Goal: Information Seeking & Learning: Learn about a topic

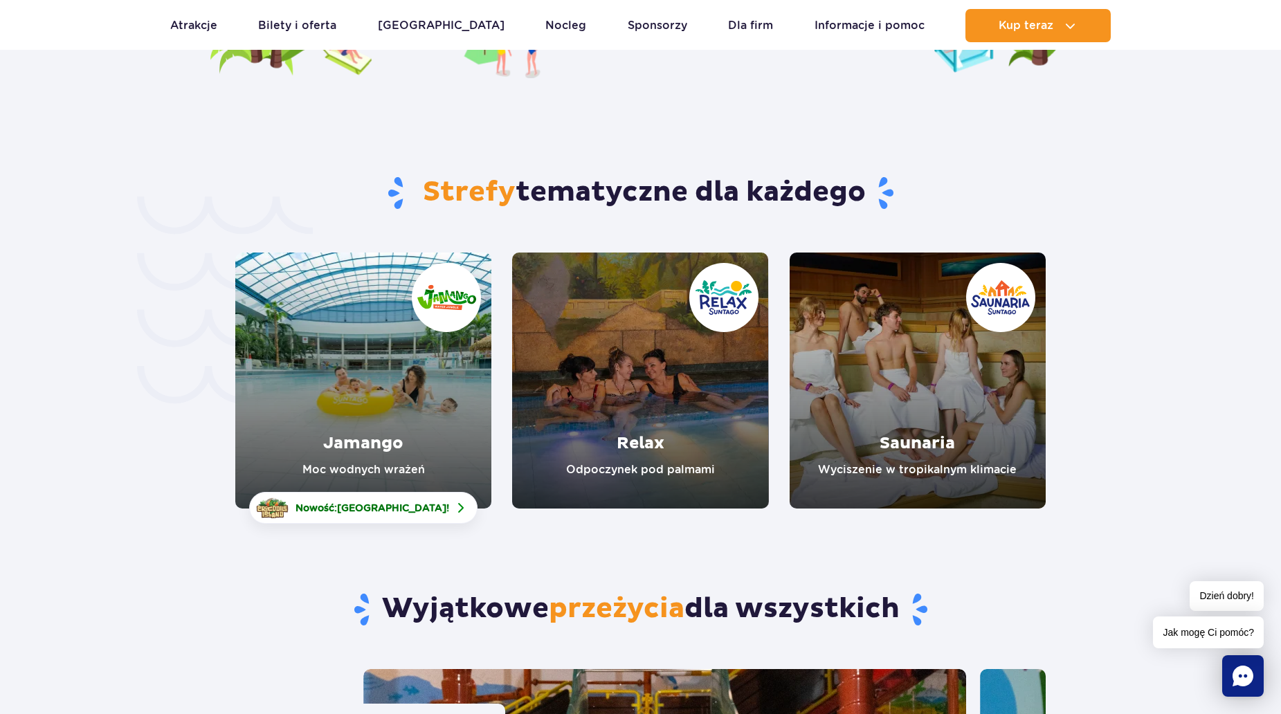
scroll to position [2976, 0]
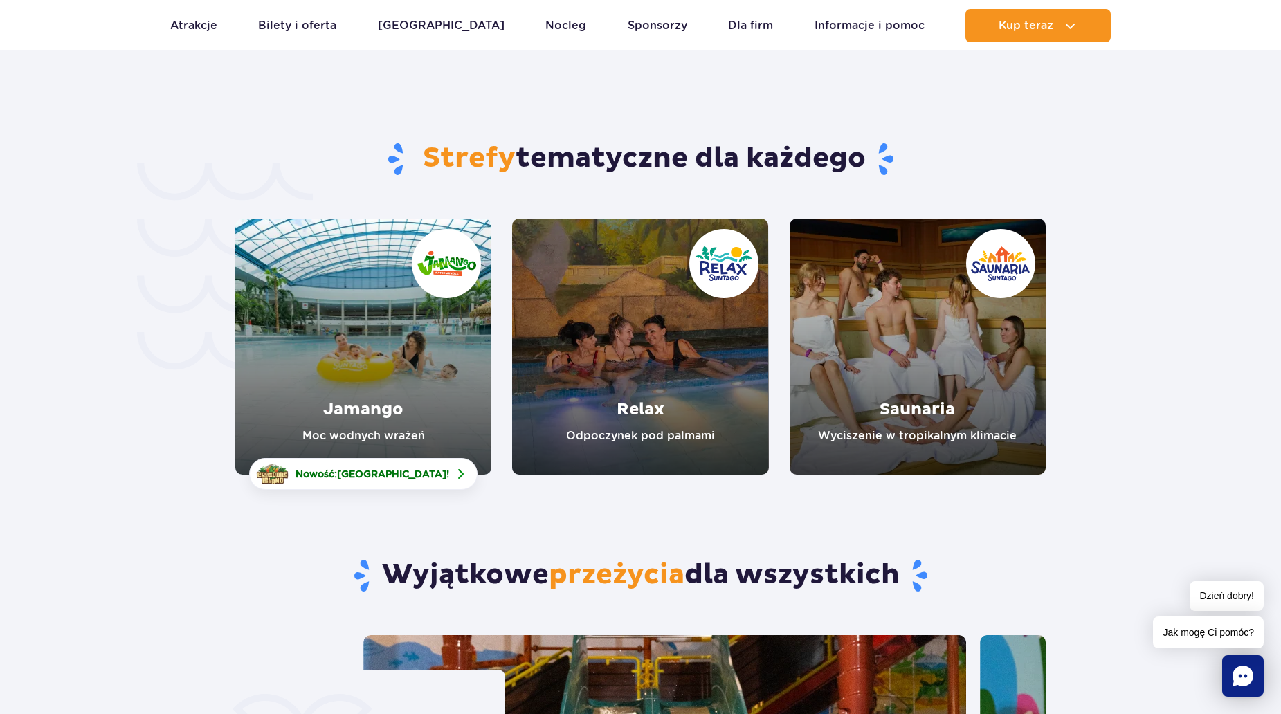
click at [356, 399] on link "Jamango" at bounding box center [363, 347] width 256 height 256
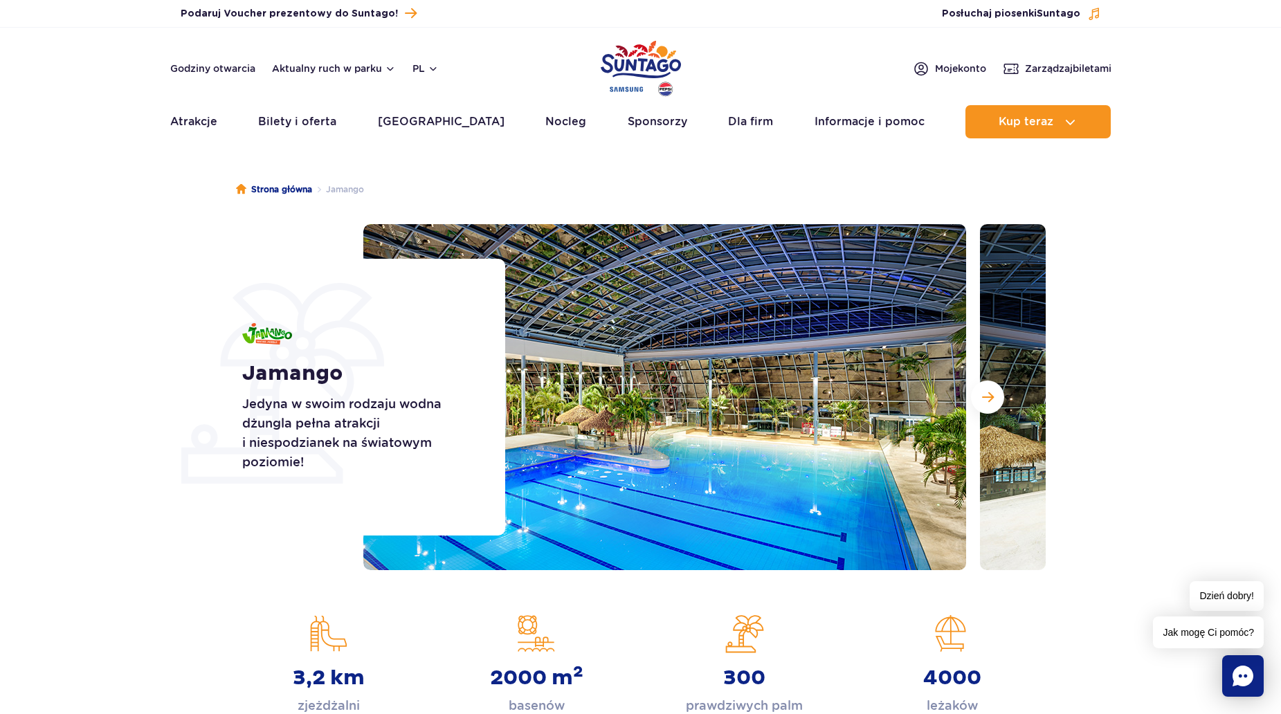
click at [758, 453] on img at bounding box center [664, 397] width 603 height 346
click at [982, 406] on button "Następny slajd" at bounding box center [987, 397] width 33 height 33
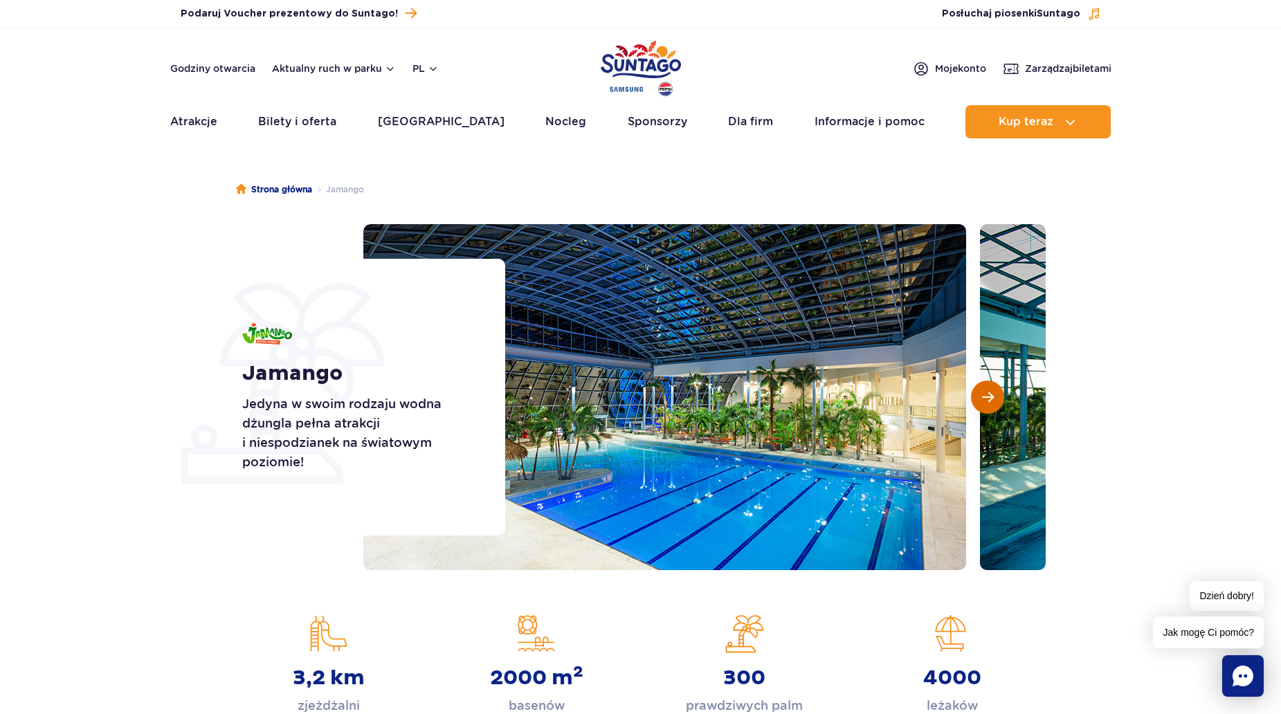
click at [982, 406] on button "Następny slajd" at bounding box center [987, 397] width 33 height 33
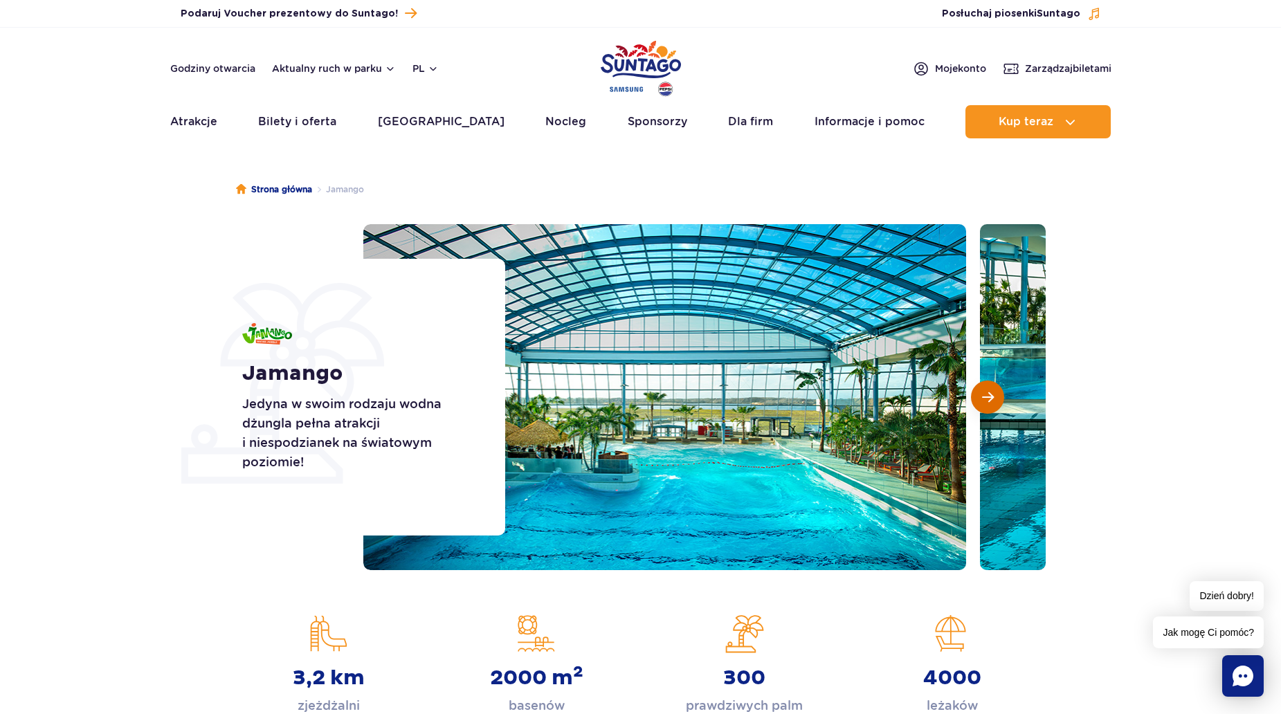
click at [982, 406] on button "Następny slajd" at bounding box center [987, 397] width 33 height 33
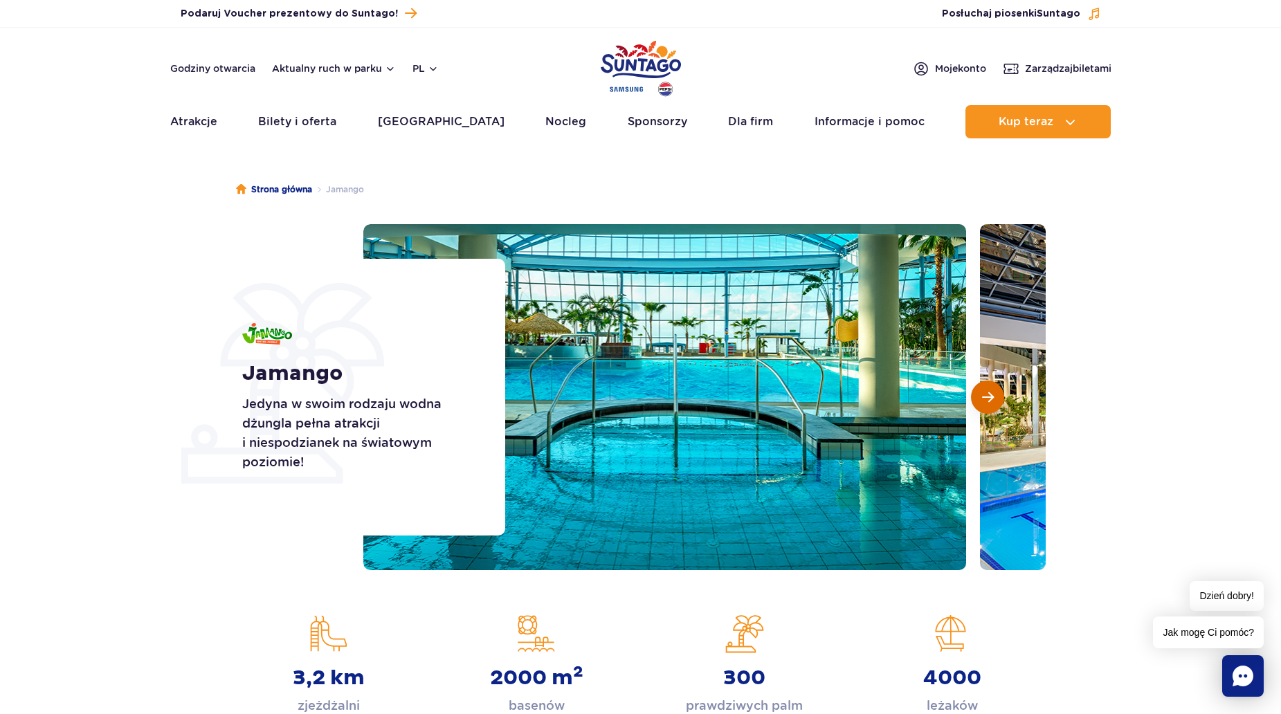
click at [982, 406] on button "Następny slajd" at bounding box center [987, 397] width 33 height 33
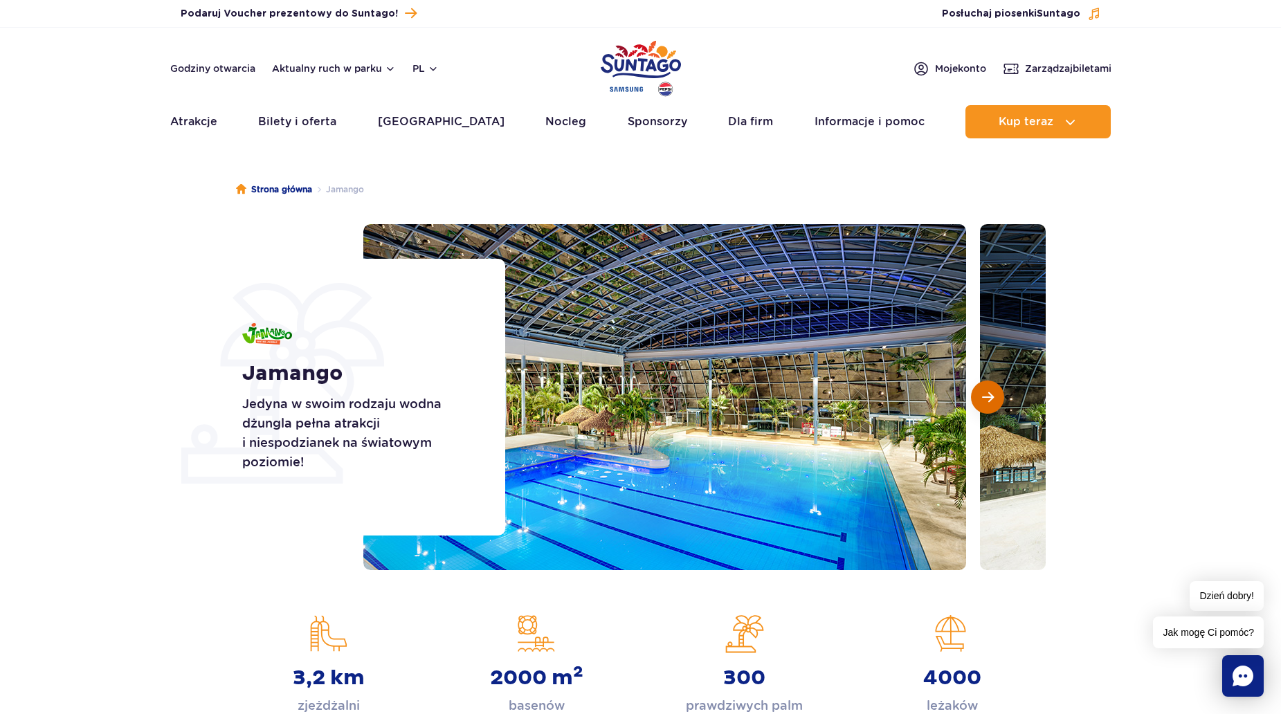
click at [982, 406] on button "Następny slajd" at bounding box center [987, 397] width 33 height 33
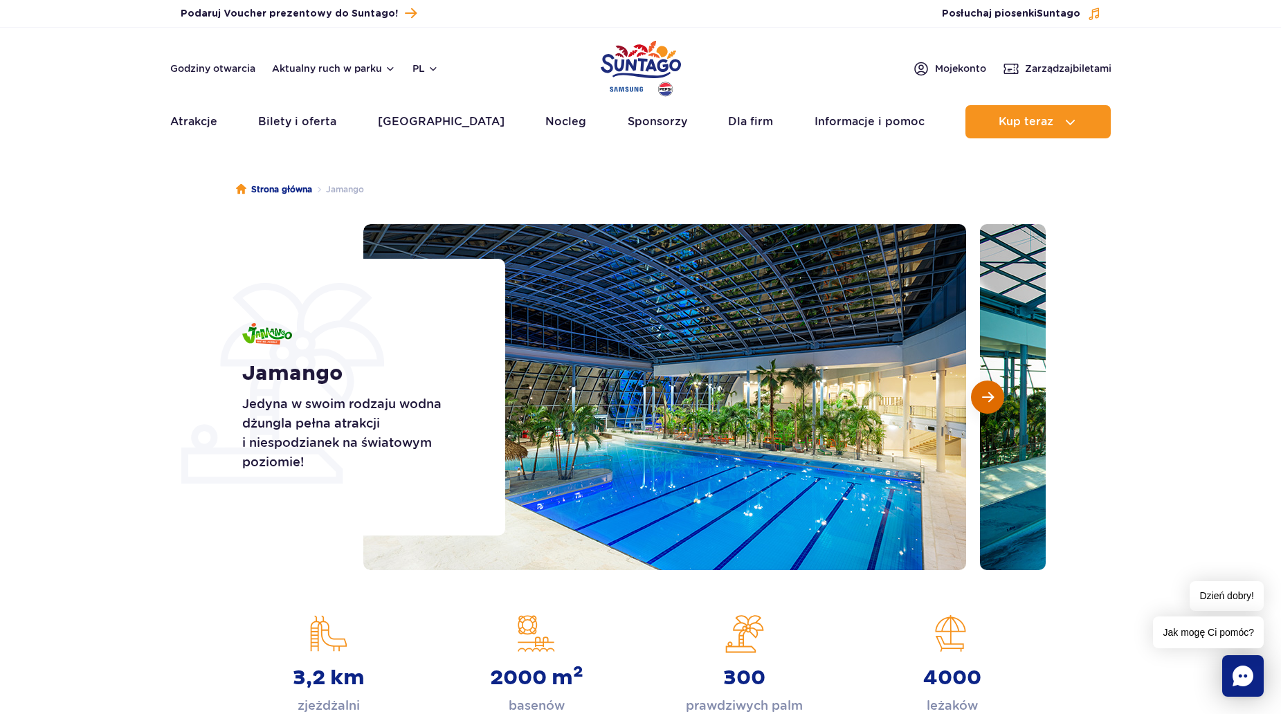
click at [982, 406] on button "Następny slajd" at bounding box center [987, 397] width 33 height 33
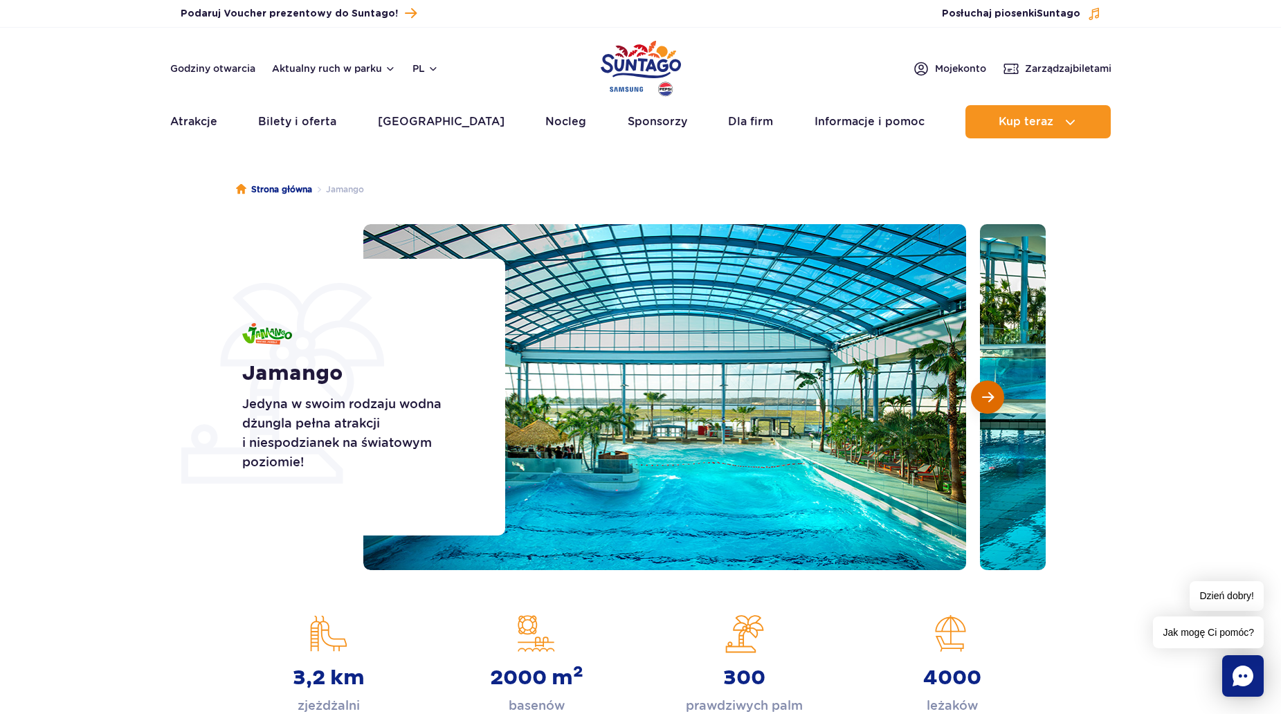
click at [982, 406] on button "Następny slajd" at bounding box center [987, 397] width 33 height 33
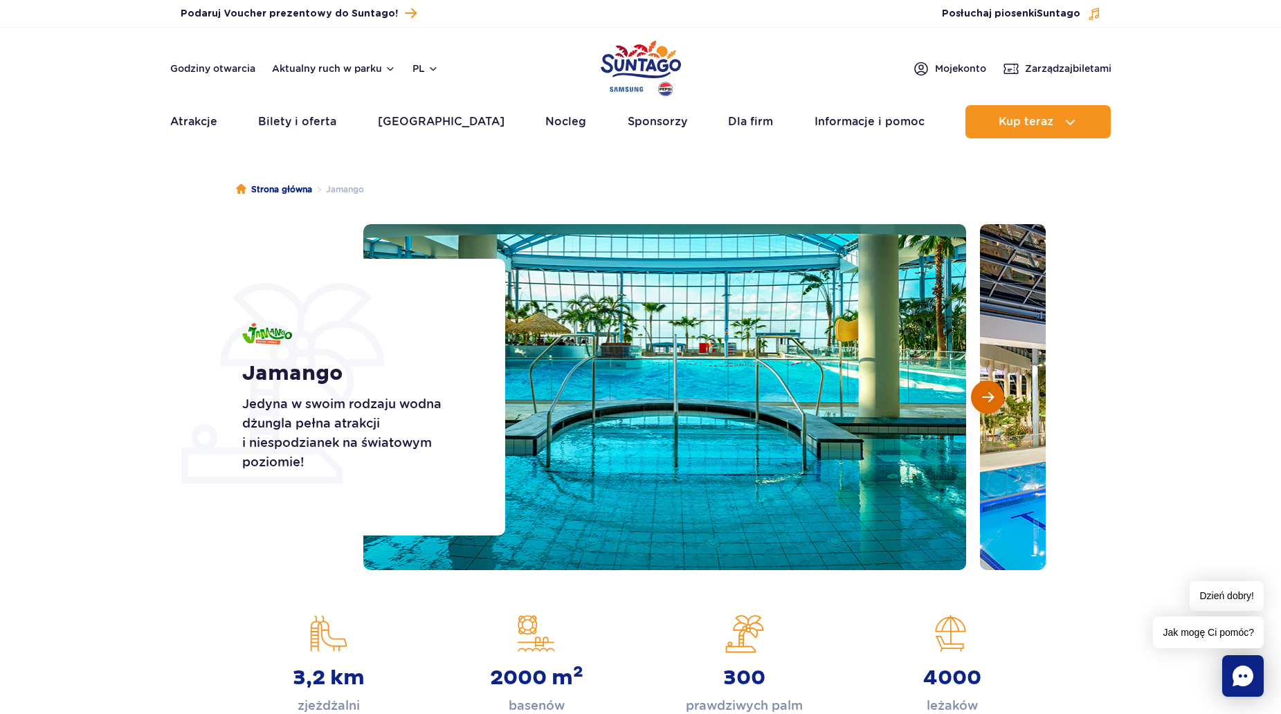
click at [982, 406] on button "Następny slajd" at bounding box center [987, 397] width 33 height 33
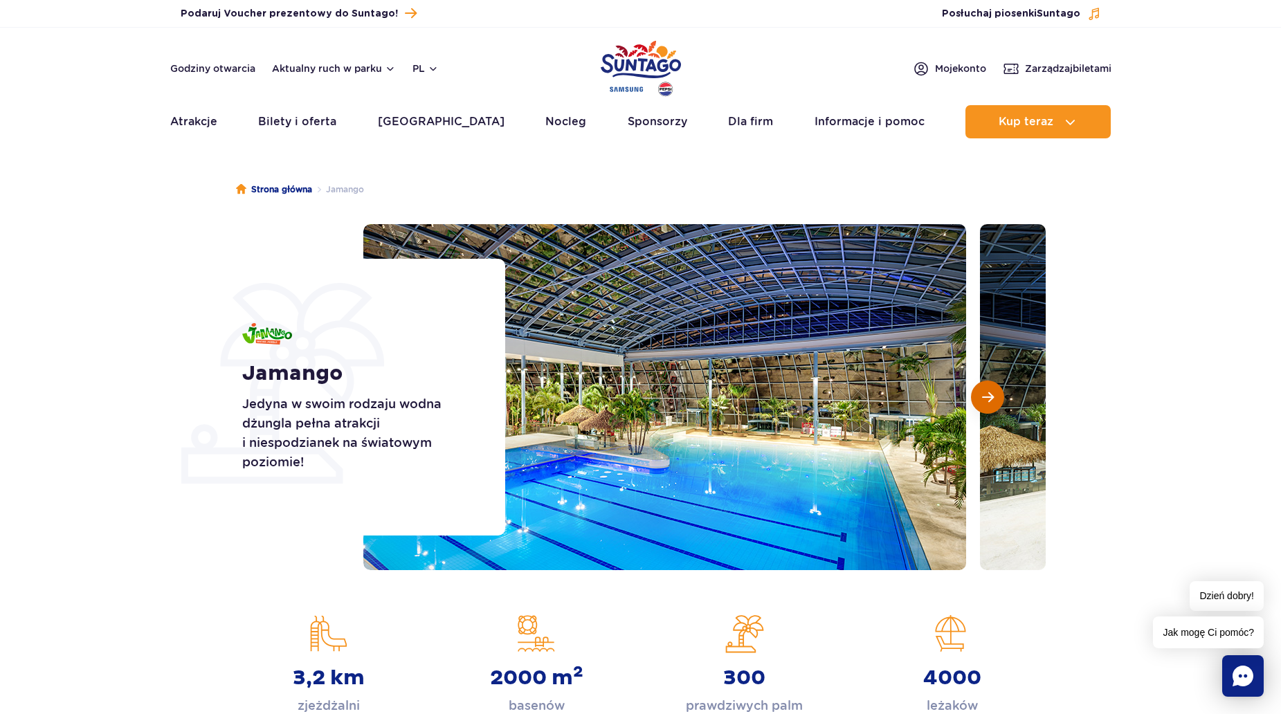
click at [982, 406] on button "Następny slajd" at bounding box center [987, 397] width 33 height 33
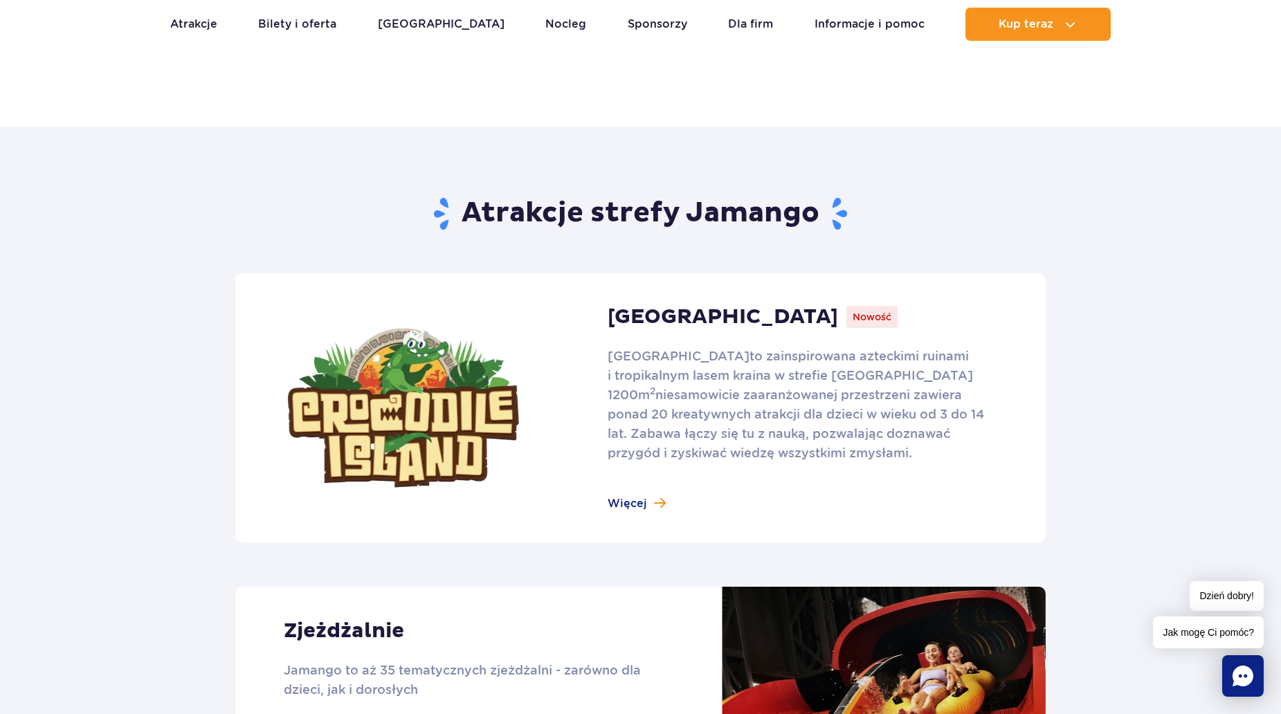
scroll to position [692, 0]
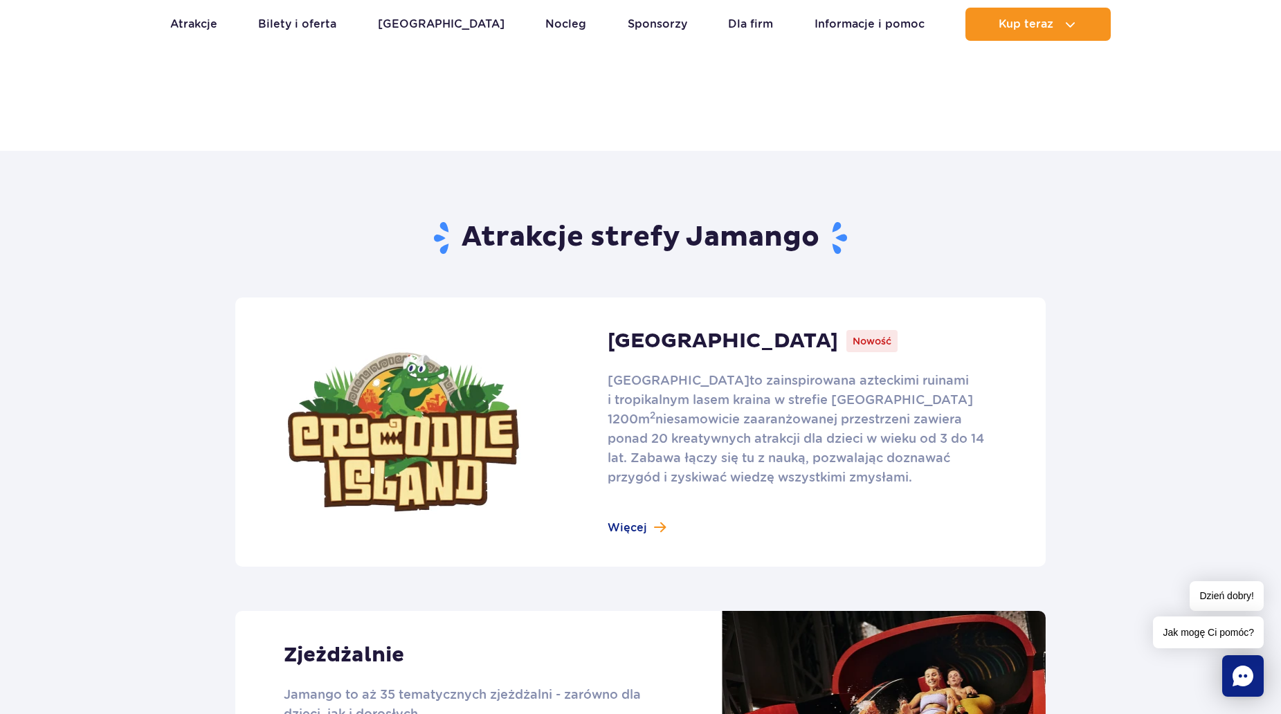
click at [621, 525] on link at bounding box center [640, 432] width 810 height 269
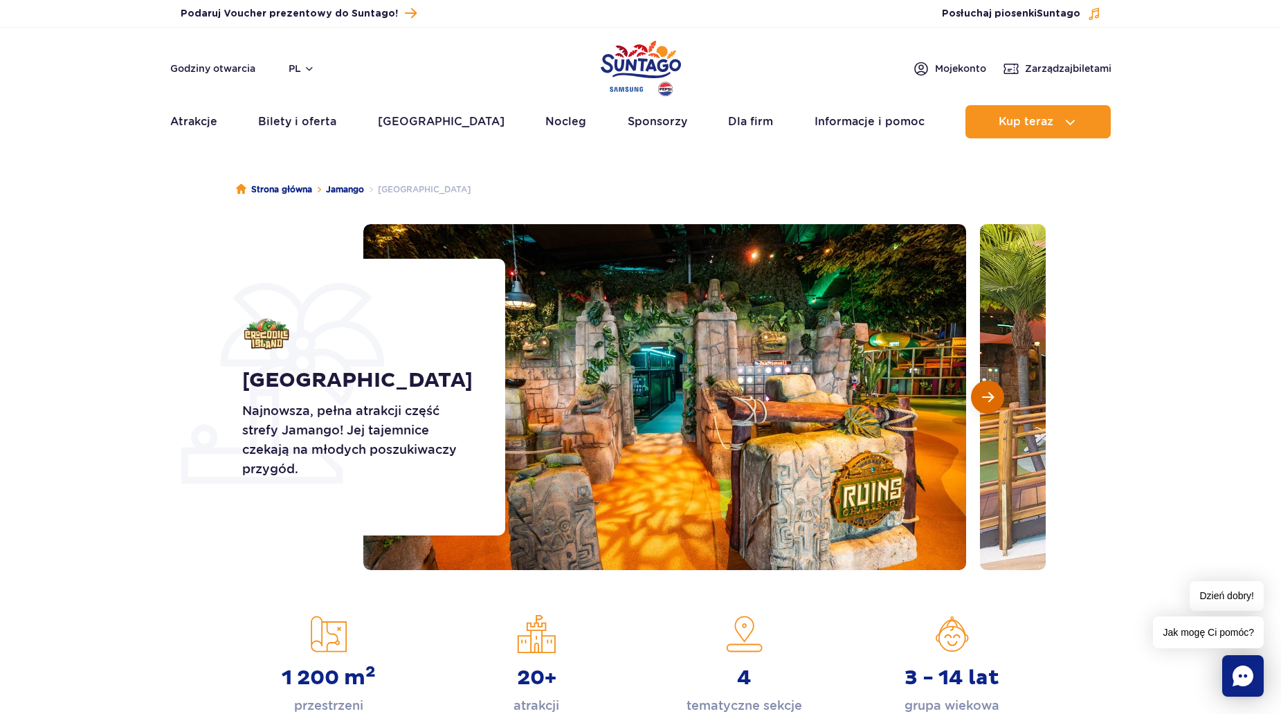
click at [993, 399] on span "Następny slajd" at bounding box center [988, 397] width 12 height 12
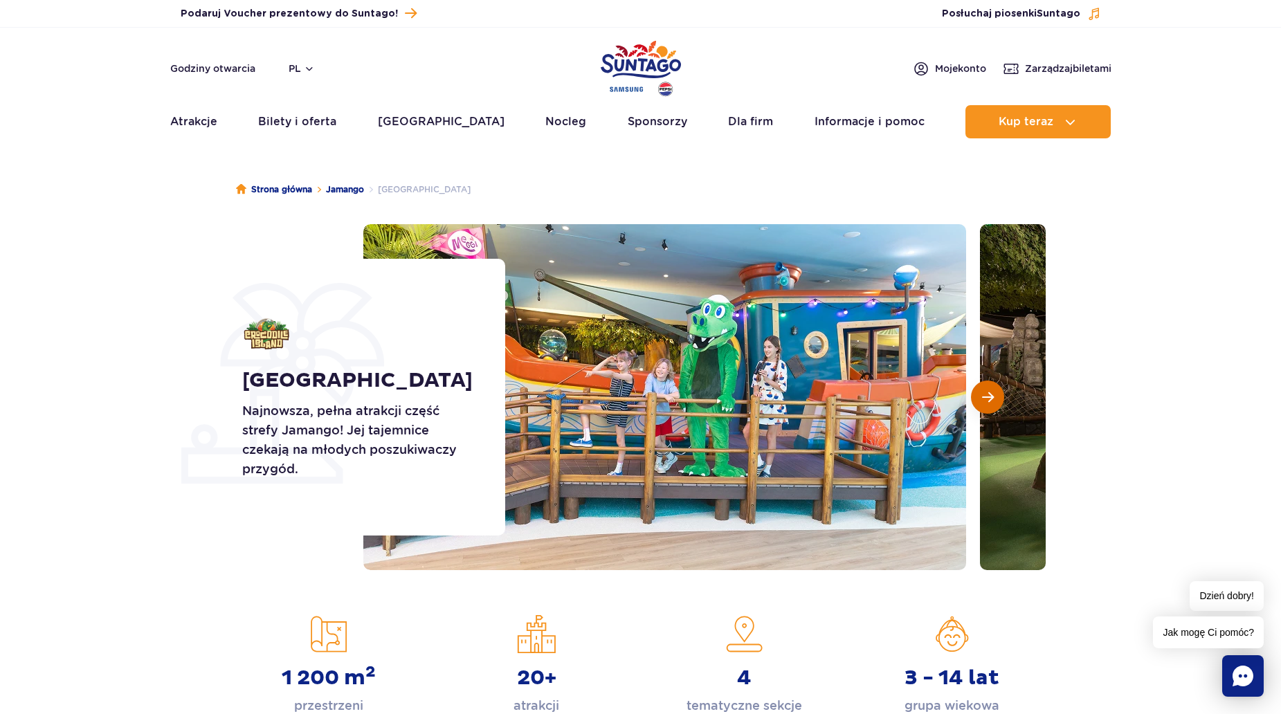
click at [993, 399] on span "Następny slajd" at bounding box center [988, 397] width 12 height 12
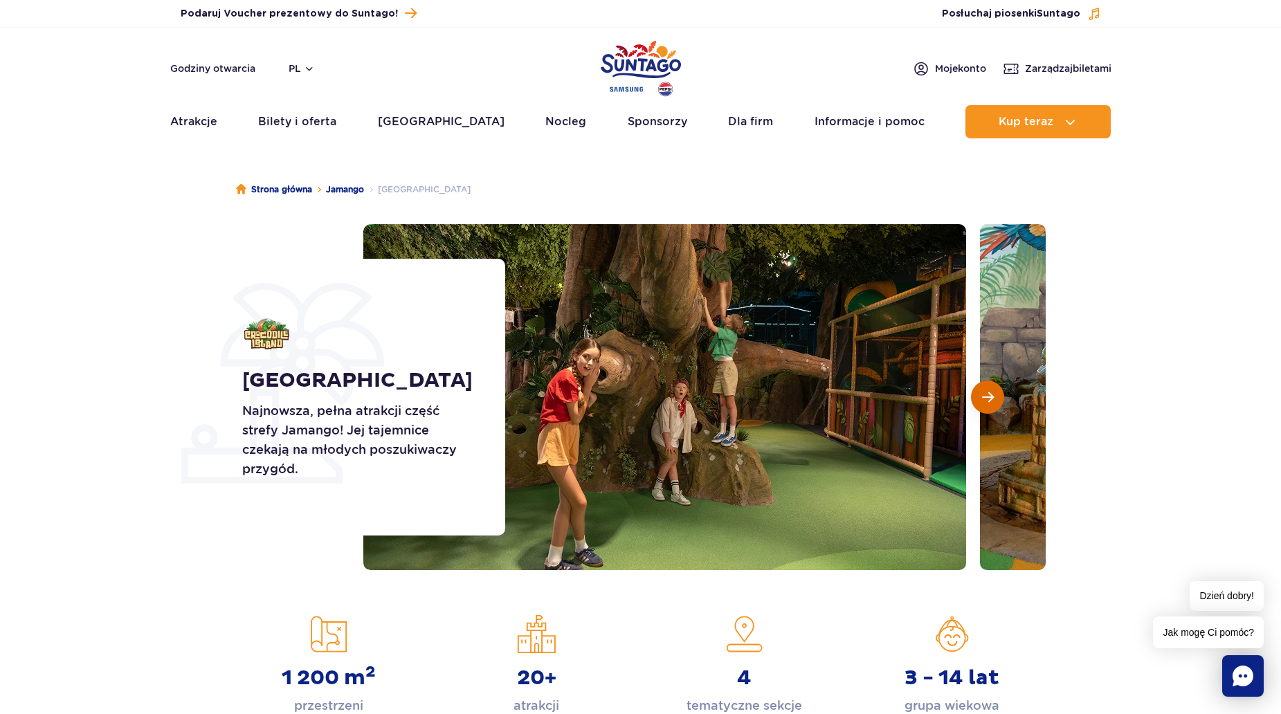
click at [993, 399] on span "Następny slajd" at bounding box center [988, 397] width 12 height 12
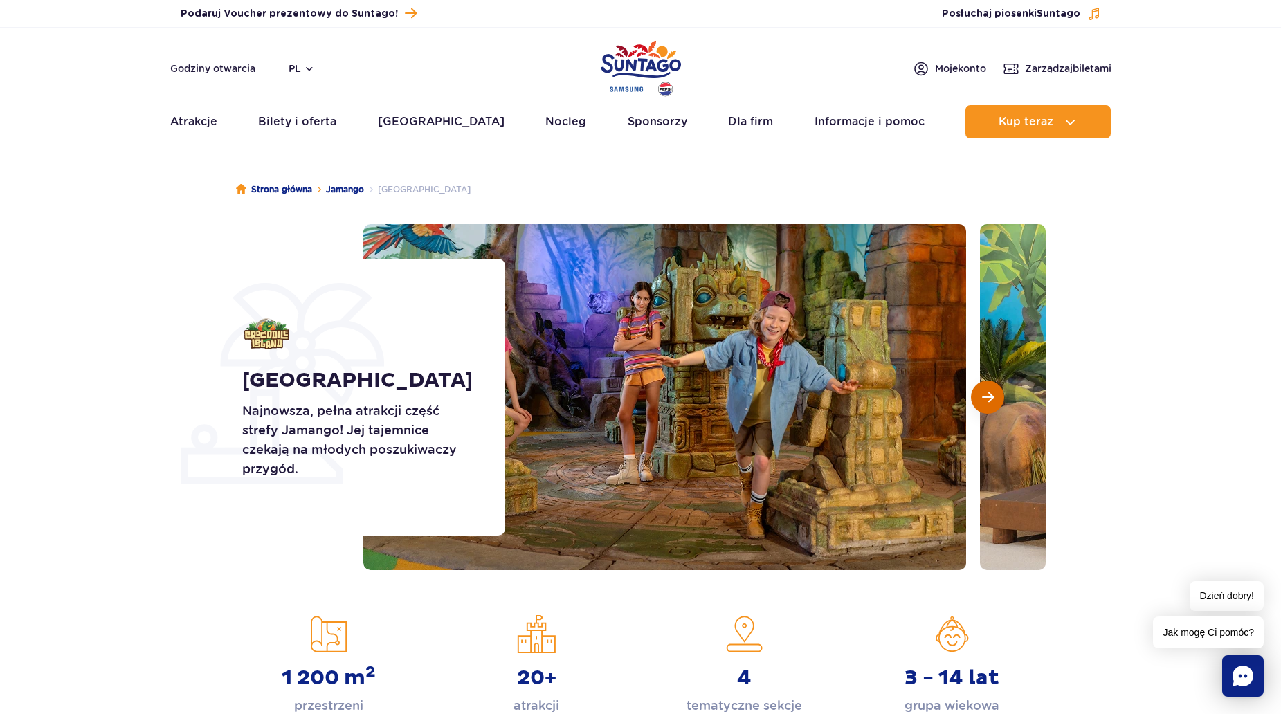
click at [993, 399] on span "Następny slajd" at bounding box center [988, 397] width 12 height 12
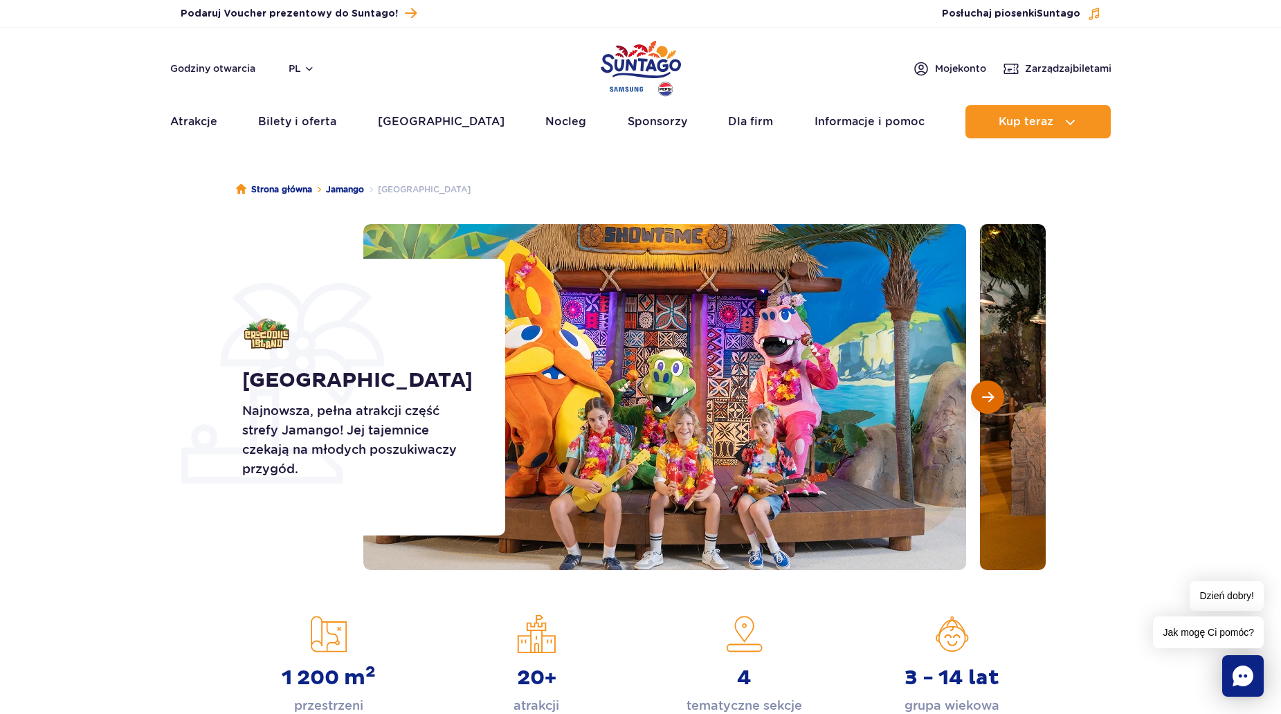
click at [993, 399] on span "Następny slajd" at bounding box center [988, 397] width 12 height 12
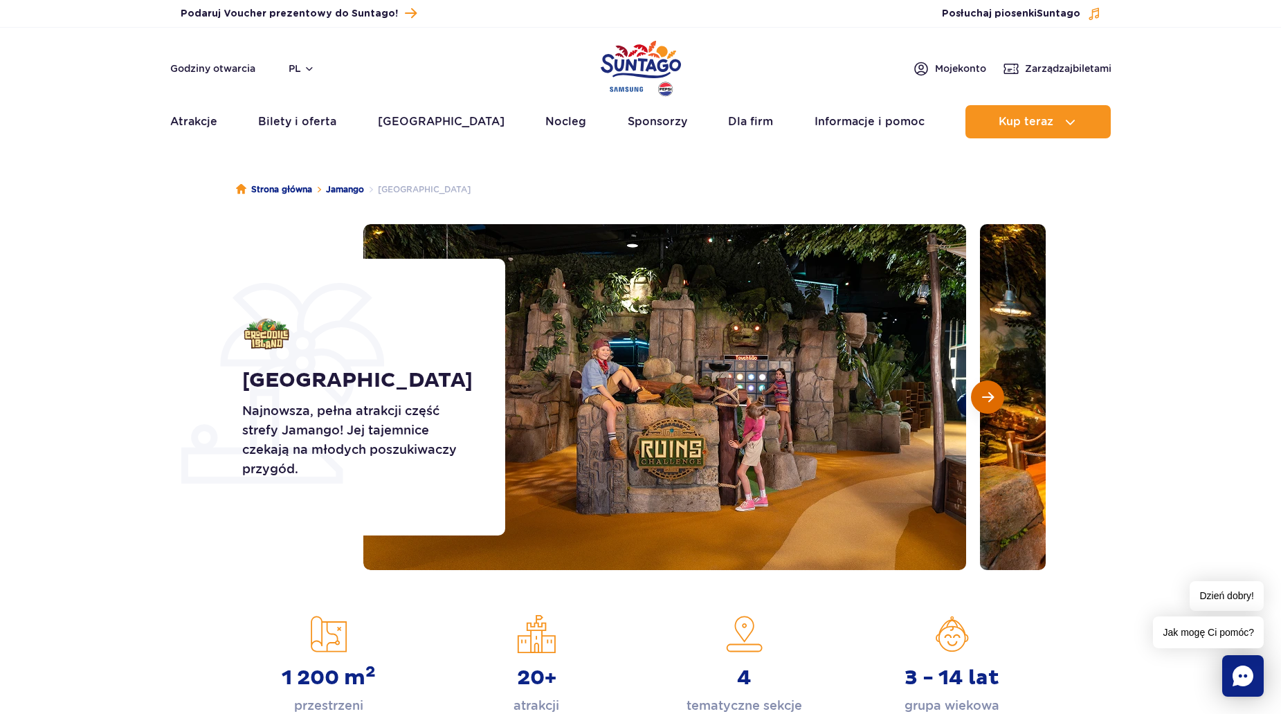
click at [993, 399] on span "Następny slajd" at bounding box center [988, 397] width 12 height 12
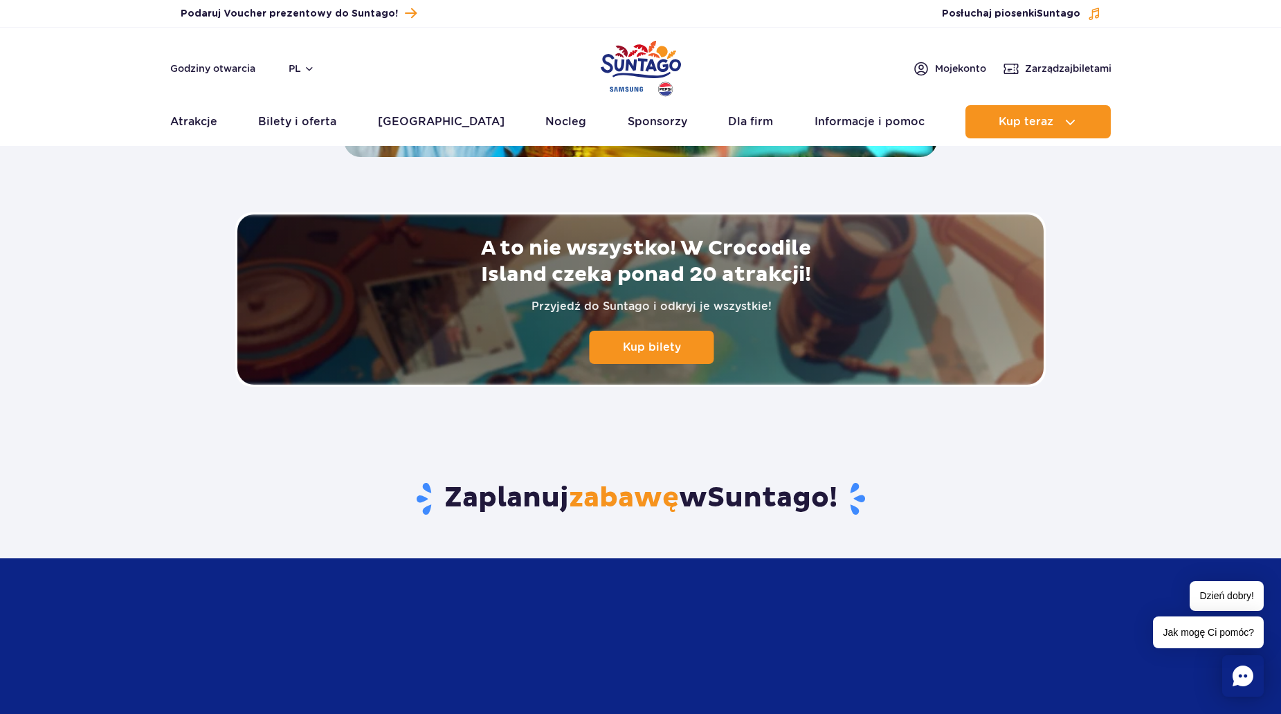
scroll to position [2906, 0]
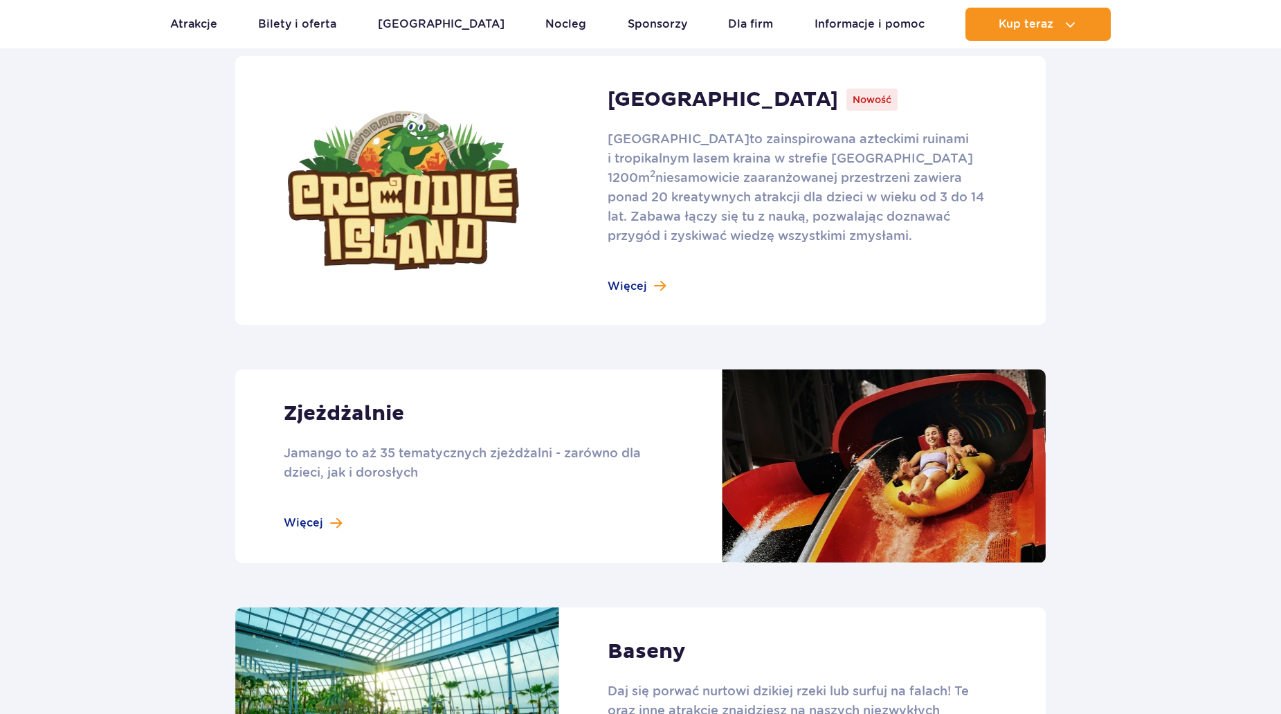
scroll to position [1038, 0]
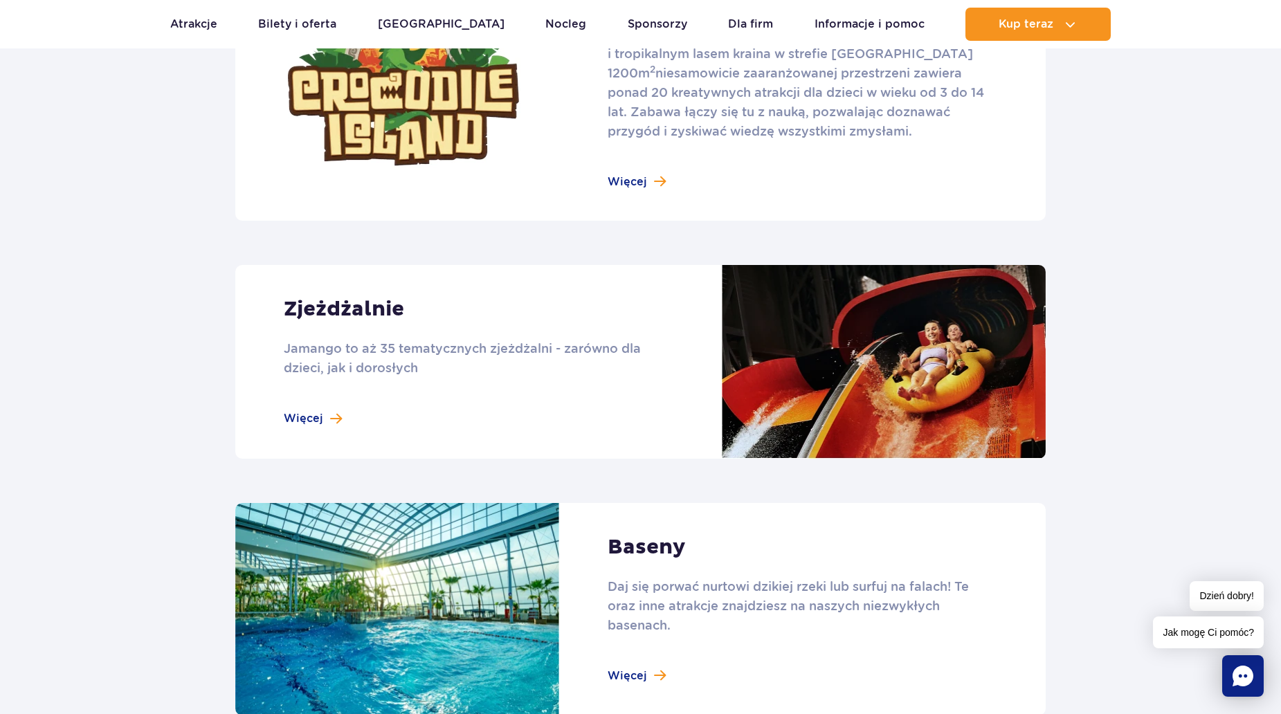
click at [309, 420] on link at bounding box center [640, 362] width 810 height 194
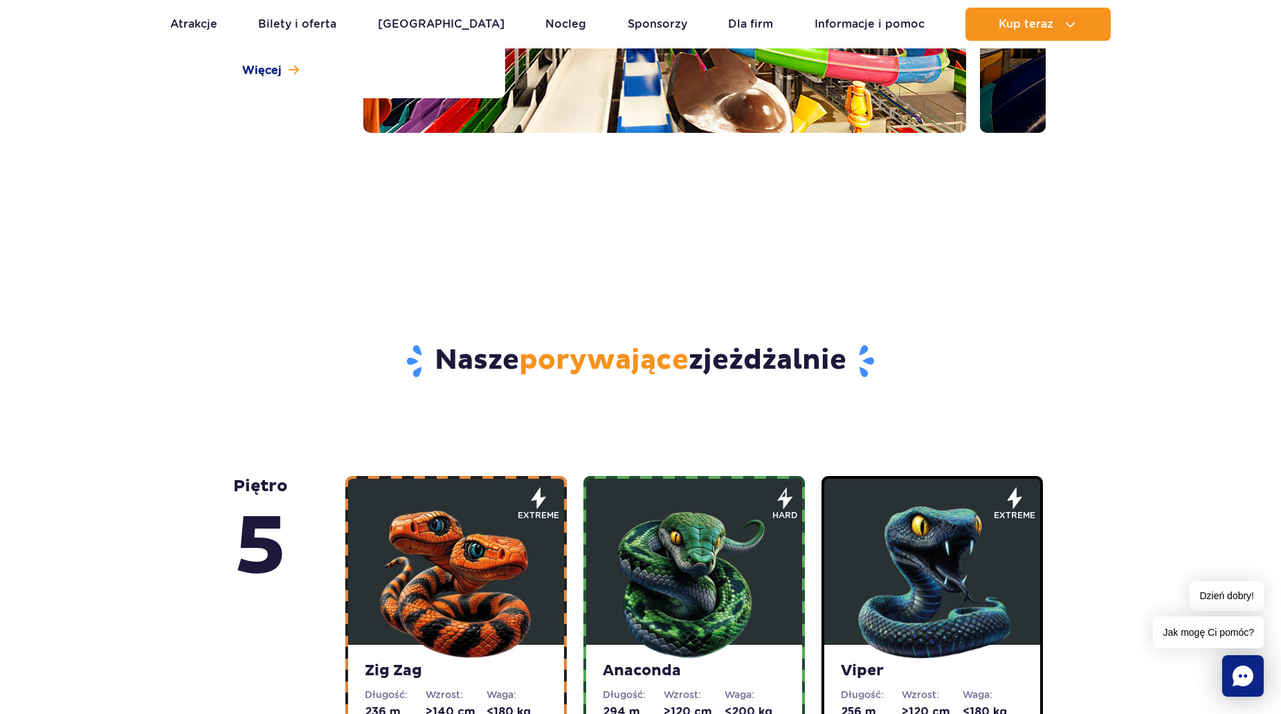
scroll to position [761, 0]
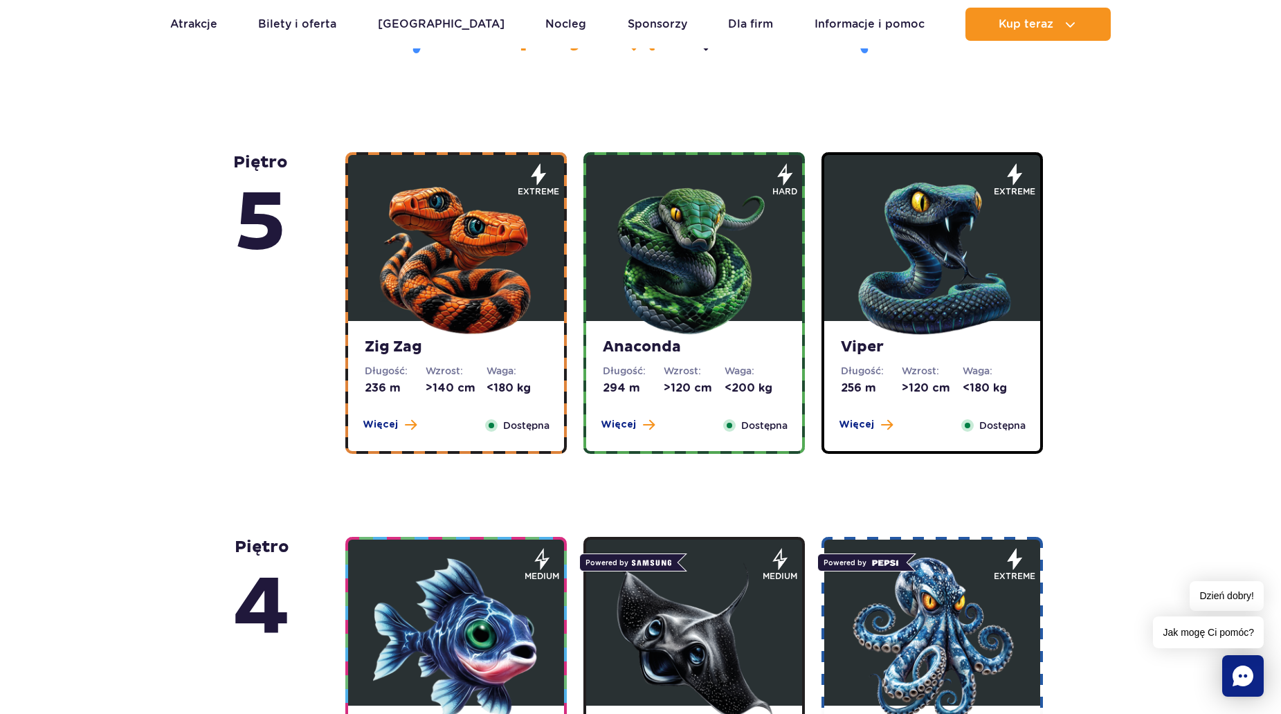
click at [648, 276] on img at bounding box center [694, 255] width 166 height 166
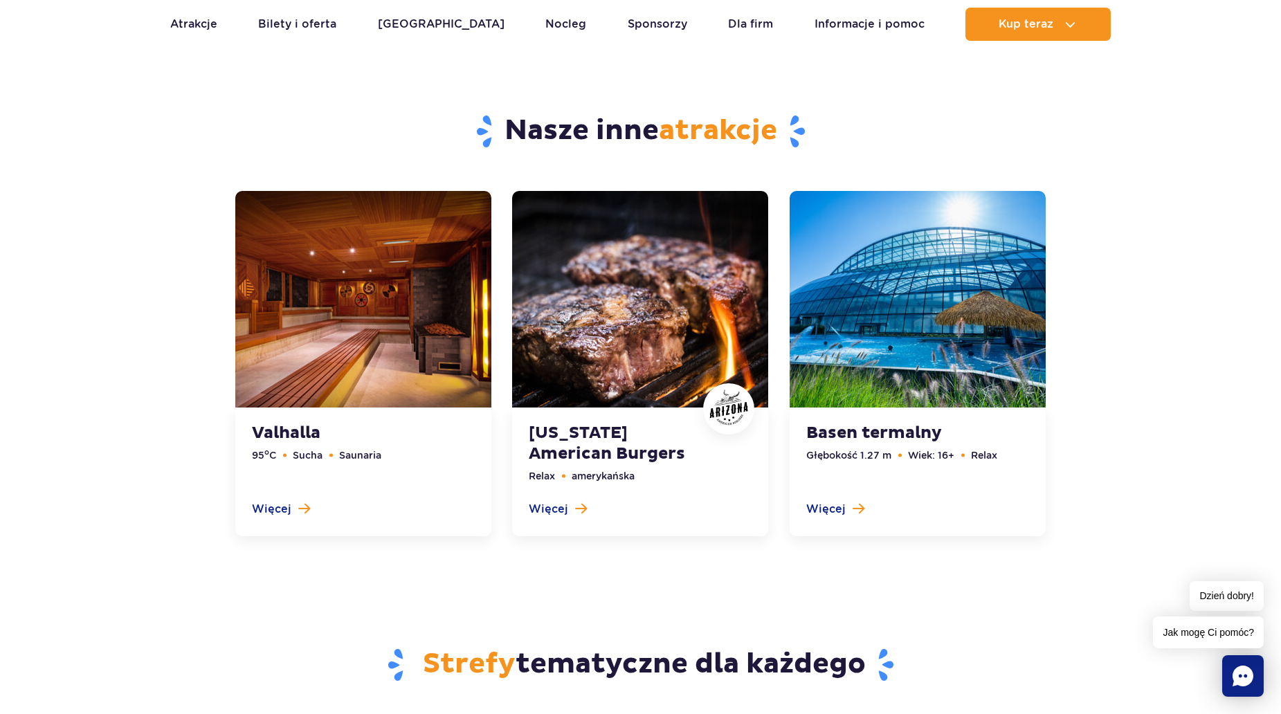
scroll to position [4623, 0]
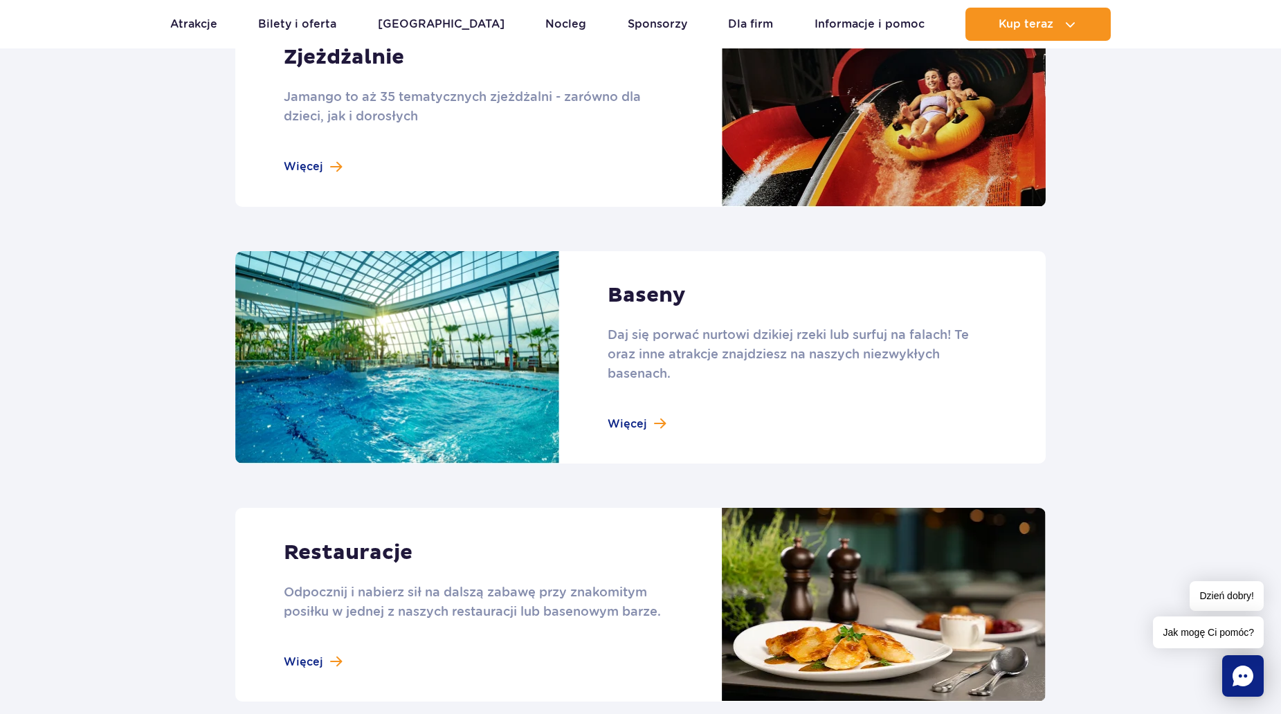
scroll to position [1277, 0]
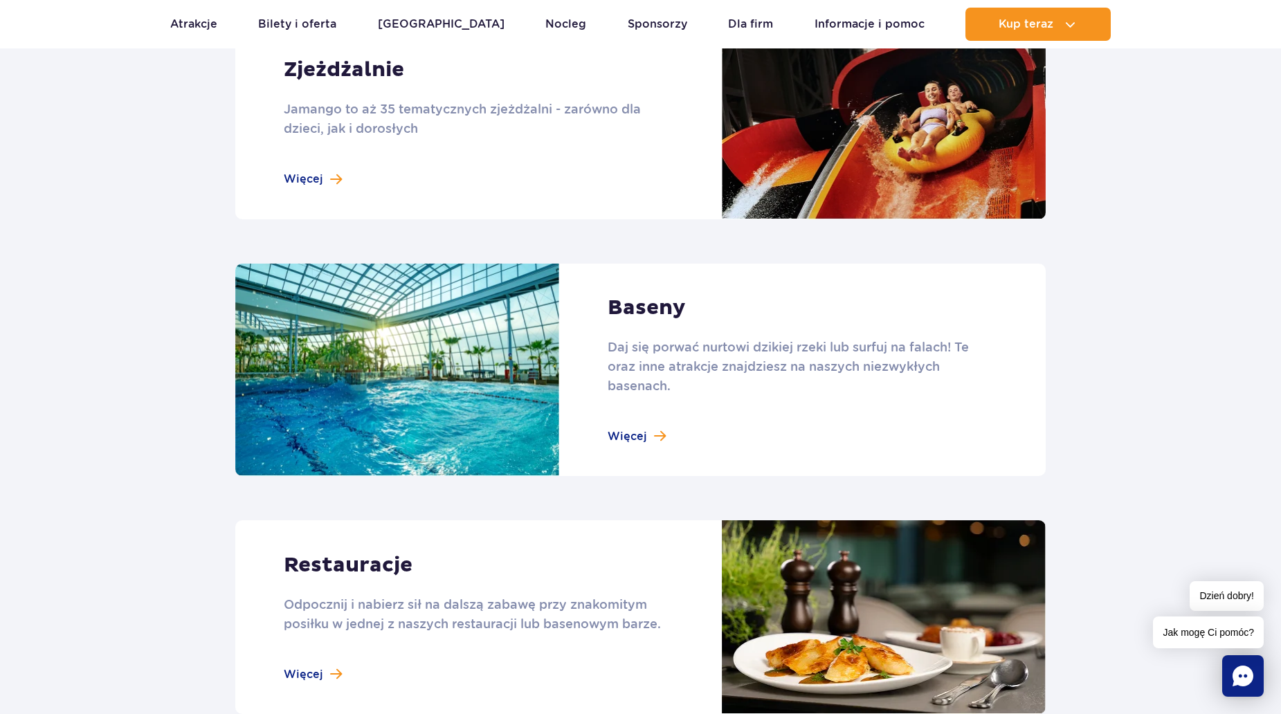
click at [621, 434] on link at bounding box center [640, 370] width 810 height 213
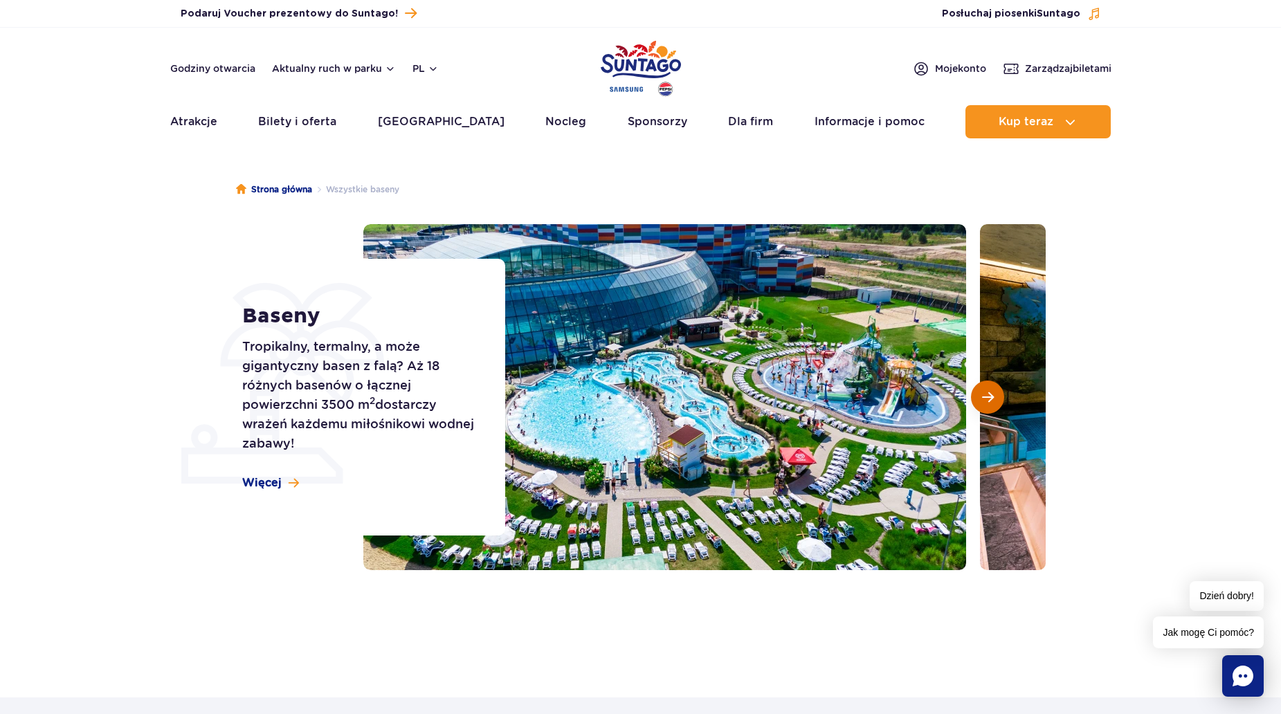
click at [996, 395] on button "Następny slajd" at bounding box center [987, 397] width 33 height 33
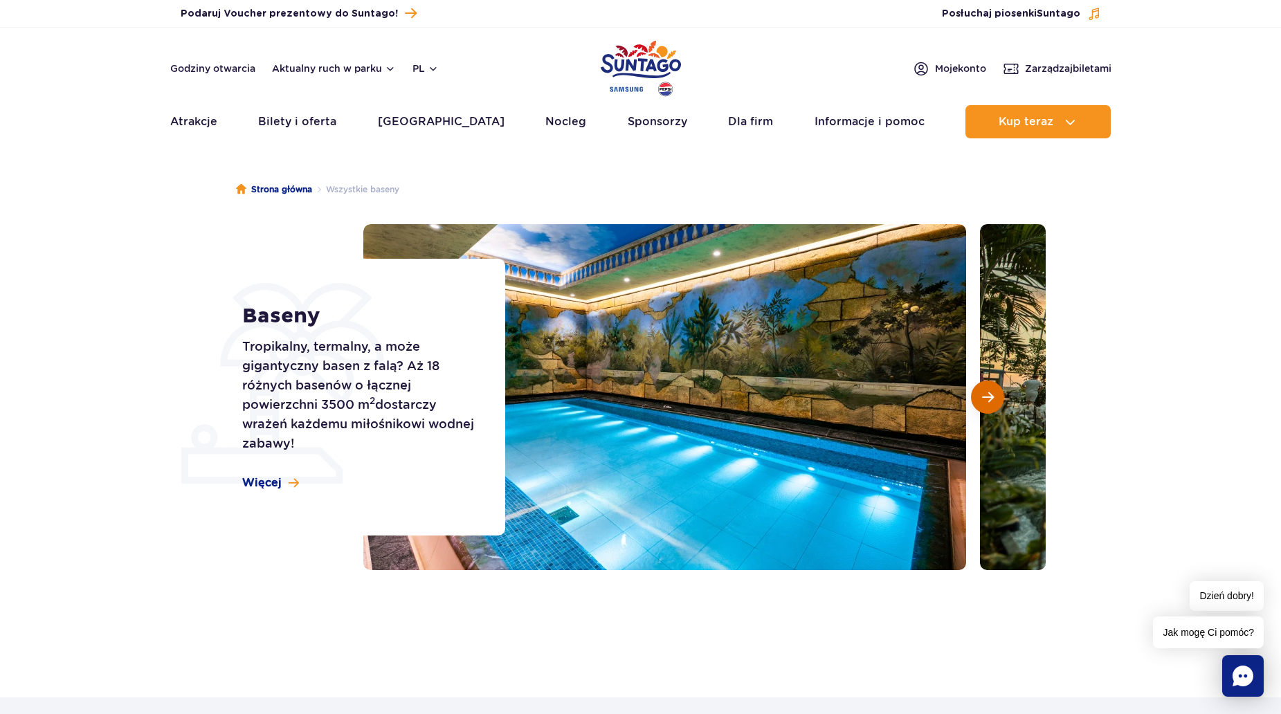
click at [996, 395] on button "Następny slajd" at bounding box center [987, 397] width 33 height 33
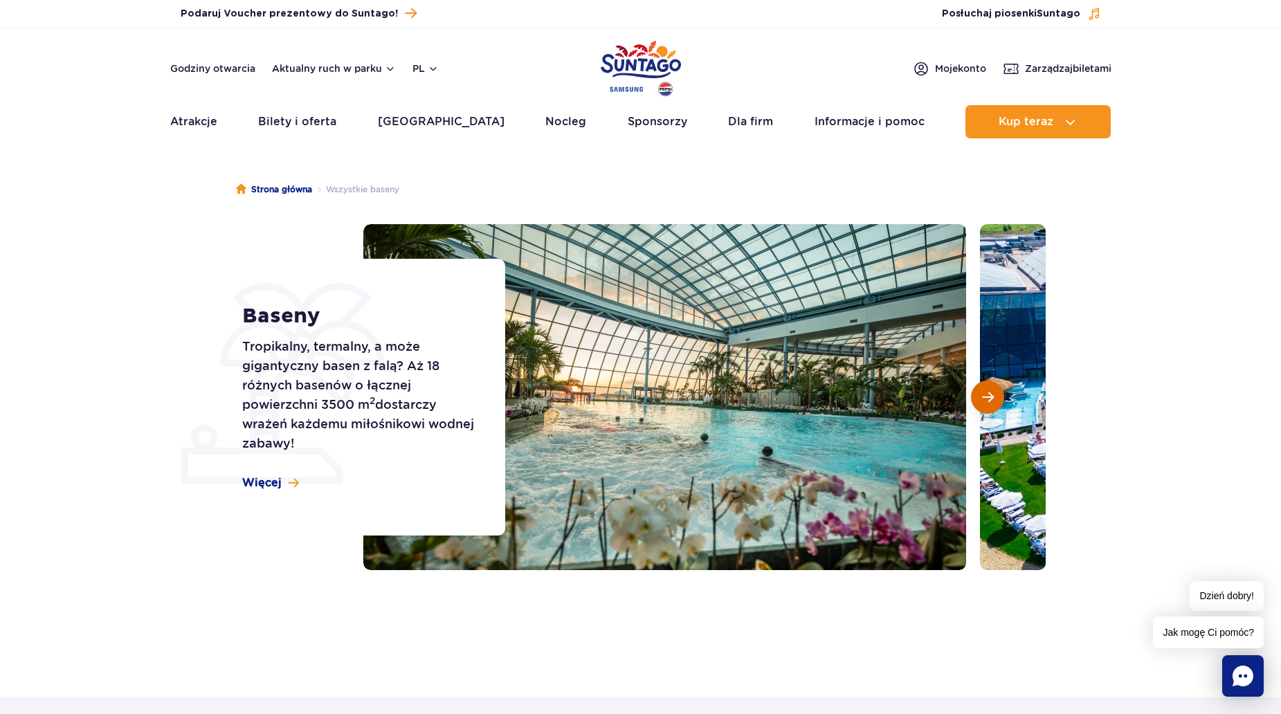
click at [996, 396] on button "Następny slajd" at bounding box center [987, 397] width 33 height 33
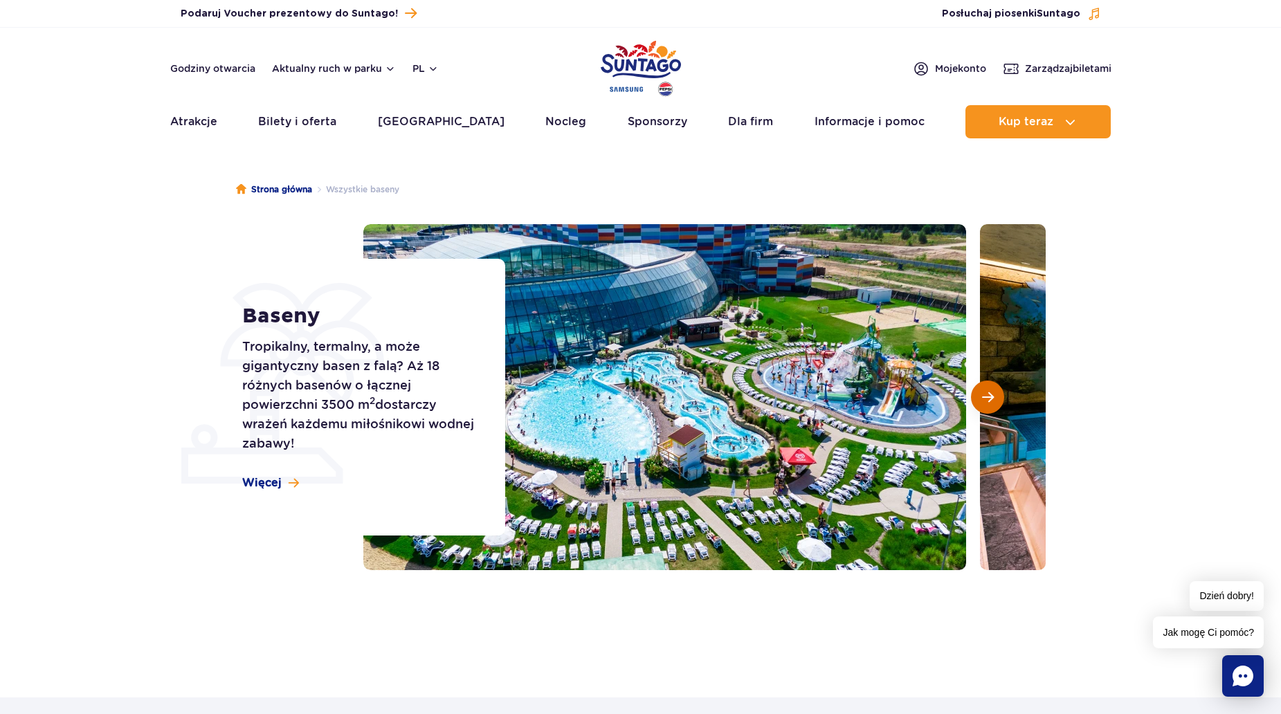
click at [996, 396] on button "Następny slajd" at bounding box center [987, 397] width 33 height 33
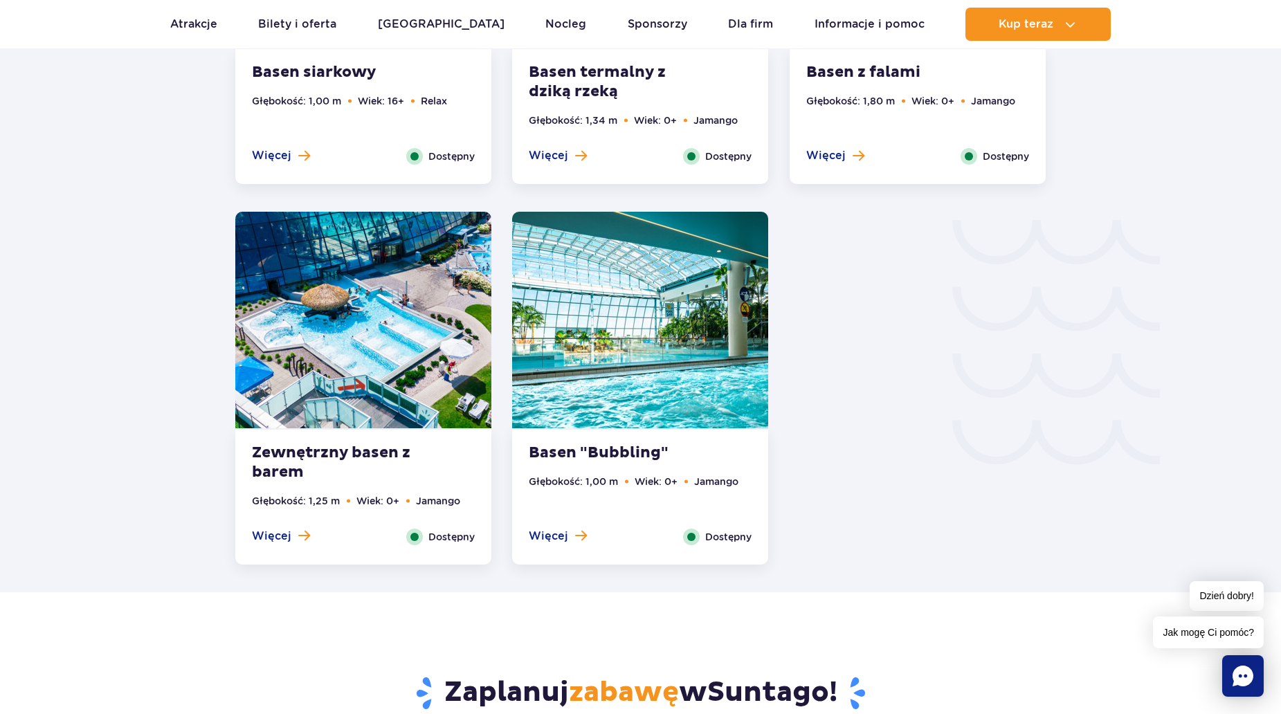
scroll to position [2560, 0]
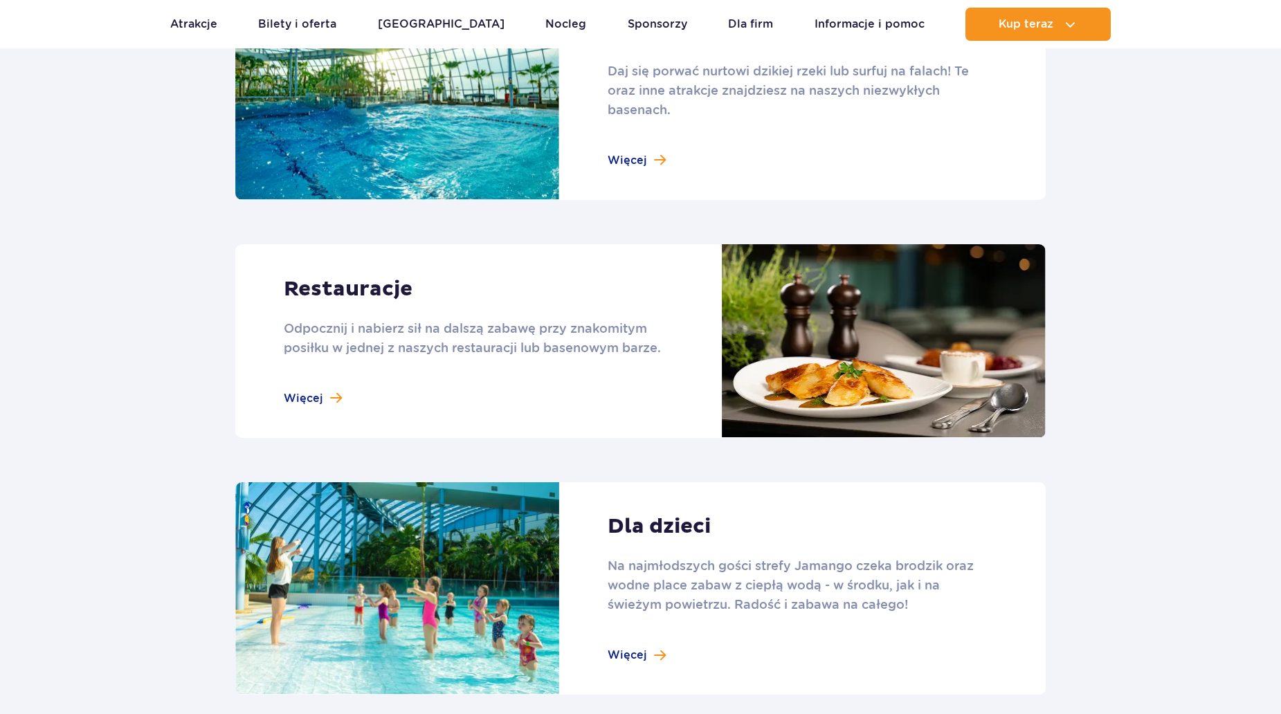
scroll to position [1554, 0]
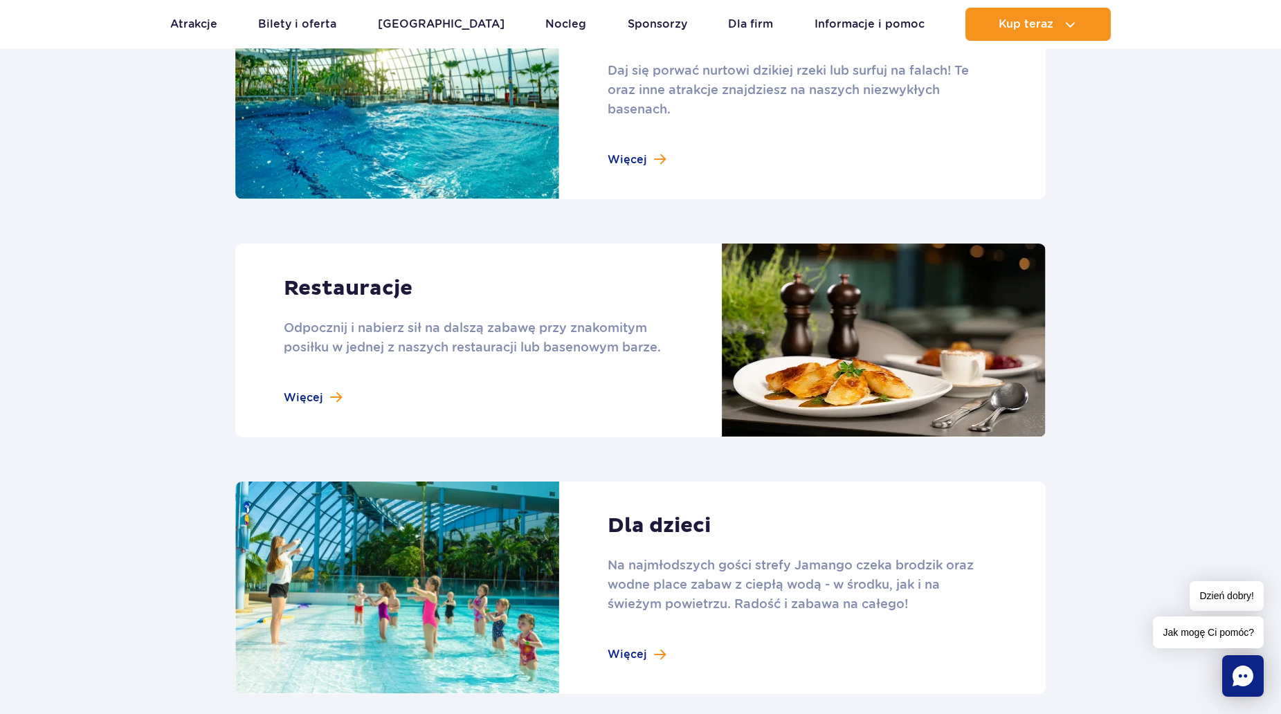
click at [308, 388] on link at bounding box center [640, 341] width 810 height 194
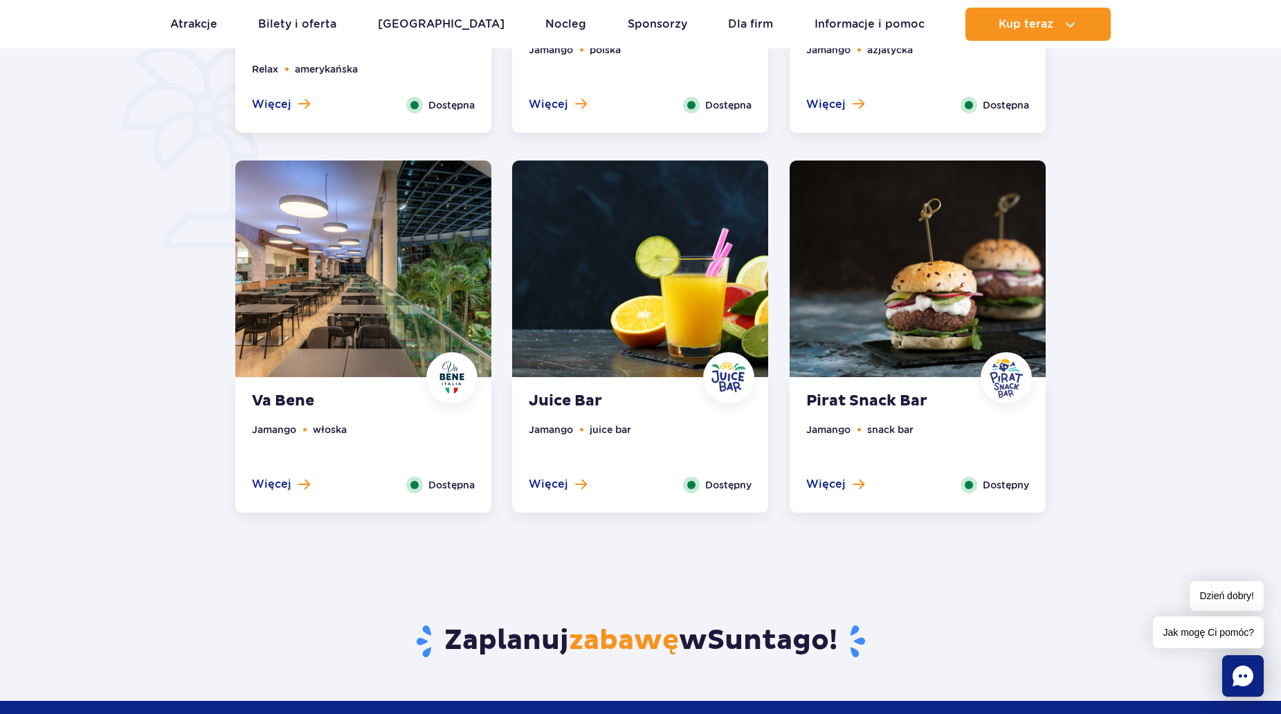
scroll to position [969, 0]
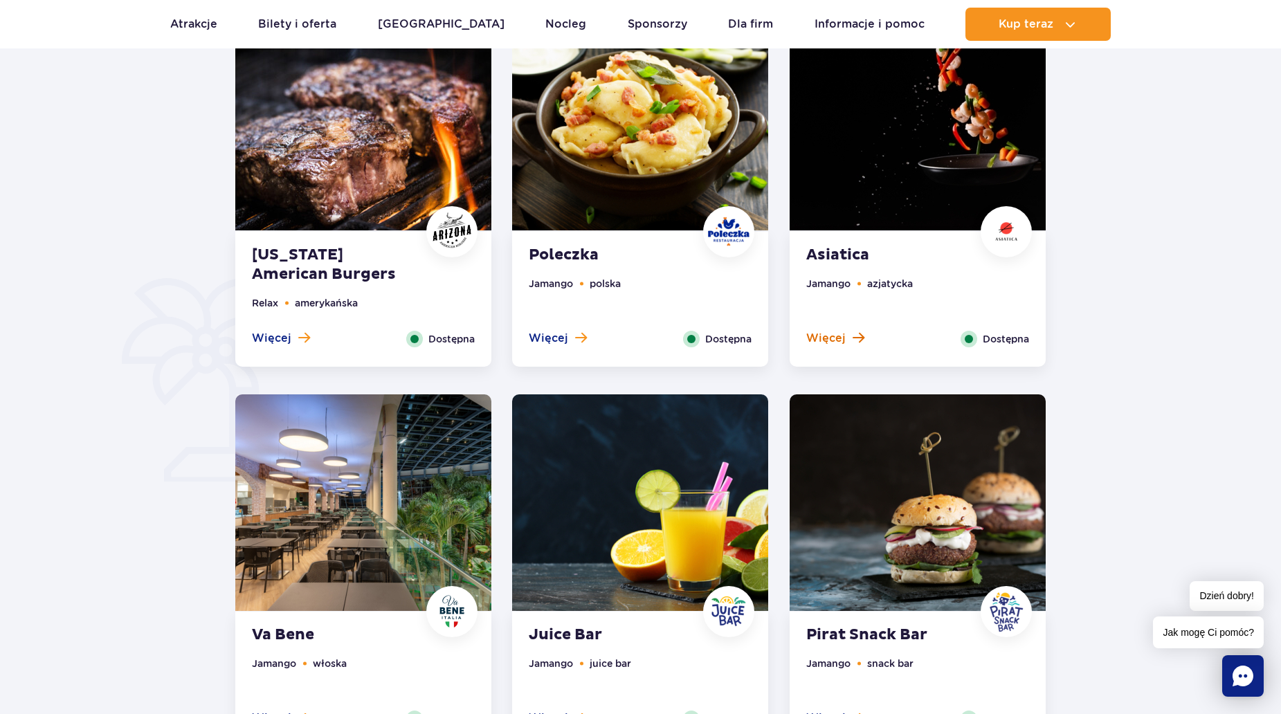
click at [814, 332] on span "Więcej" at bounding box center [825, 338] width 39 height 15
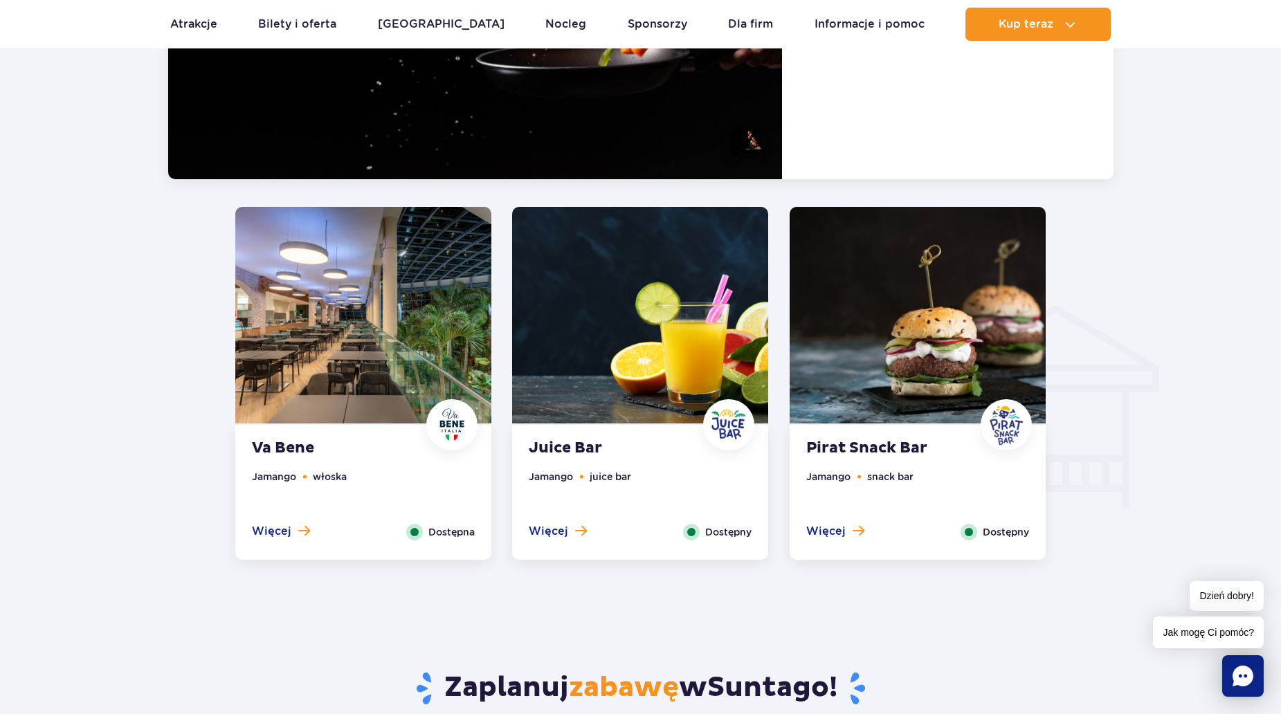
scroll to position [1491, 0]
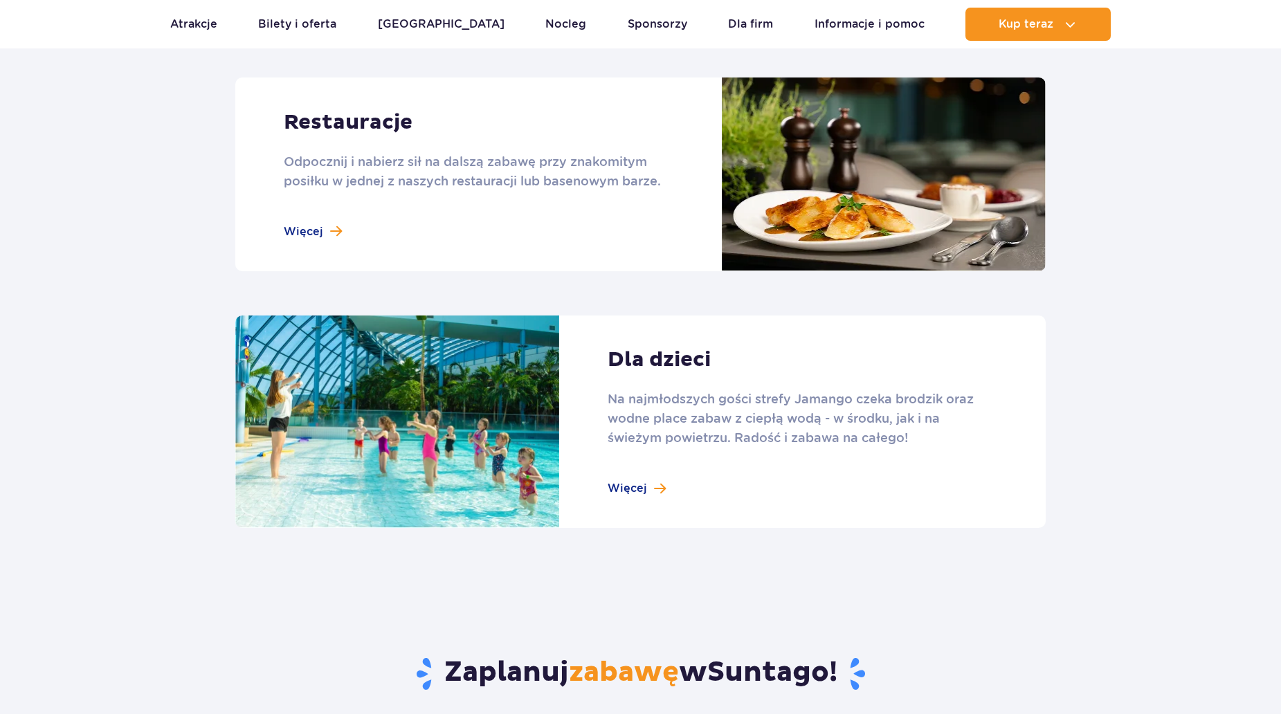
scroll to position [1831, 0]
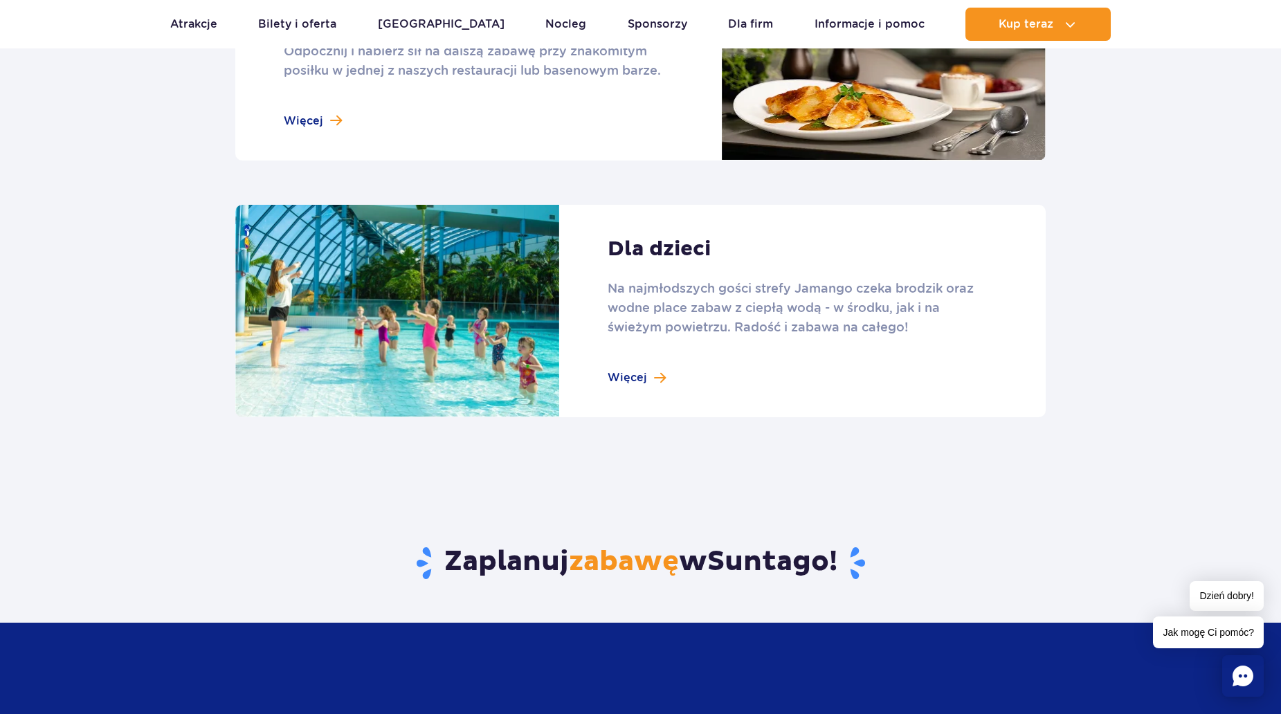
click at [640, 377] on link at bounding box center [640, 311] width 810 height 213
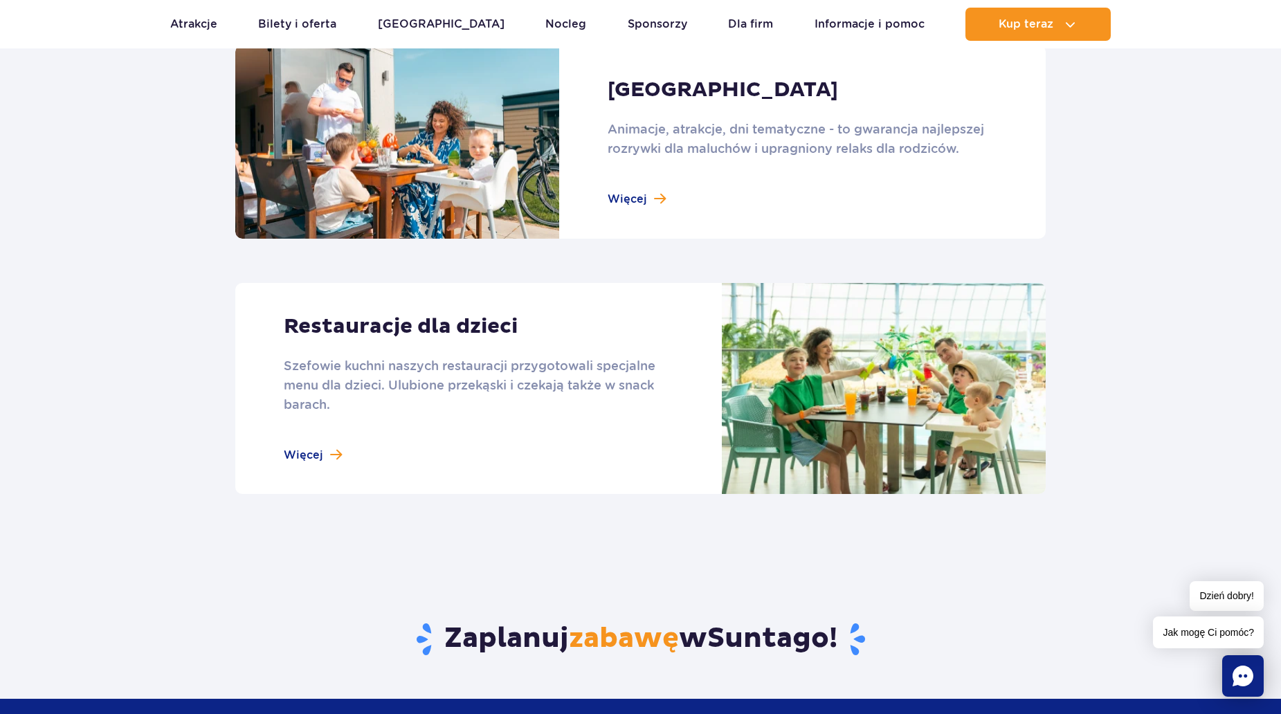
scroll to position [1522, 0]
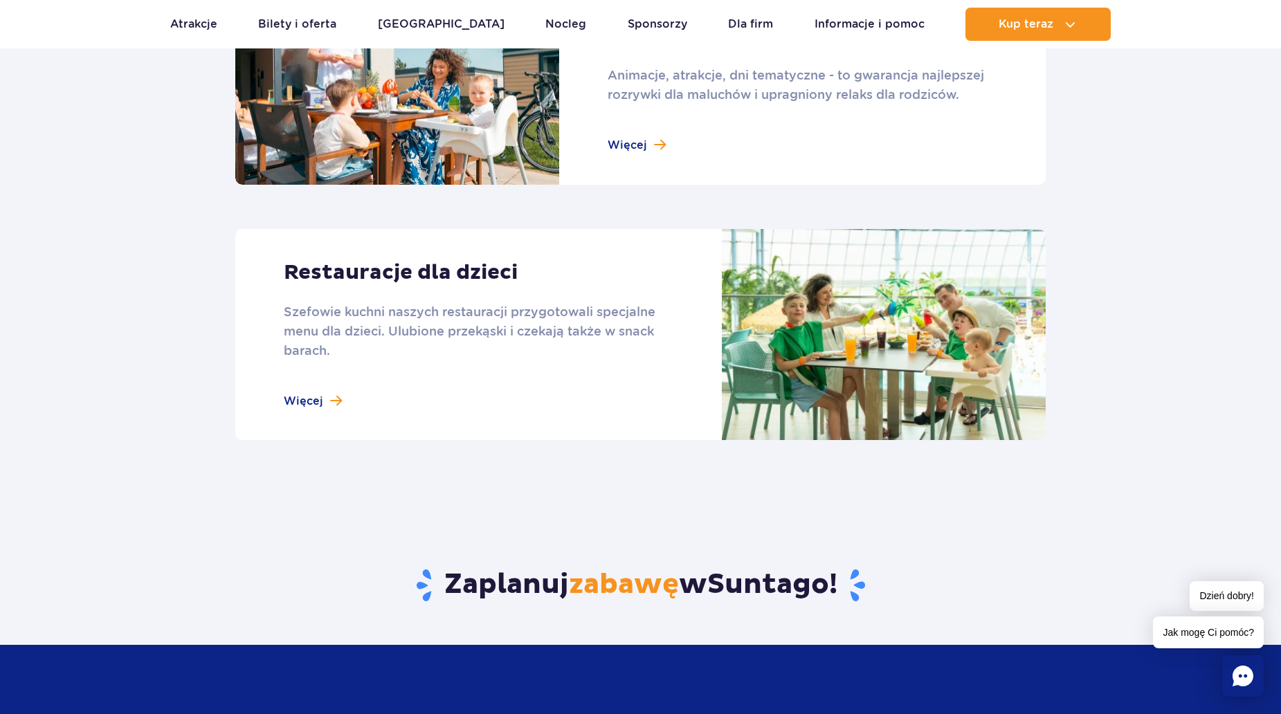
click at [307, 398] on link at bounding box center [640, 334] width 810 height 211
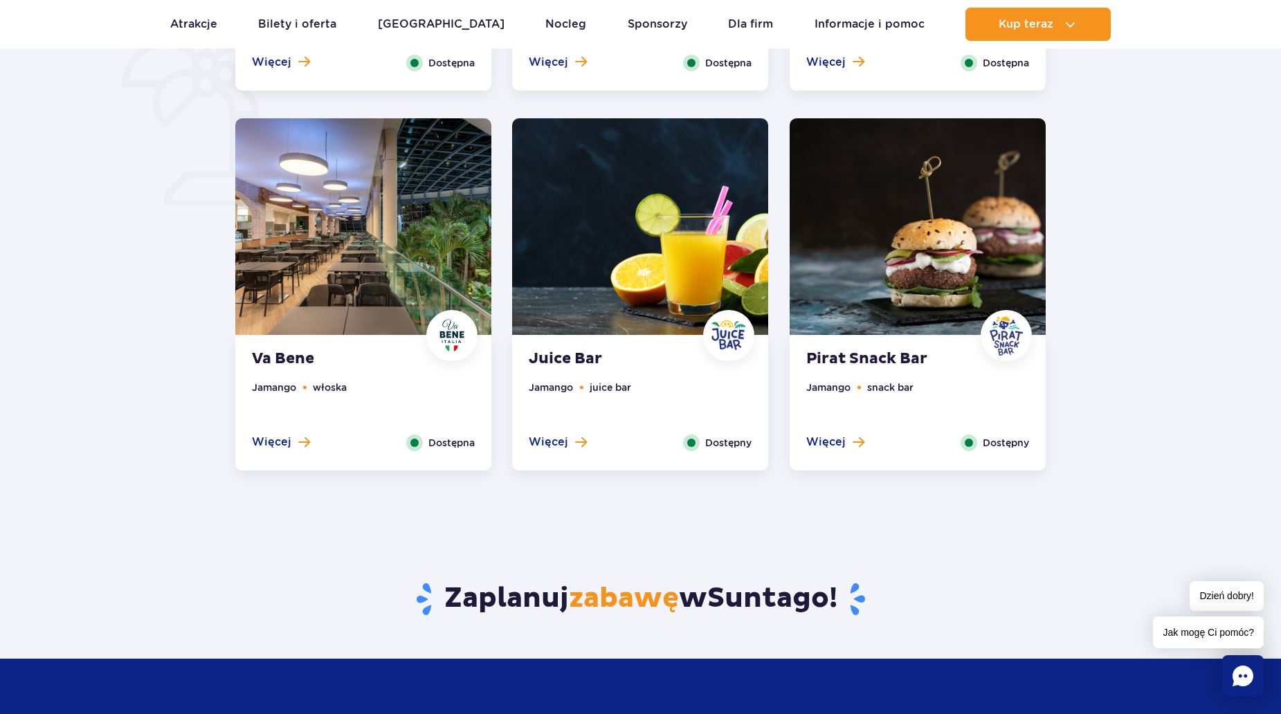
scroll to position [1038, 0]
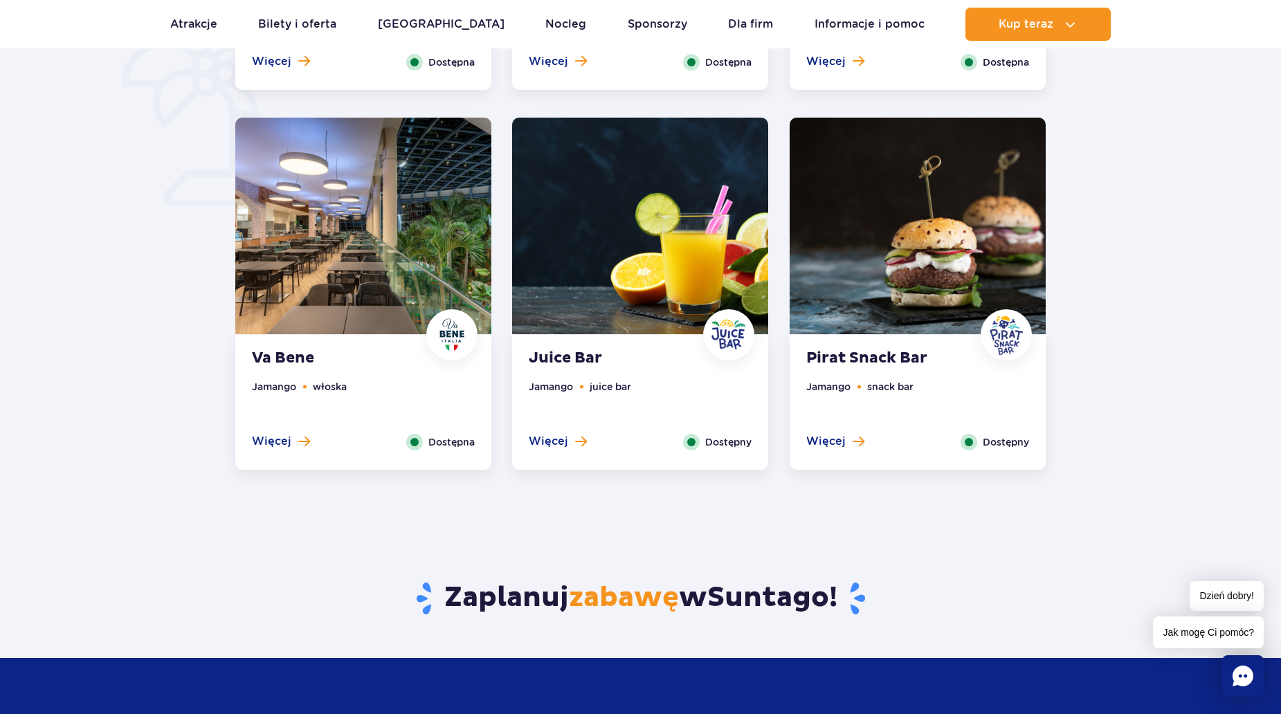
click at [954, 357] on strong "Pirat Snack Bar" at bounding box center [889, 358] width 167 height 19
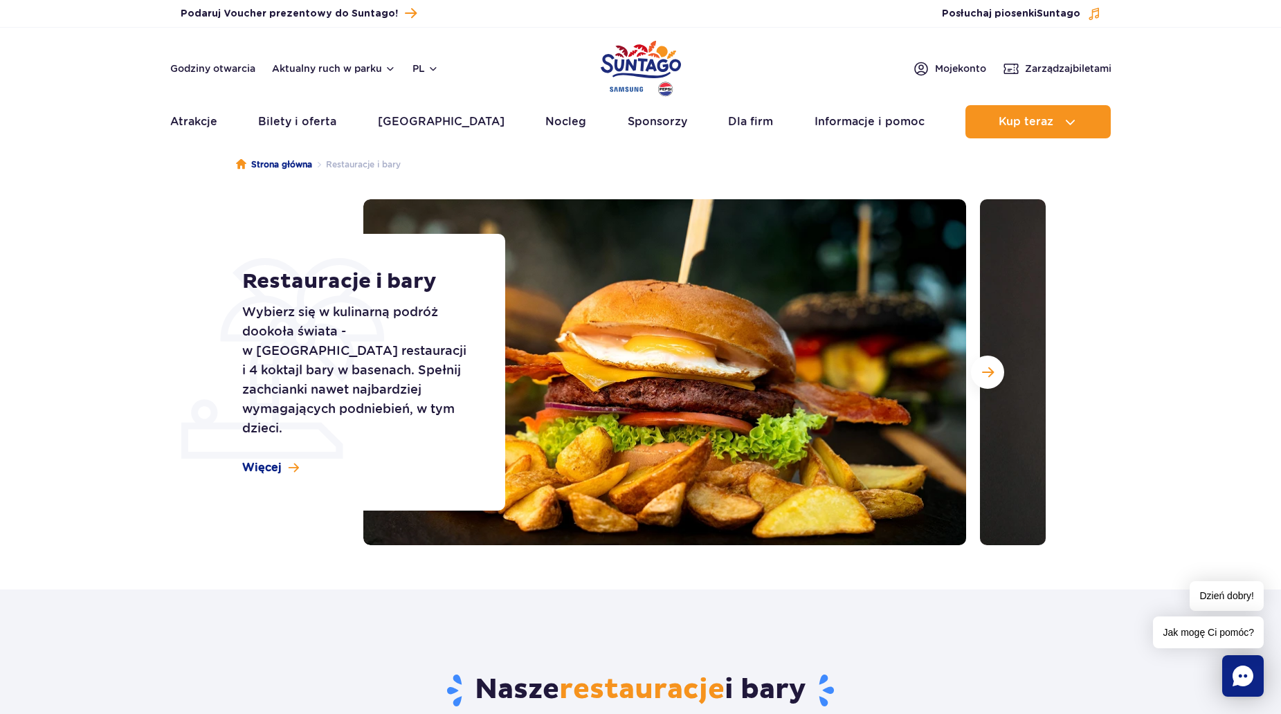
scroll to position [0, 0]
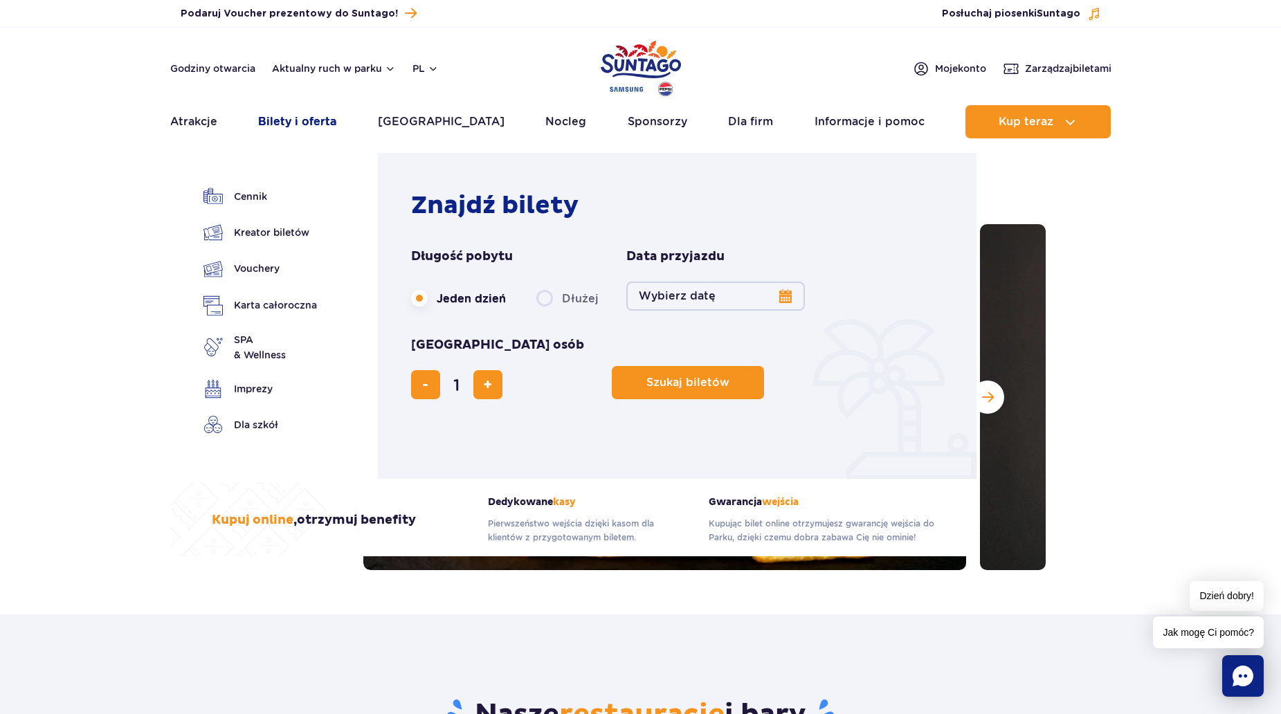
click at [296, 118] on link "Bilety i oferta" at bounding box center [297, 121] width 78 height 33
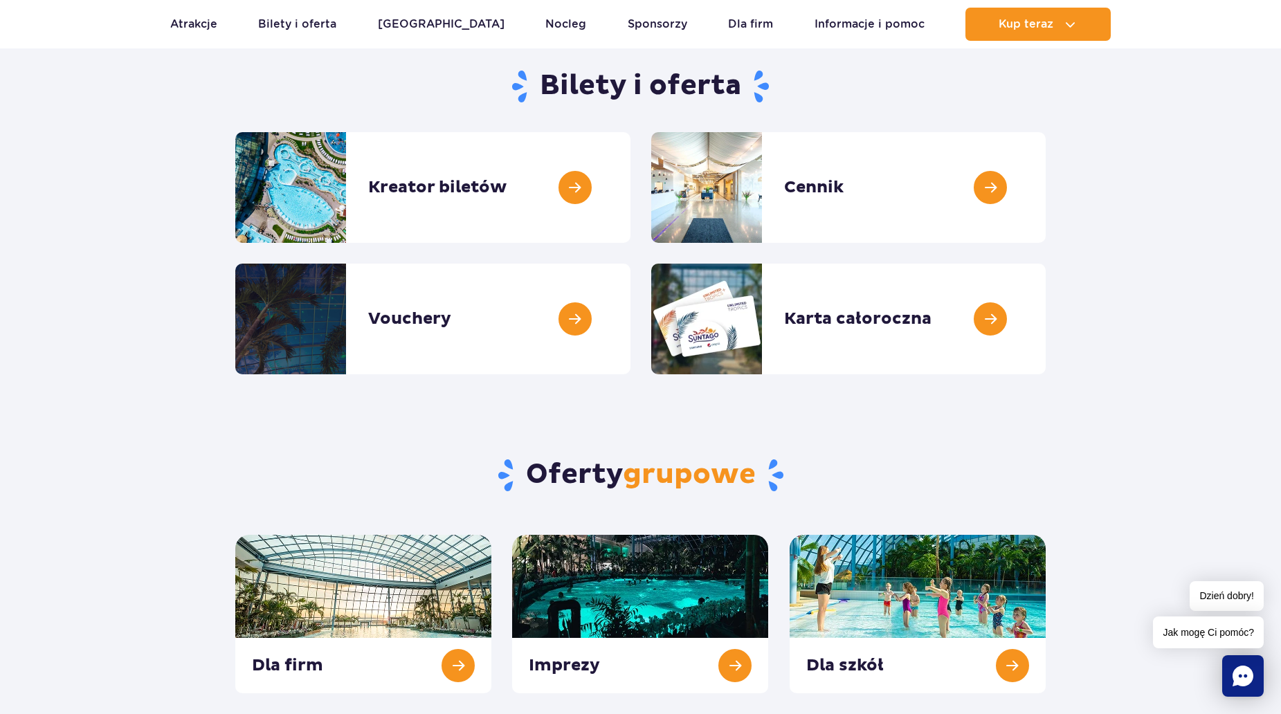
scroll to position [208, 0]
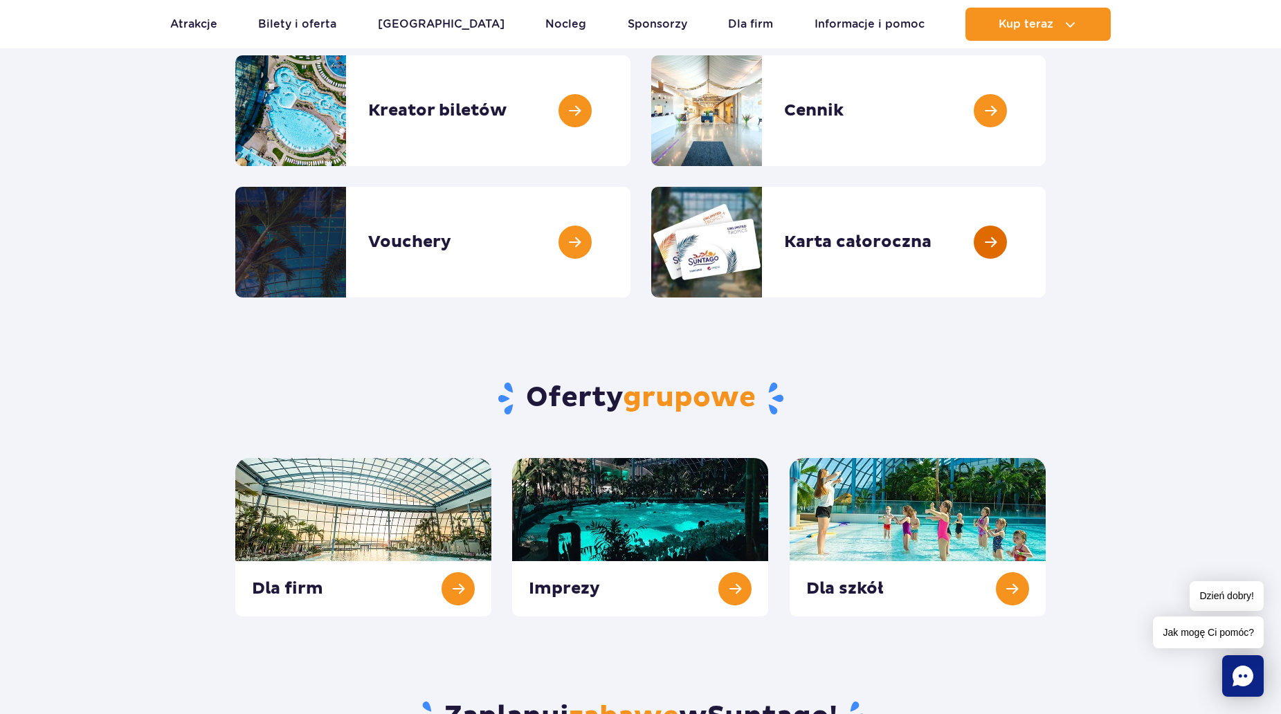
click at [1046, 234] on link at bounding box center [1046, 242] width 0 height 111
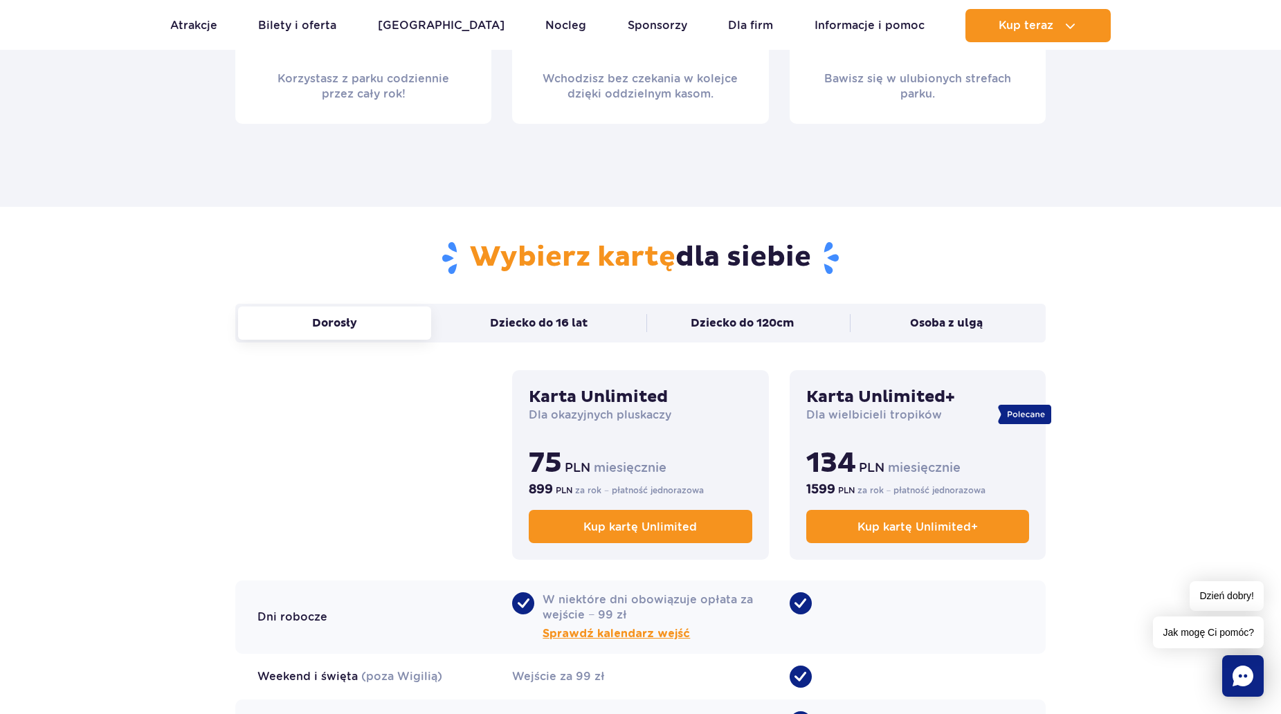
scroll to position [900, 0]
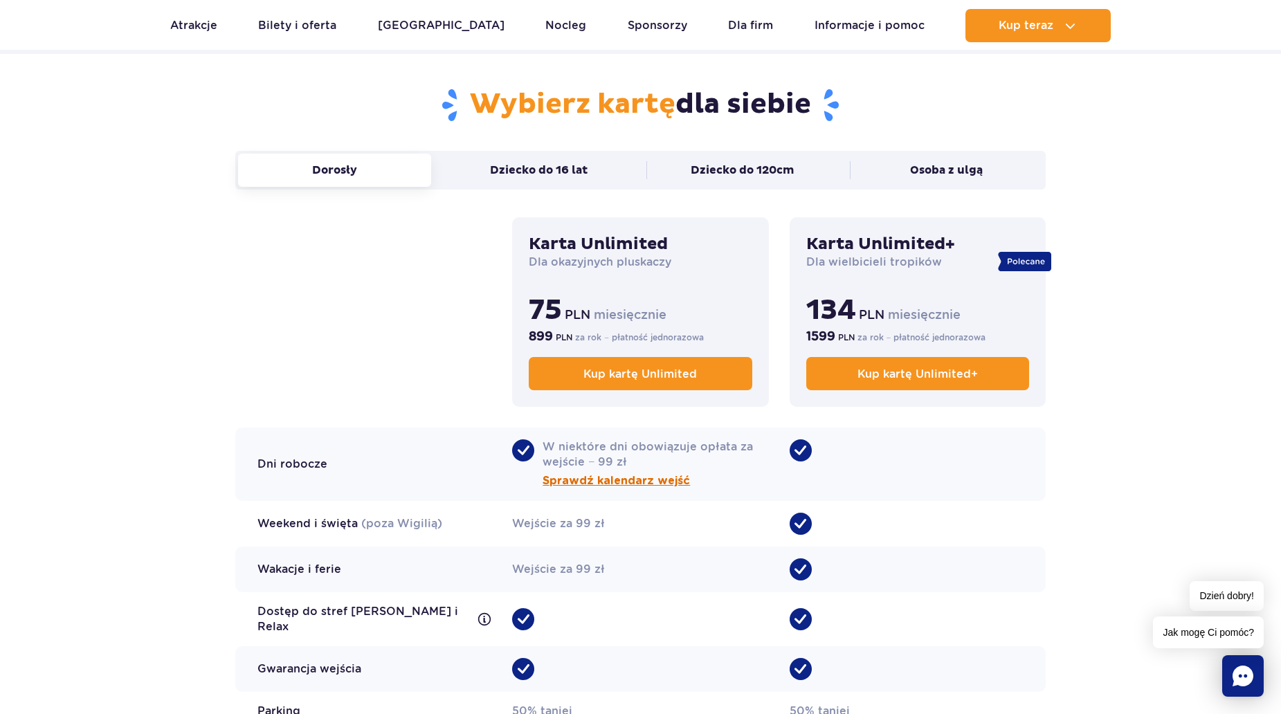
click at [576, 480] on span "Sprawdź kalendarz wejść" at bounding box center [616, 481] width 147 height 17
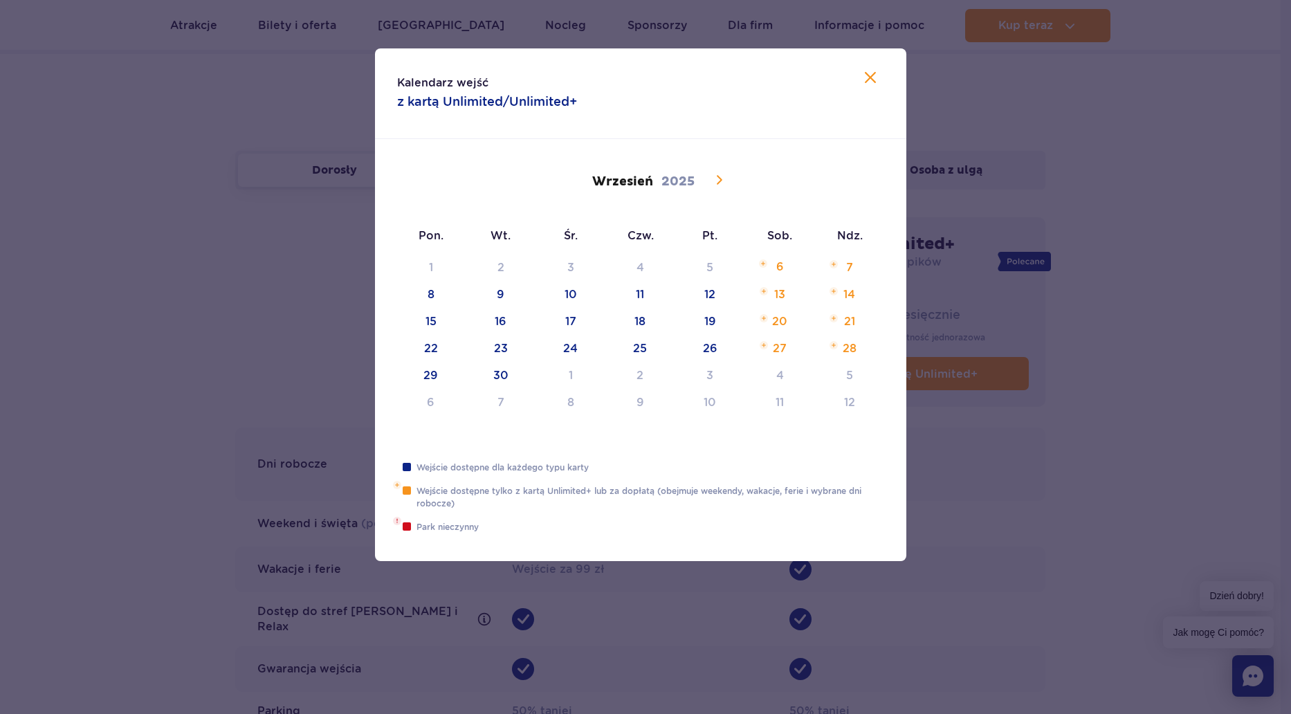
click at [715, 176] on icon at bounding box center [719, 180] width 17 height 17
click at [115, 257] on div at bounding box center [645, 357] width 1291 height 714
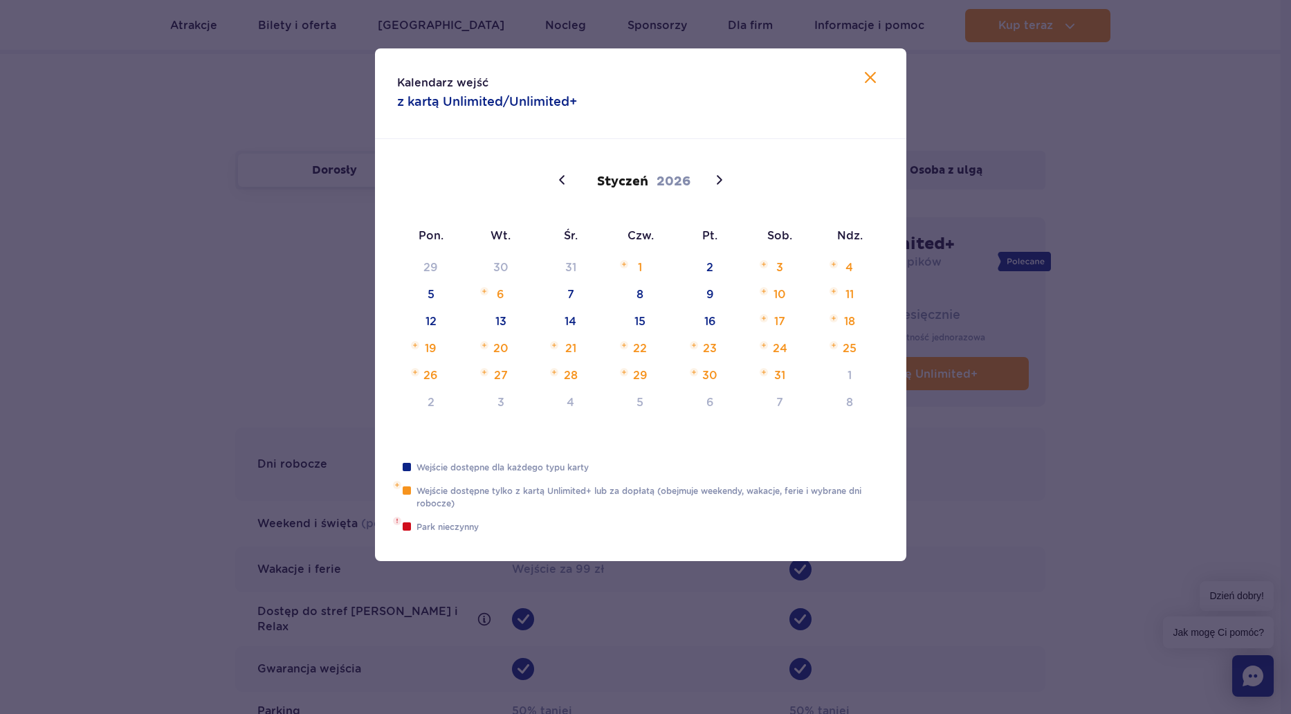
type input "2025"
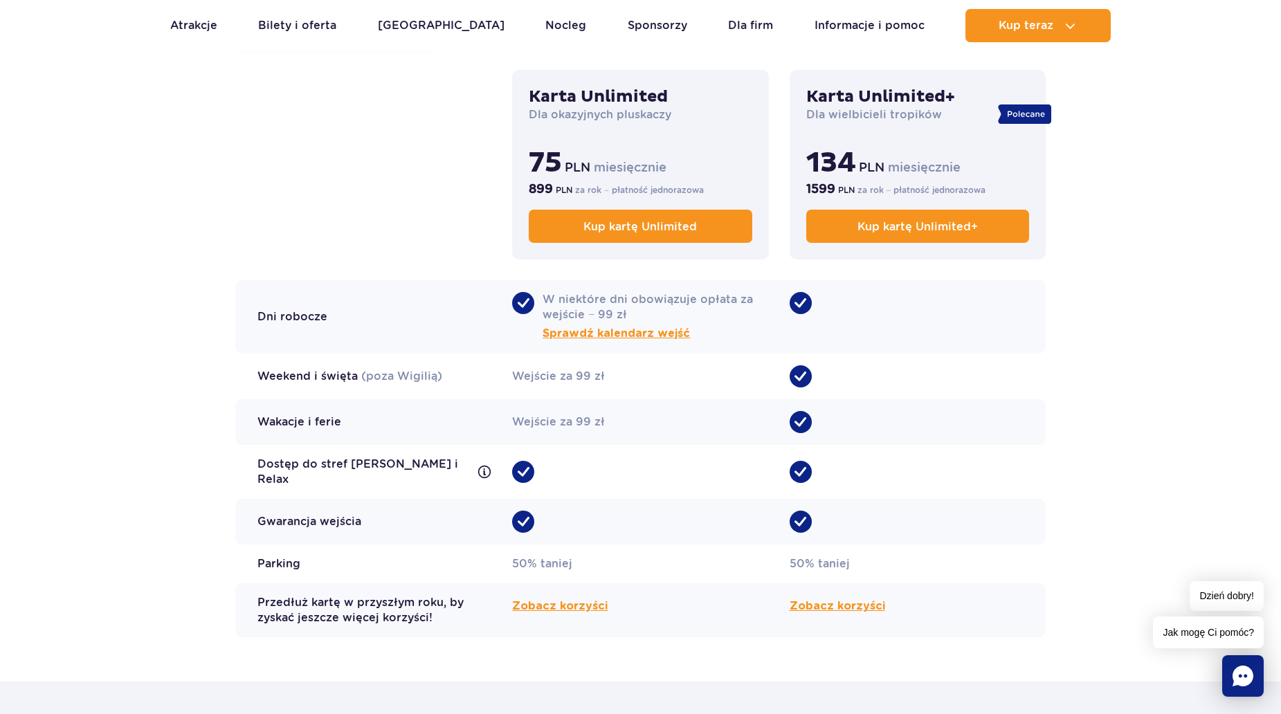
scroll to position [1107, 0]
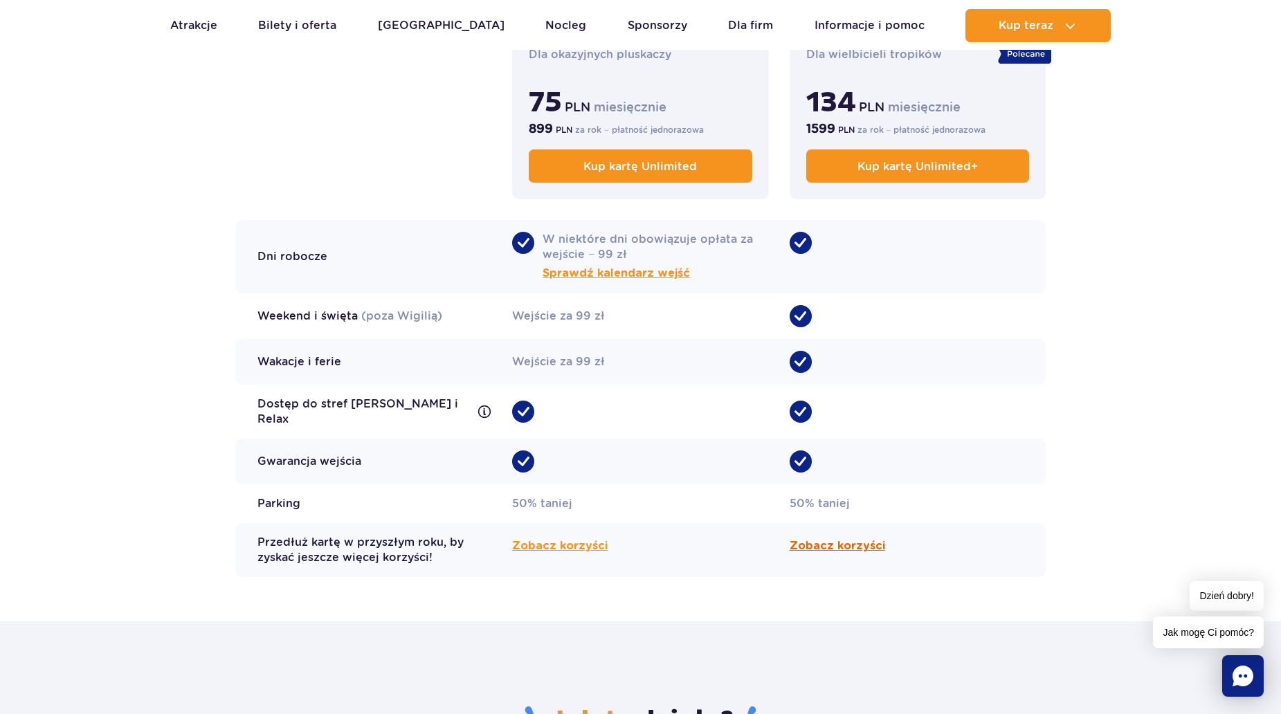
click at [833, 543] on span "Zobacz korzyści" at bounding box center [837, 546] width 95 height 17
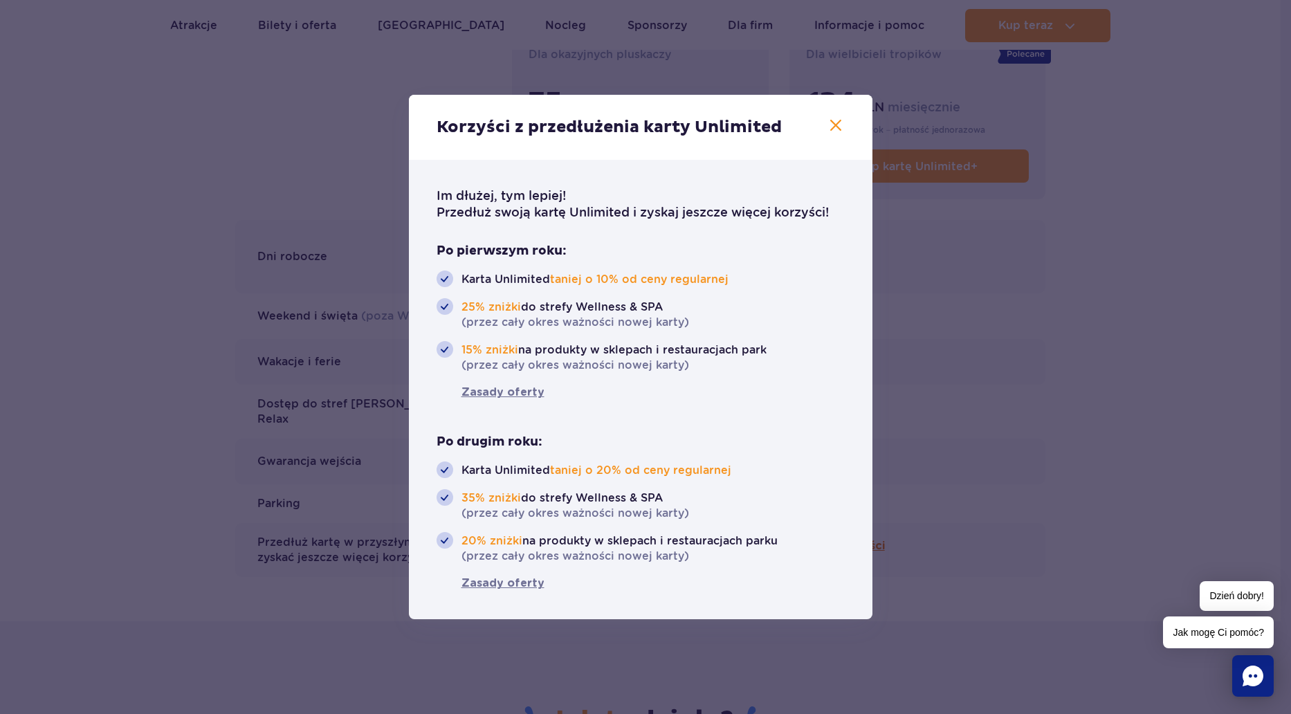
click at [833, 543] on li "20% zniżki na produkty w sklepach i restauracjach parku (przez cały okres ważno…" at bounding box center [641, 548] width 408 height 32
drag, startPoint x: 832, startPoint y: 543, endPoint x: 737, endPoint y: 519, distance: 98.4
click at [737, 519] on li "35% zniżki do strefy Wellness & SPA (przez cały okres ważności nowej karty)" at bounding box center [641, 505] width 408 height 32
click at [837, 126] on icon "button" at bounding box center [835, 125] width 11 height 11
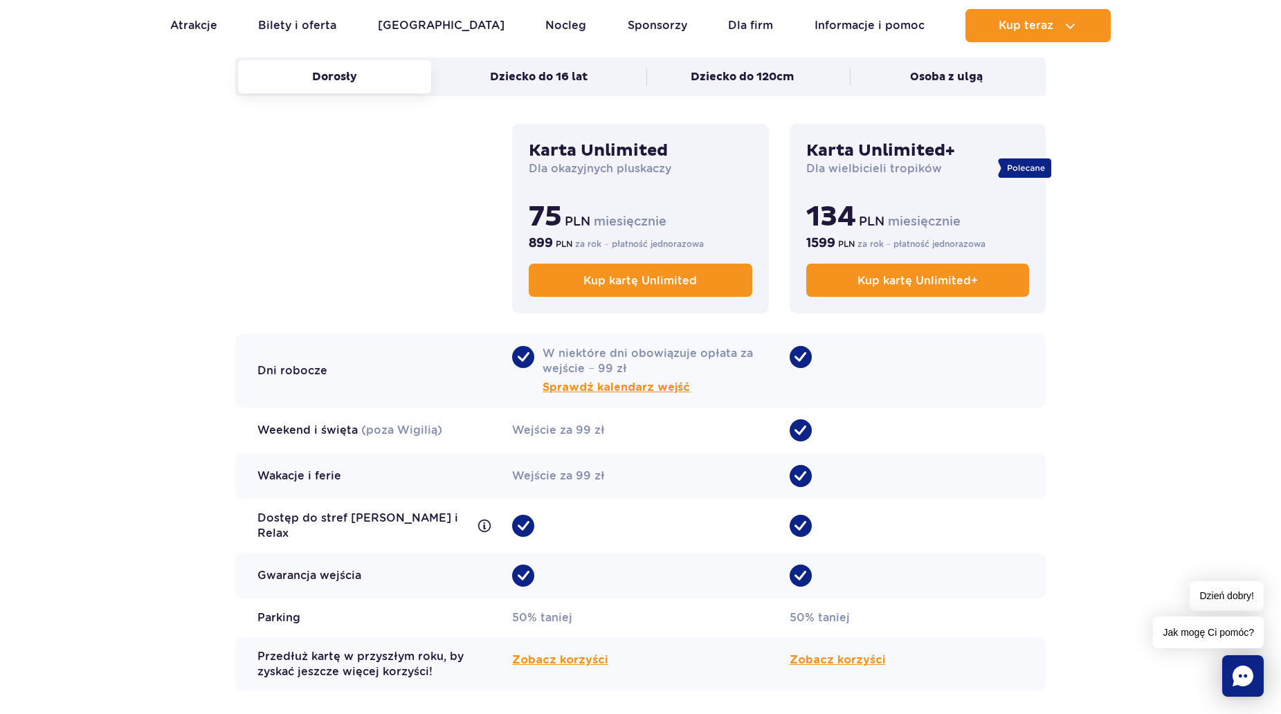
scroll to position [969, 0]
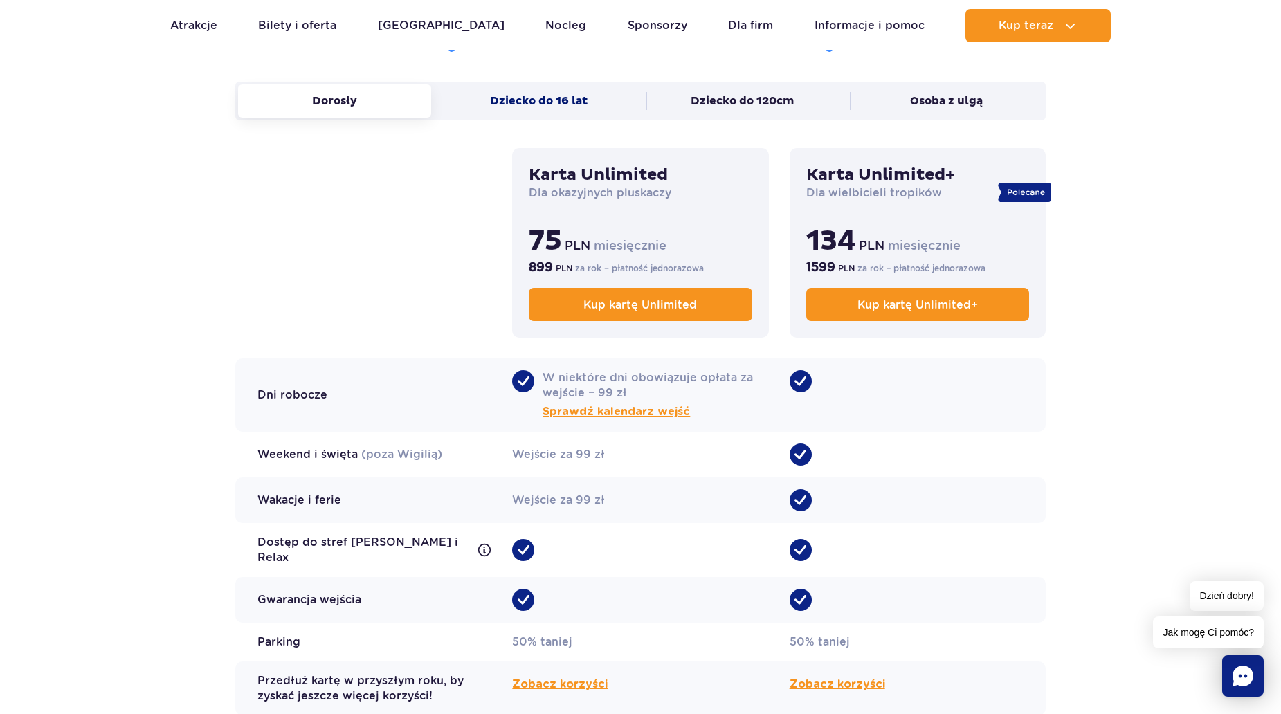
click at [554, 107] on button "Dziecko do 16 lat" at bounding box center [538, 100] width 193 height 33
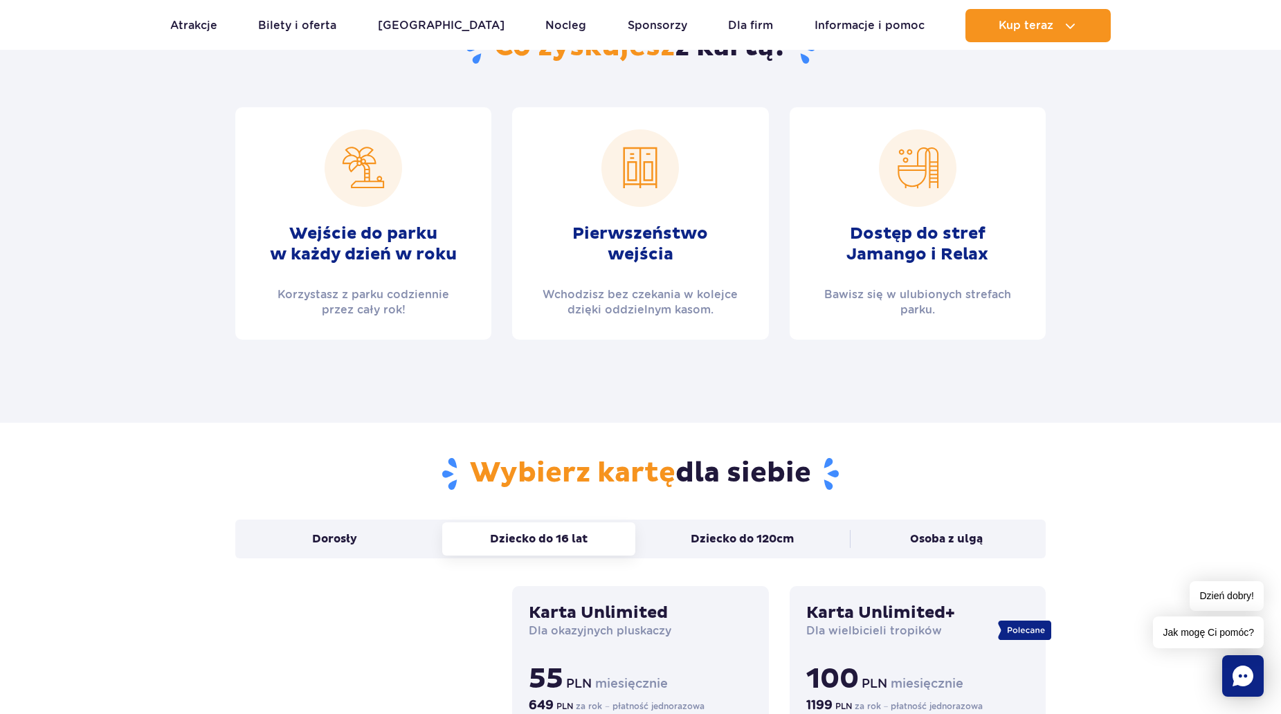
scroll to position [484, 0]
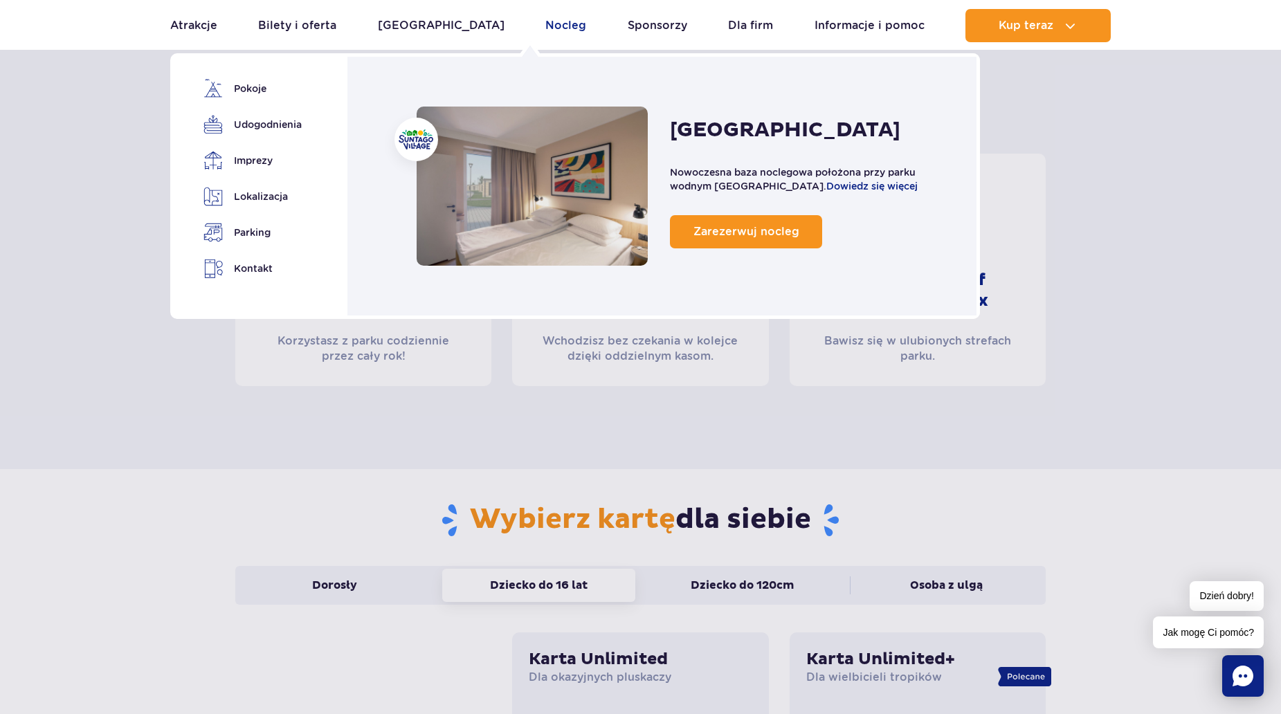
click at [545, 26] on link "Nocleg" at bounding box center [565, 25] width 41 height 33
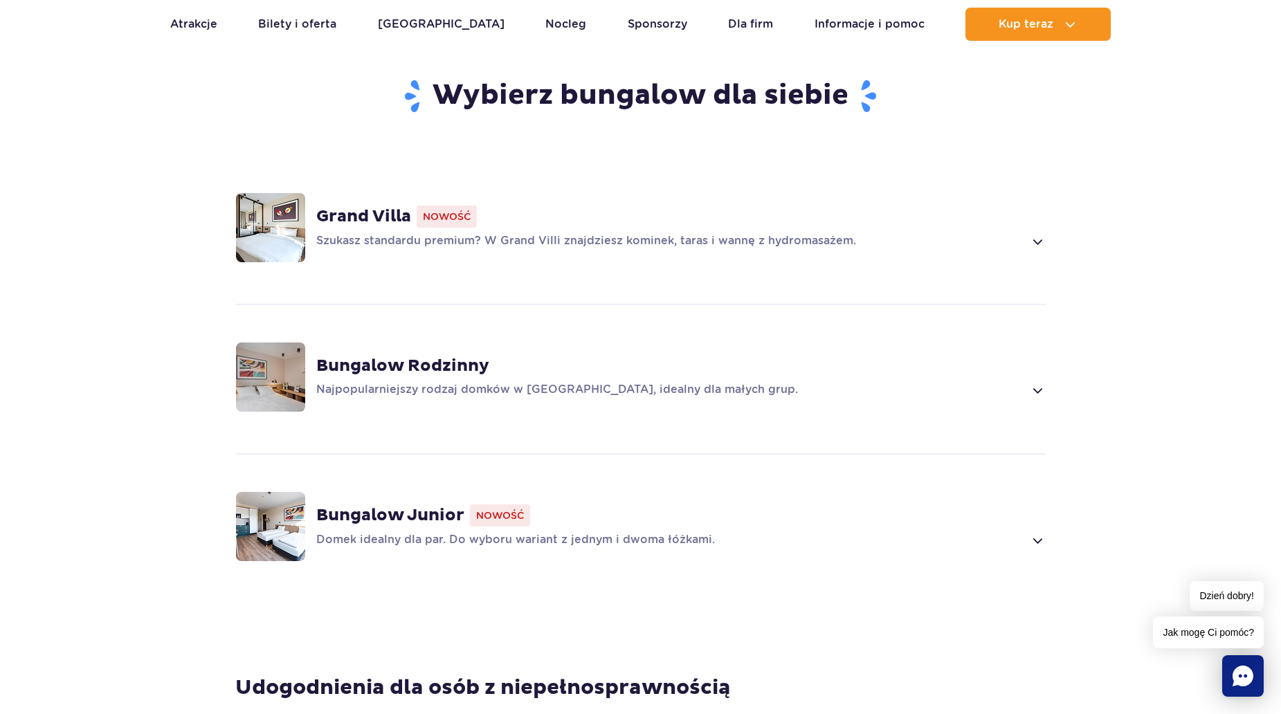
scroll to position [830, 0]
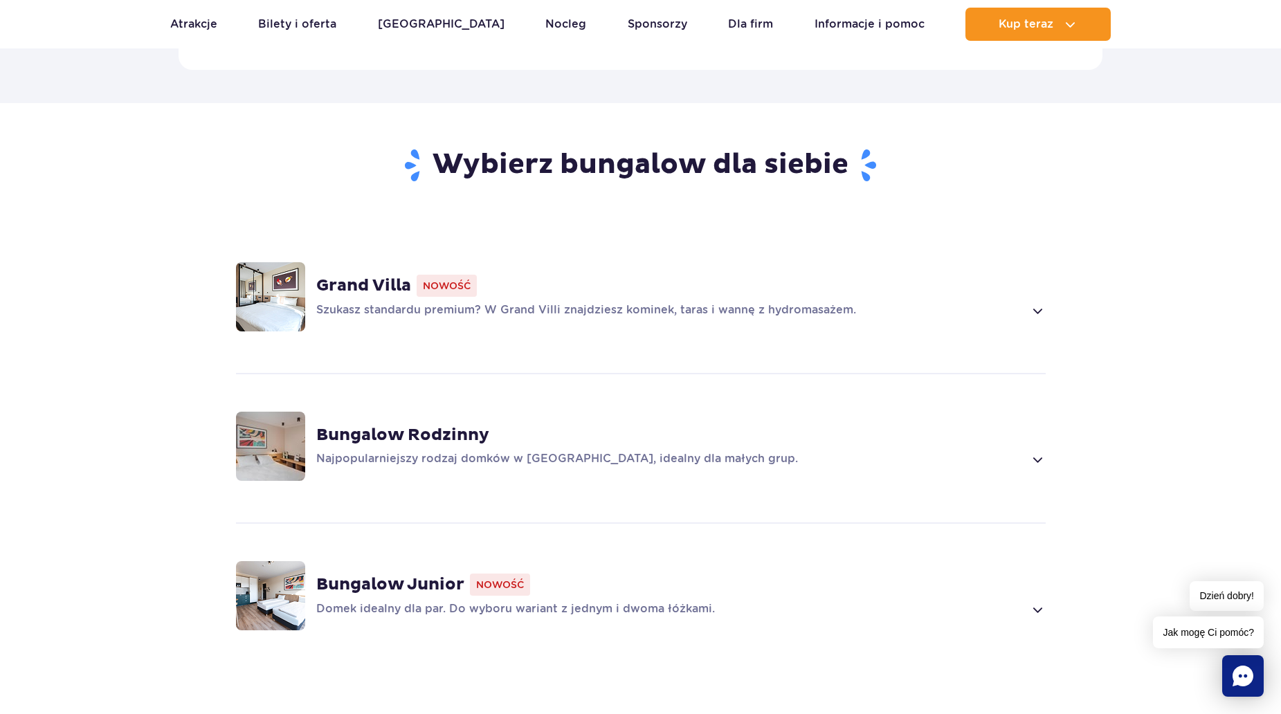
click at [321, 425] on strong "Bungalow Rodzinny" at bounding box center [402, 435] width 173 height 21
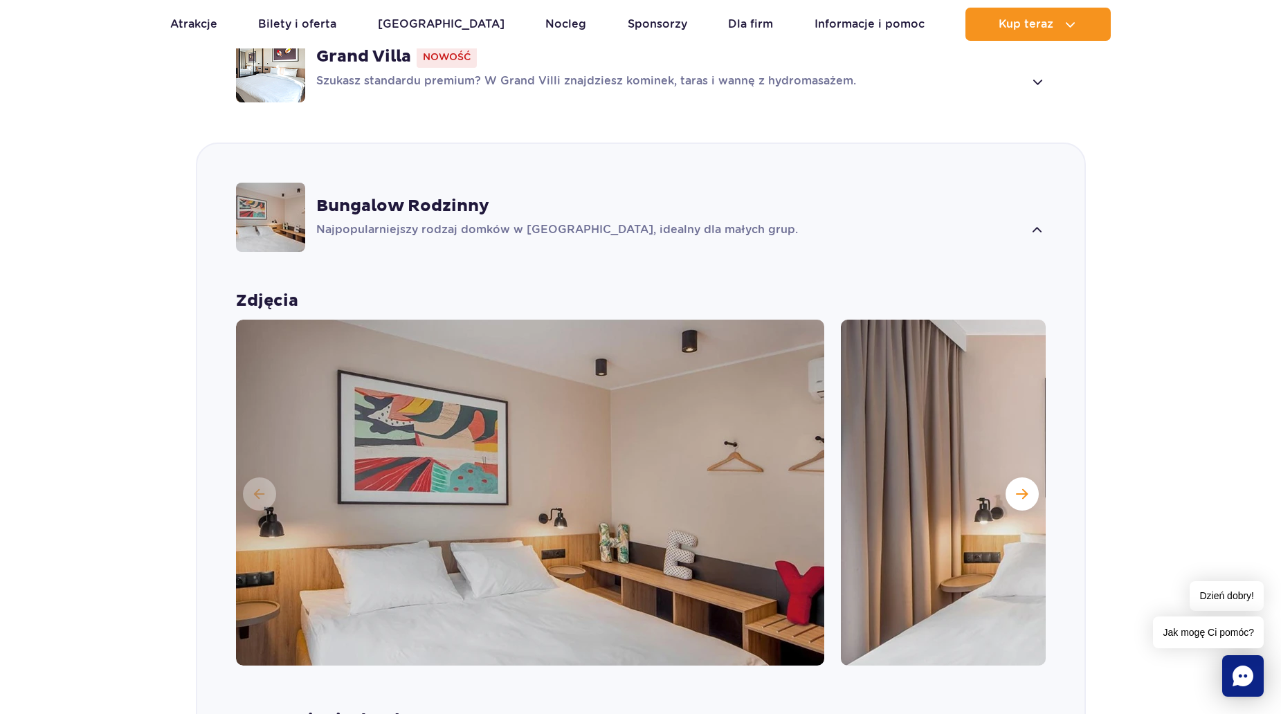
scroll to position [1119, 0]
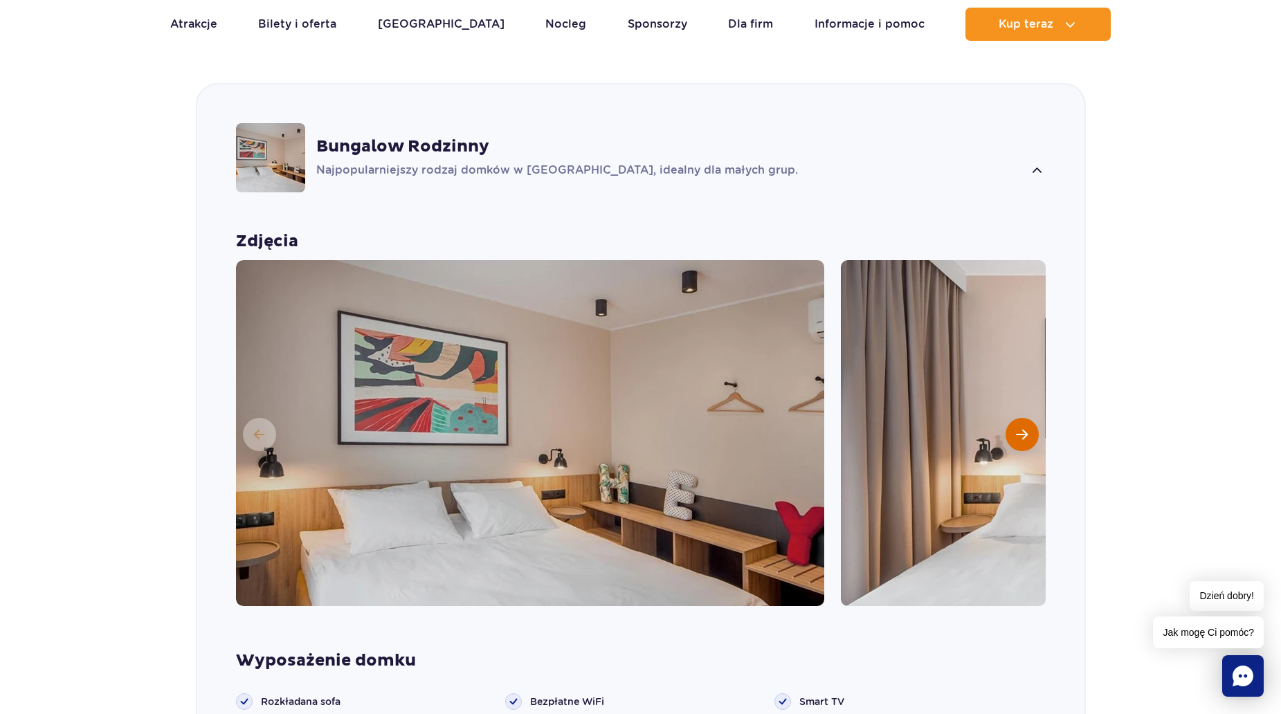
click at [1025, 428] on span "Następny slajd" at bounding box center [1022, 434] width 12 height 12
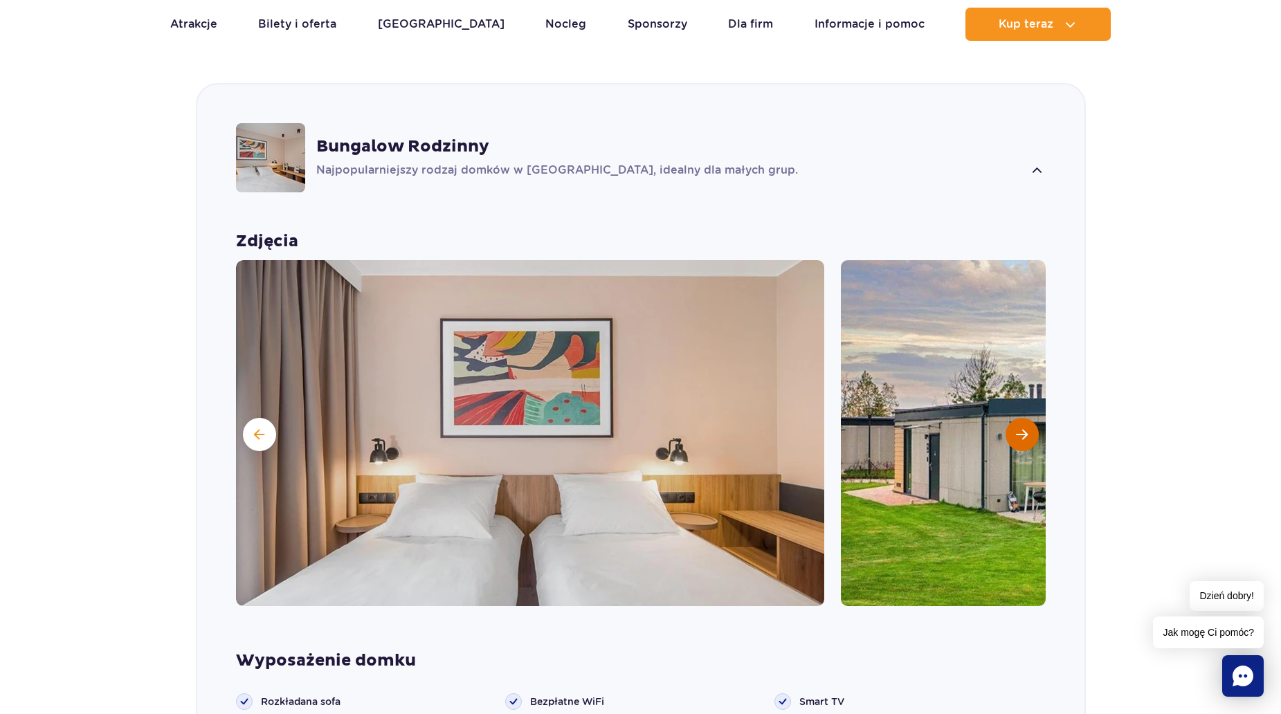
click at [1025, 428] on span "Następny slajd" at bounding box center [1022, 434] width 12 height 12
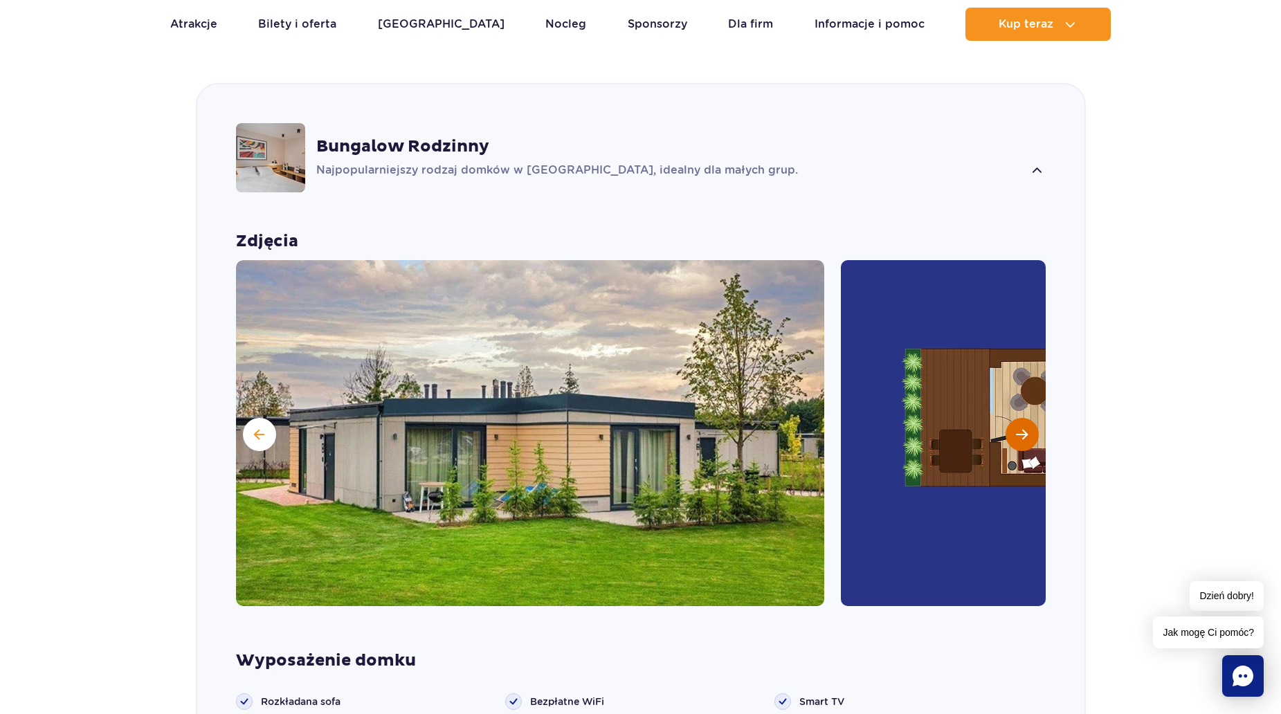
click at [1025, 428] on span "Następny slajd" at bounding box center [1022, 434] width 12 height 12
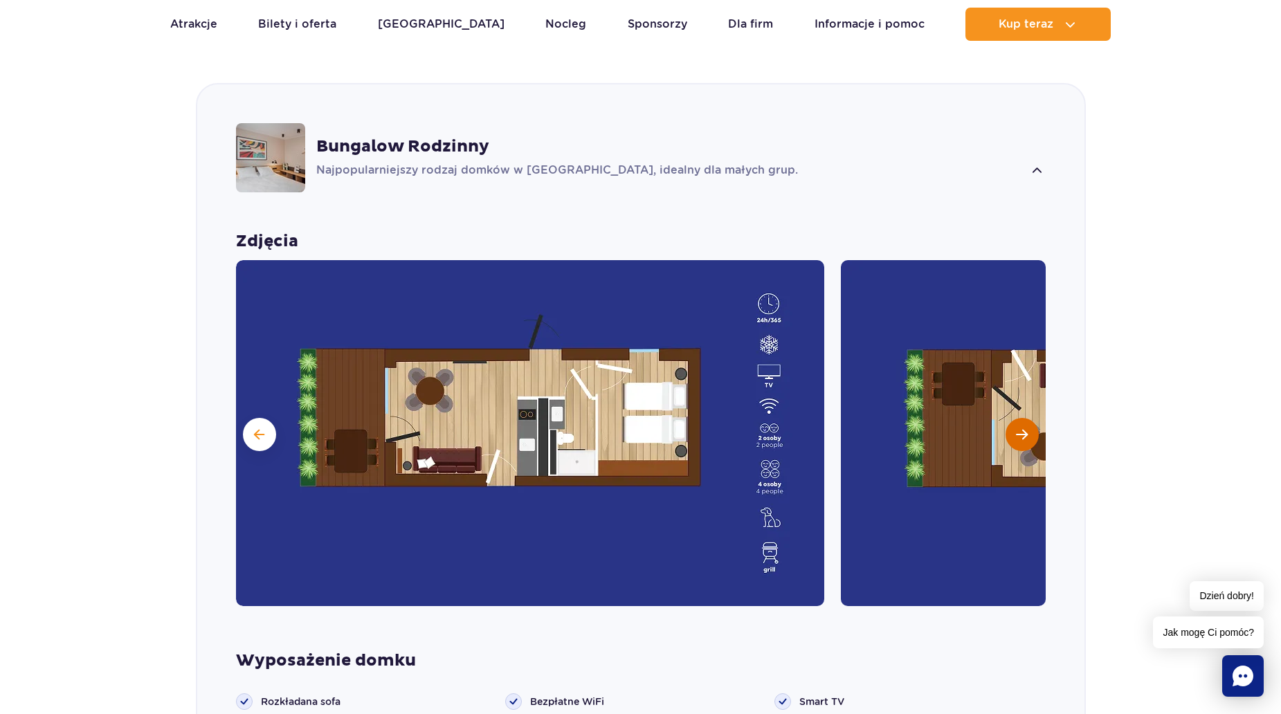
click at [1025, 428] on span "Następny slajd" at bounding box center [1022, 434] width 12 height 12
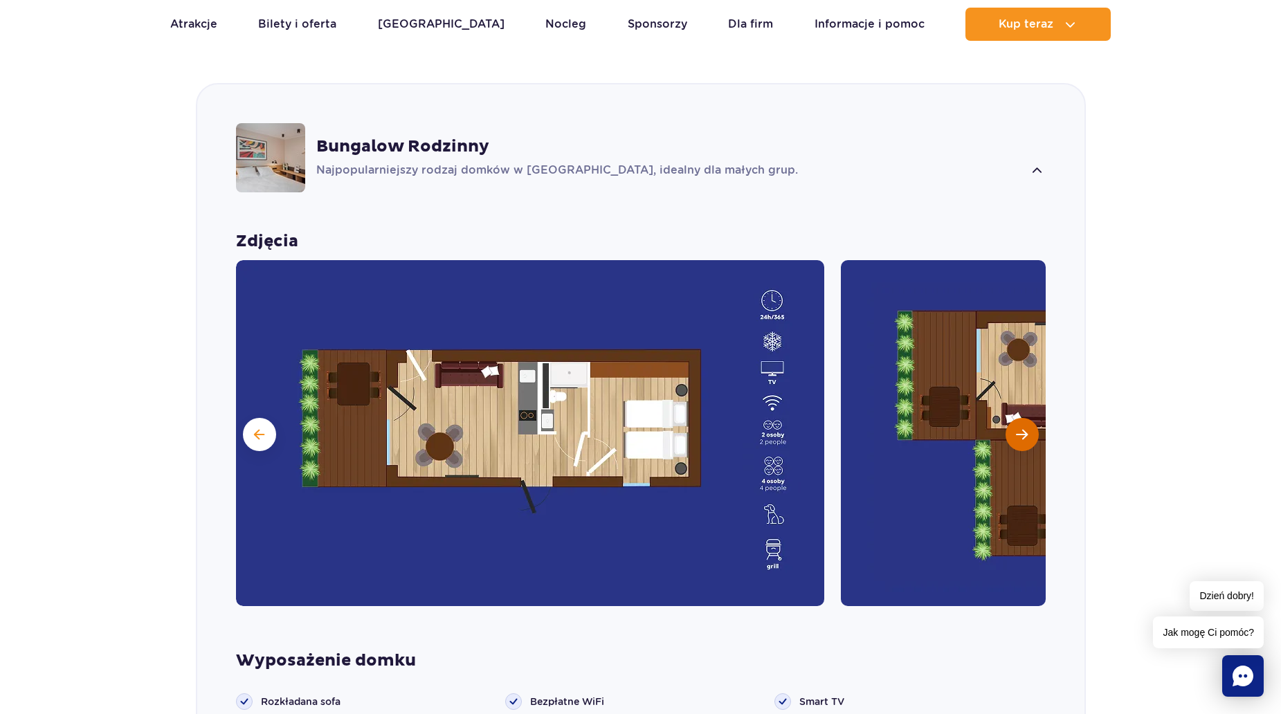
click at [1025, 428] on span "Następny slajd" at bounding box center [1022, 434] width 12 height 12
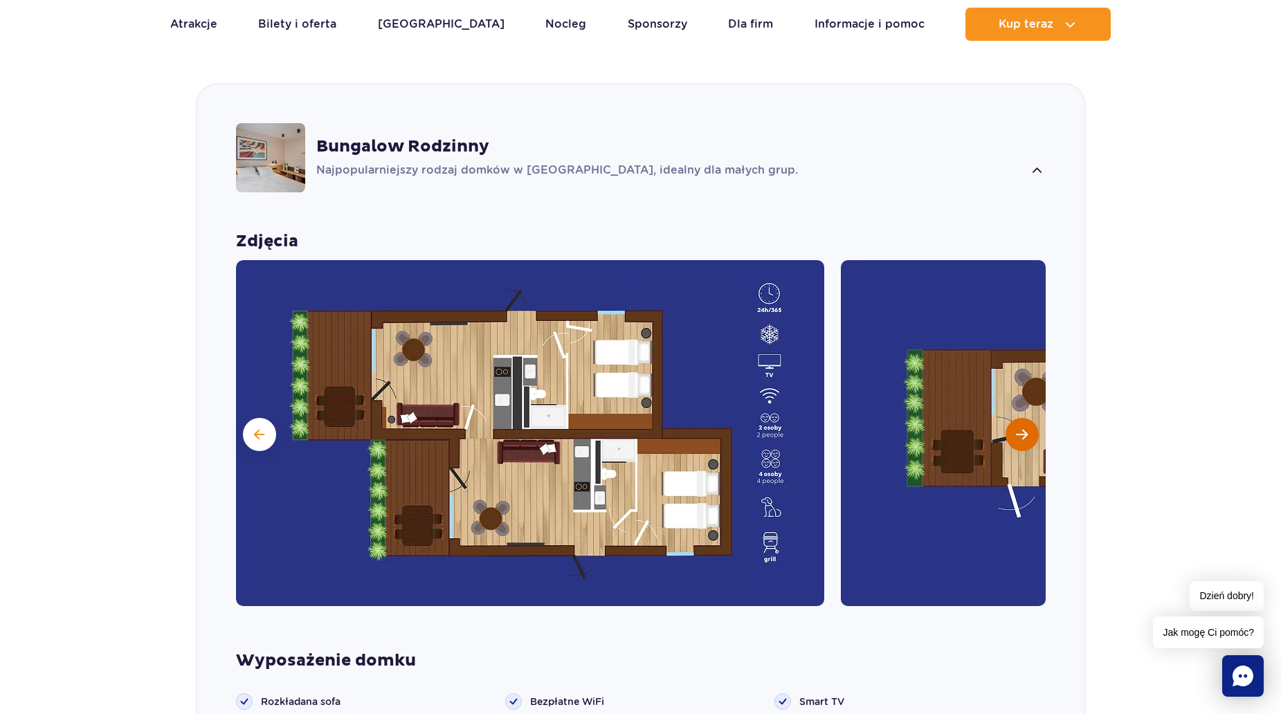
click at [1025, 428] on span "Następny slajd" at bounding box center [1022, 434] width 12 height 12
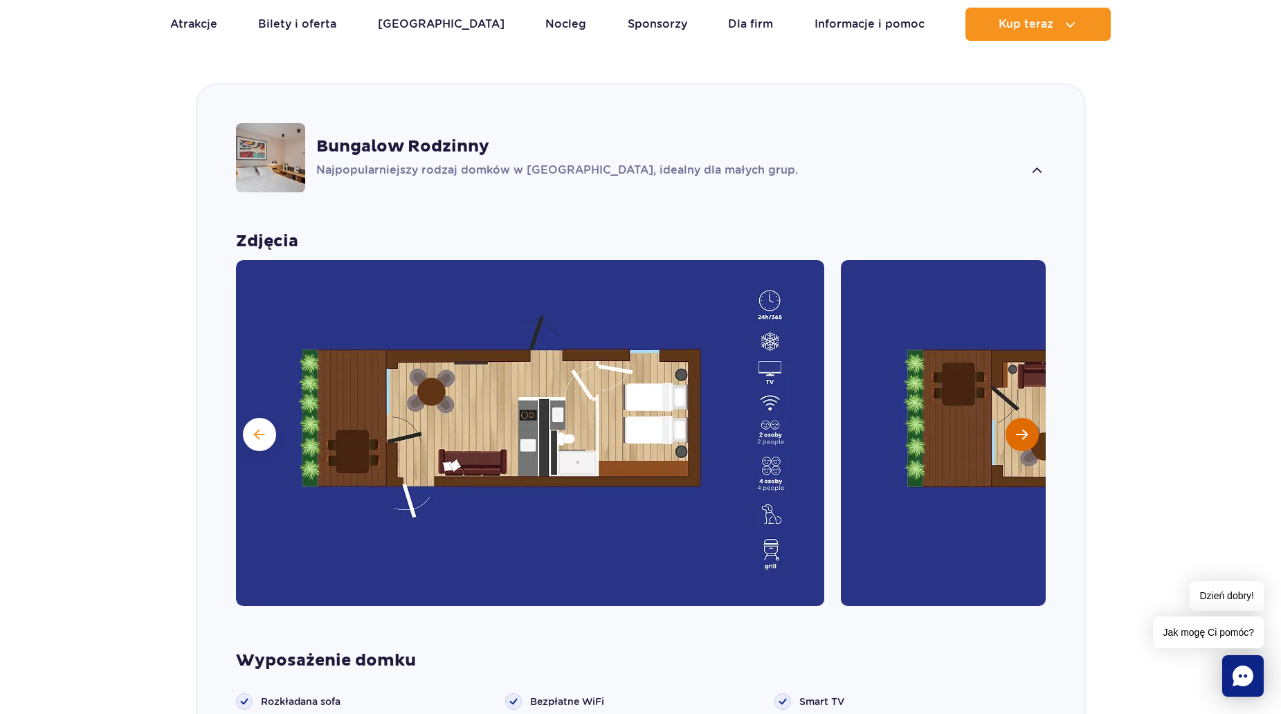
click at [1025, 428] on span "Następny slajd" at bounding box center [1022, 434] width 12 height 12
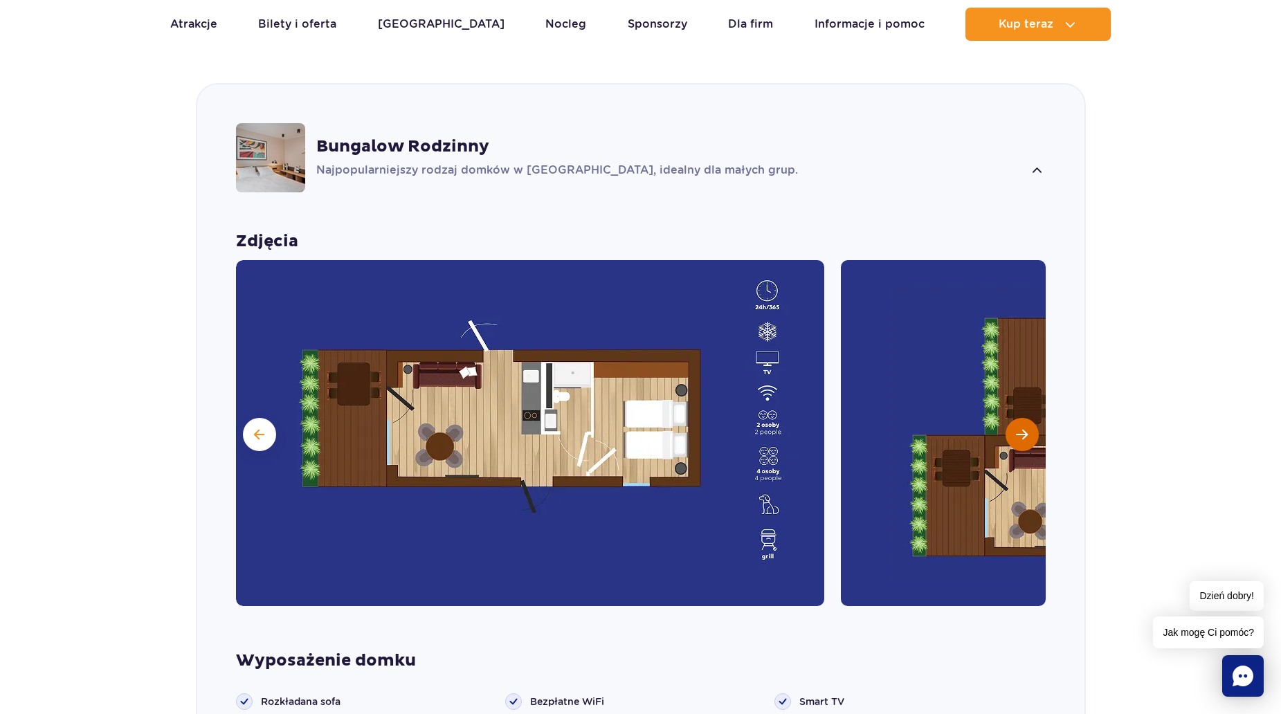
click at [1025, 428] on span "Następny slajd" at bounding box center [1022, 434] width 12 height 12
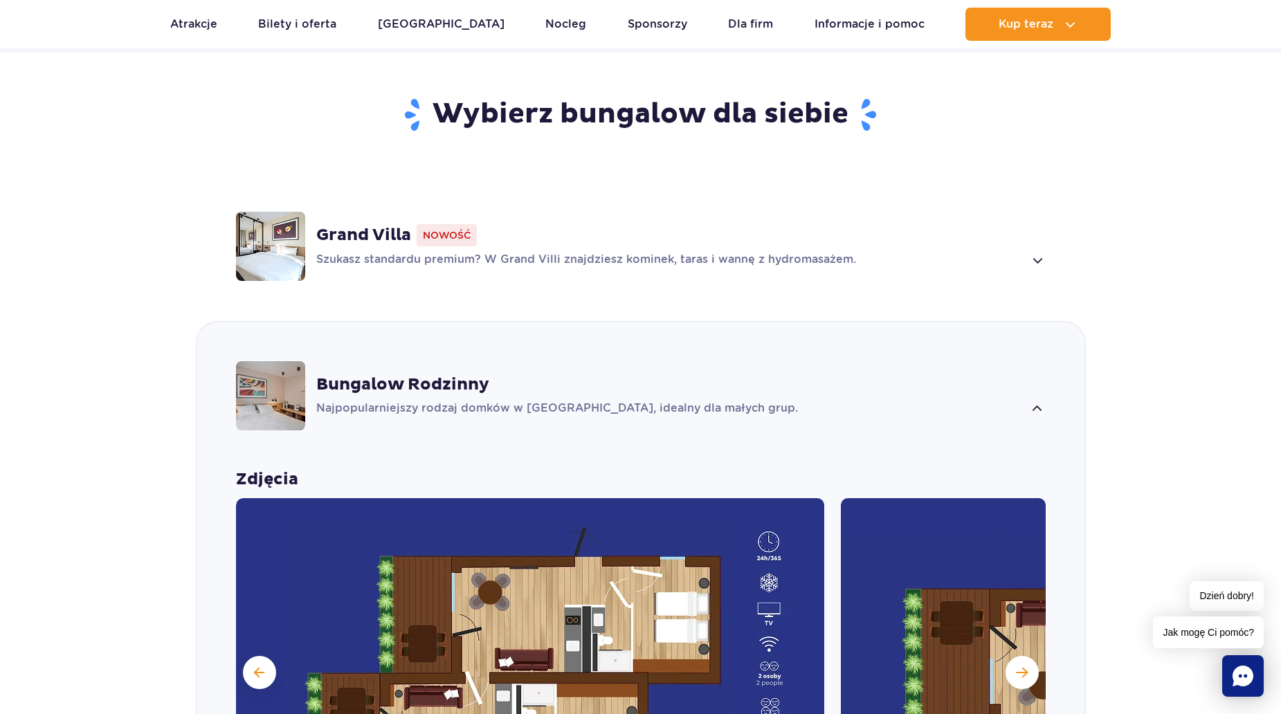
scroll to position [565, 0]
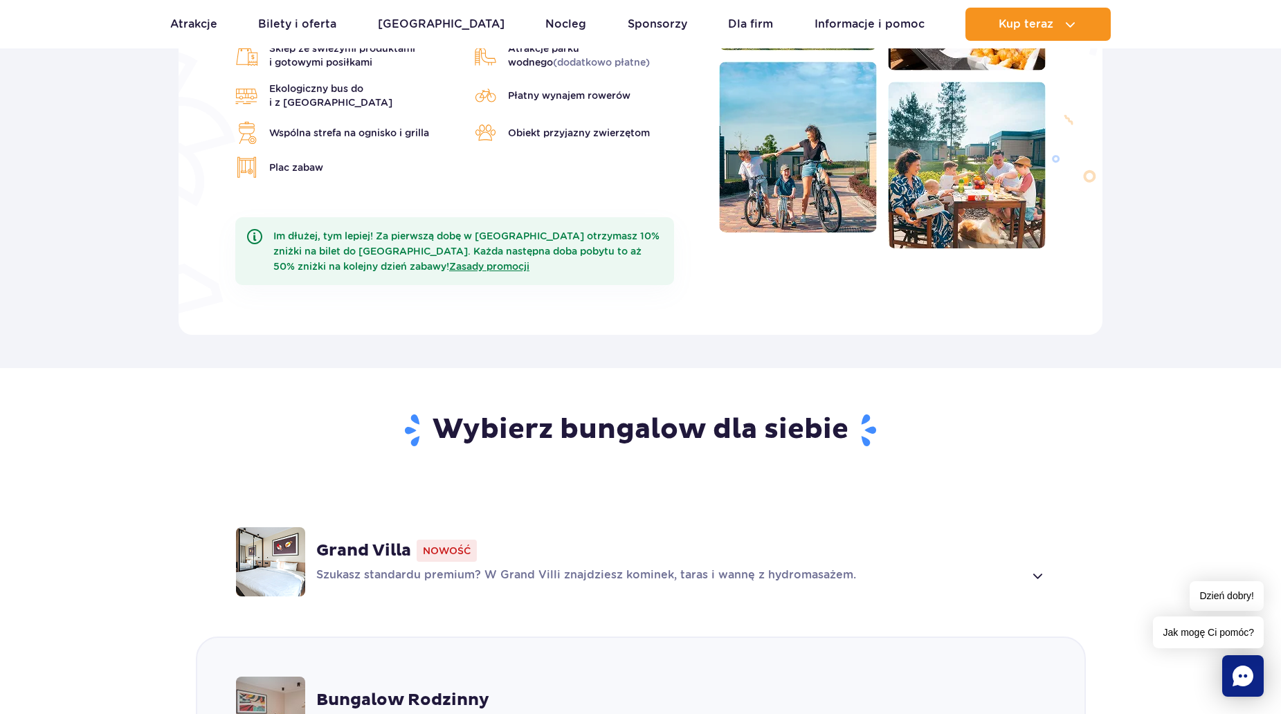
click at [320, 540] on strong "Grand Villa" at bounding box center [363, 550] width 95 height 21
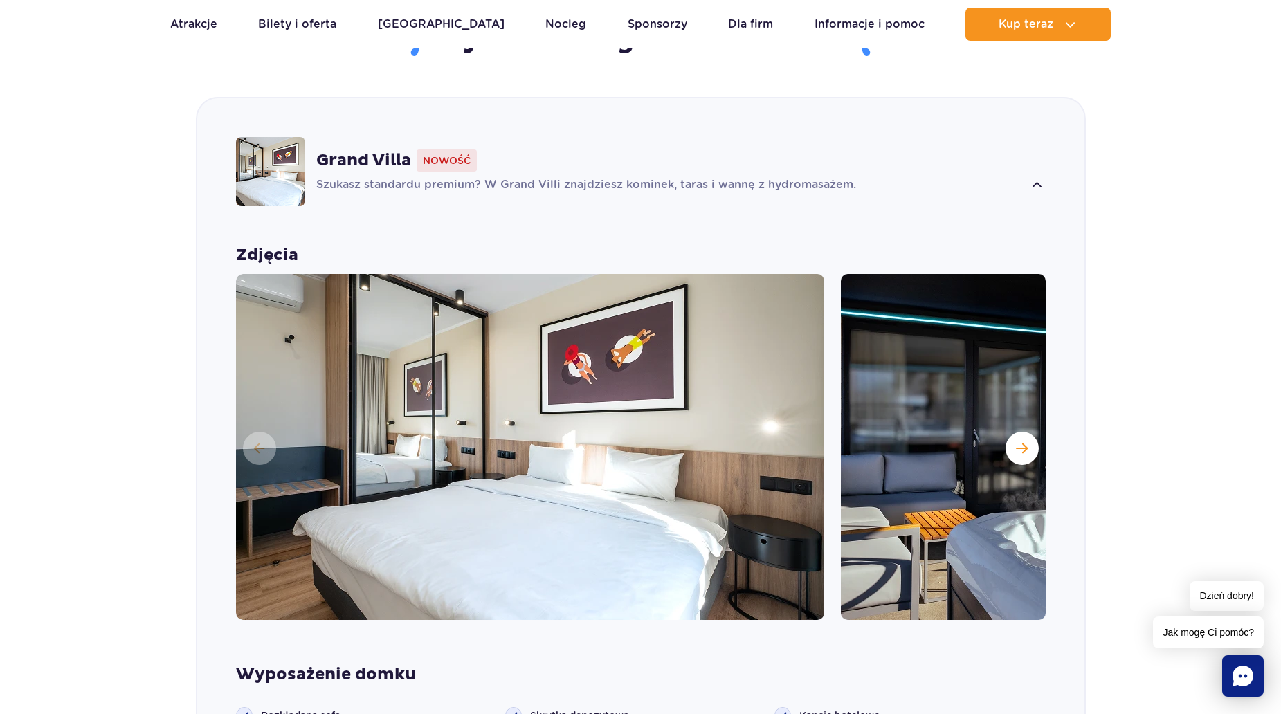
scroll to position [969, 0]
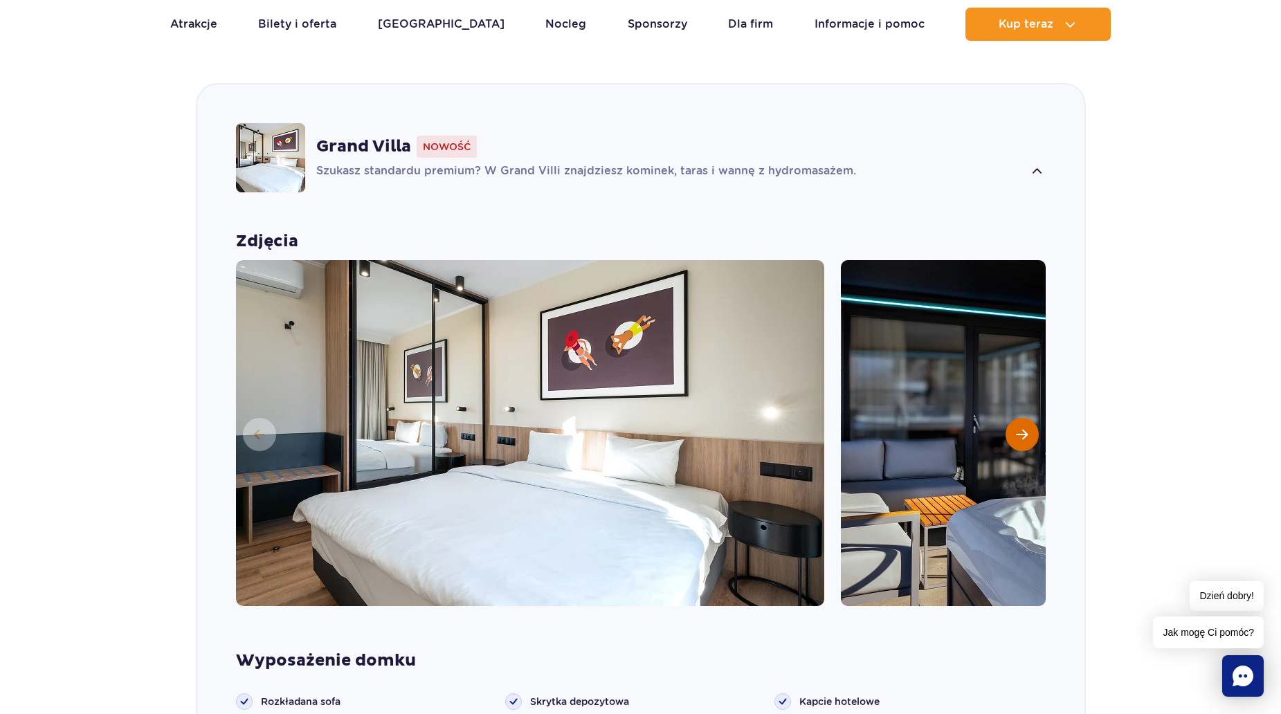
click at [1023, 428] on span "Następny slajd" at bounding box center [1022, 434] width 12 height 12
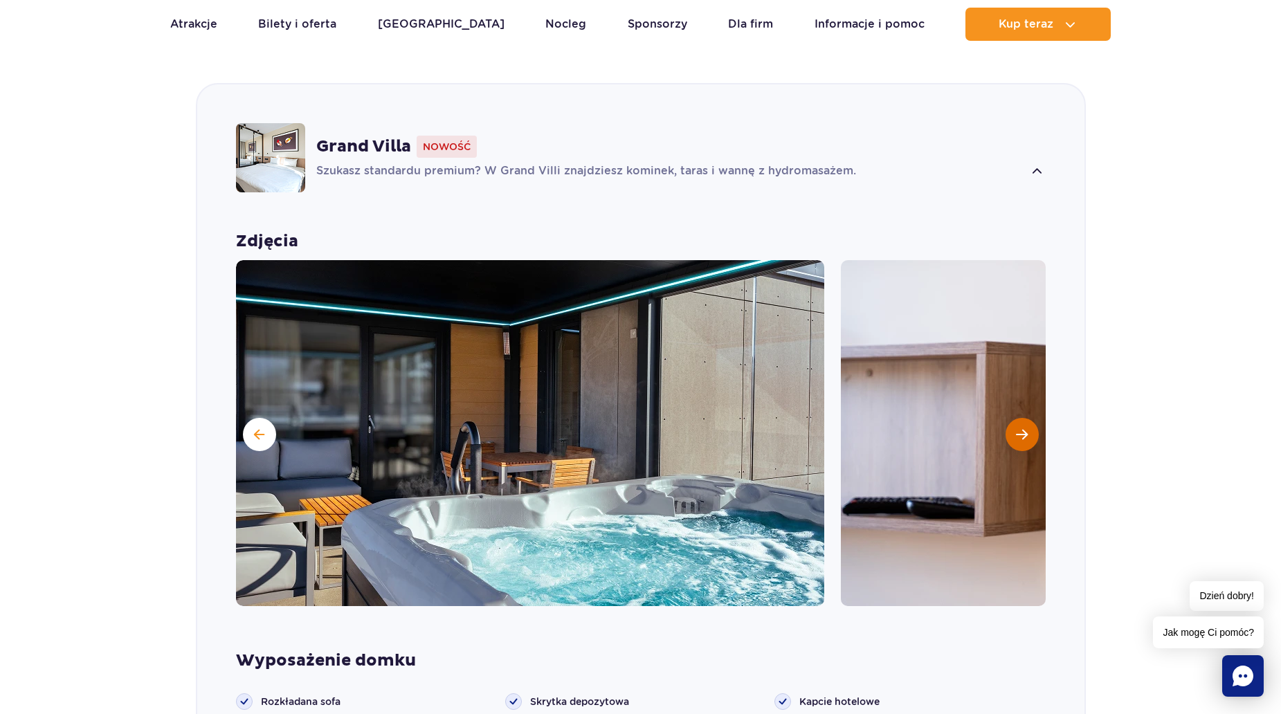
click at [1023, 428] on span "Następny slajd" at bounding box center [1022, 434] width 12 height 12
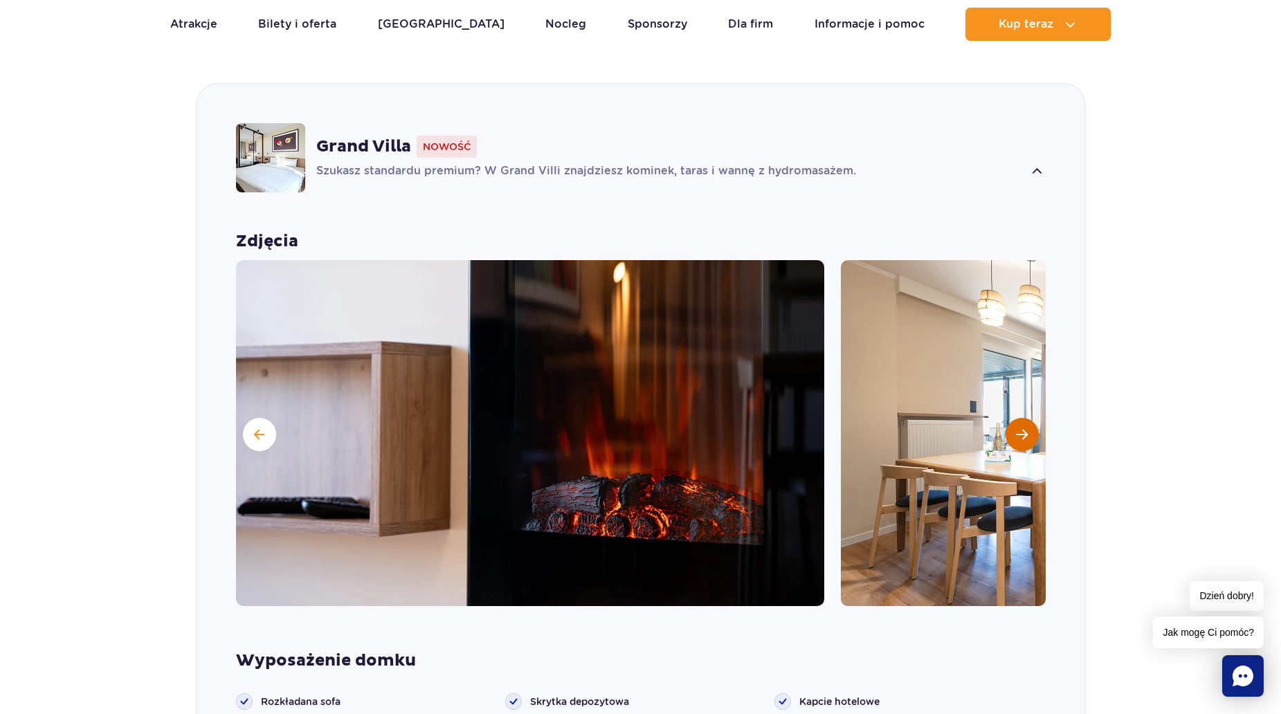
click at [1023, 428] on span "Następny slajd" at bounding box center [1022, 434] width 12 height 12
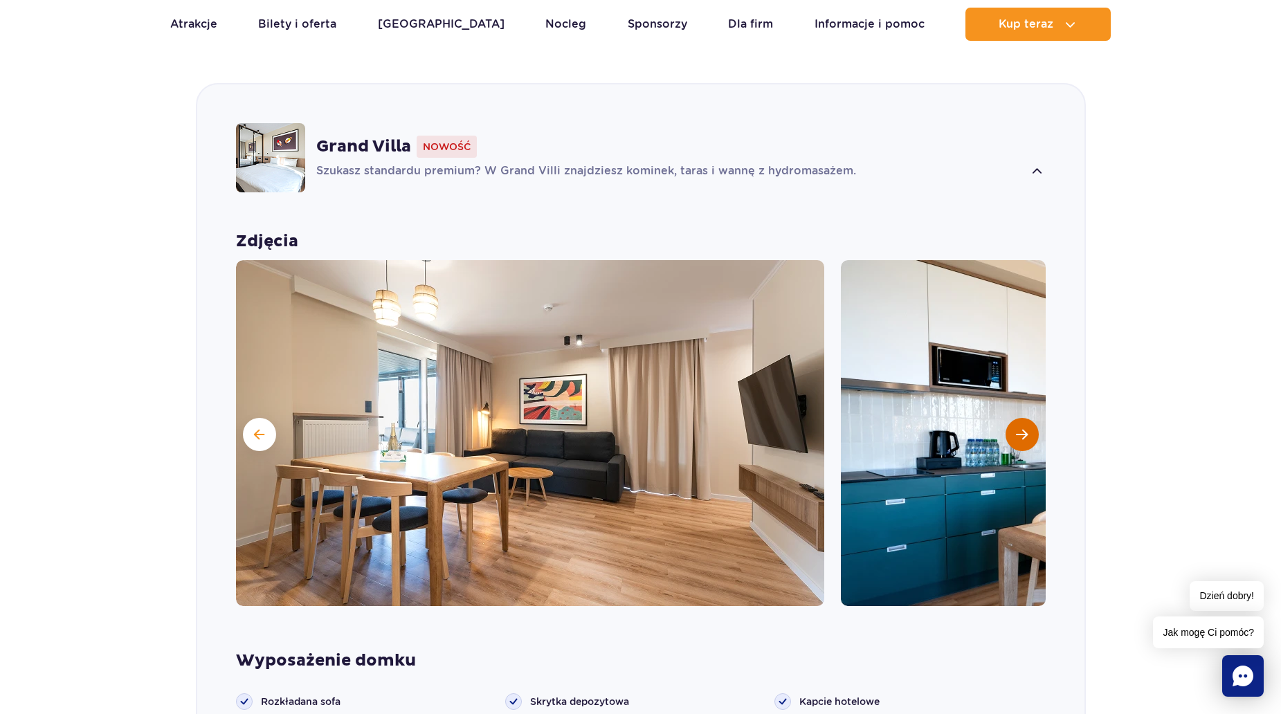
click at [1023, 428] on span "Następny slajd" at bounding box center [1022, 434] width 12 height 12
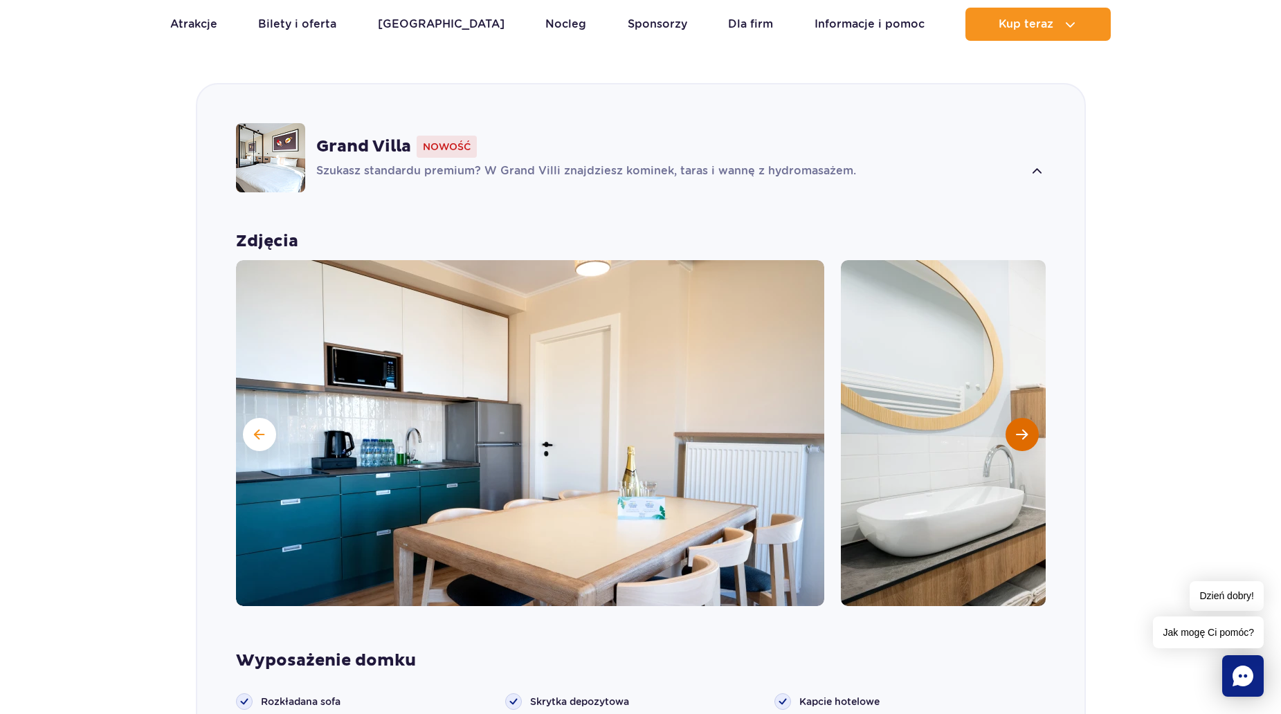
click at [1023, 428] on span "Następny slajd" at bounding box center [1022, 434] width 12 height 12
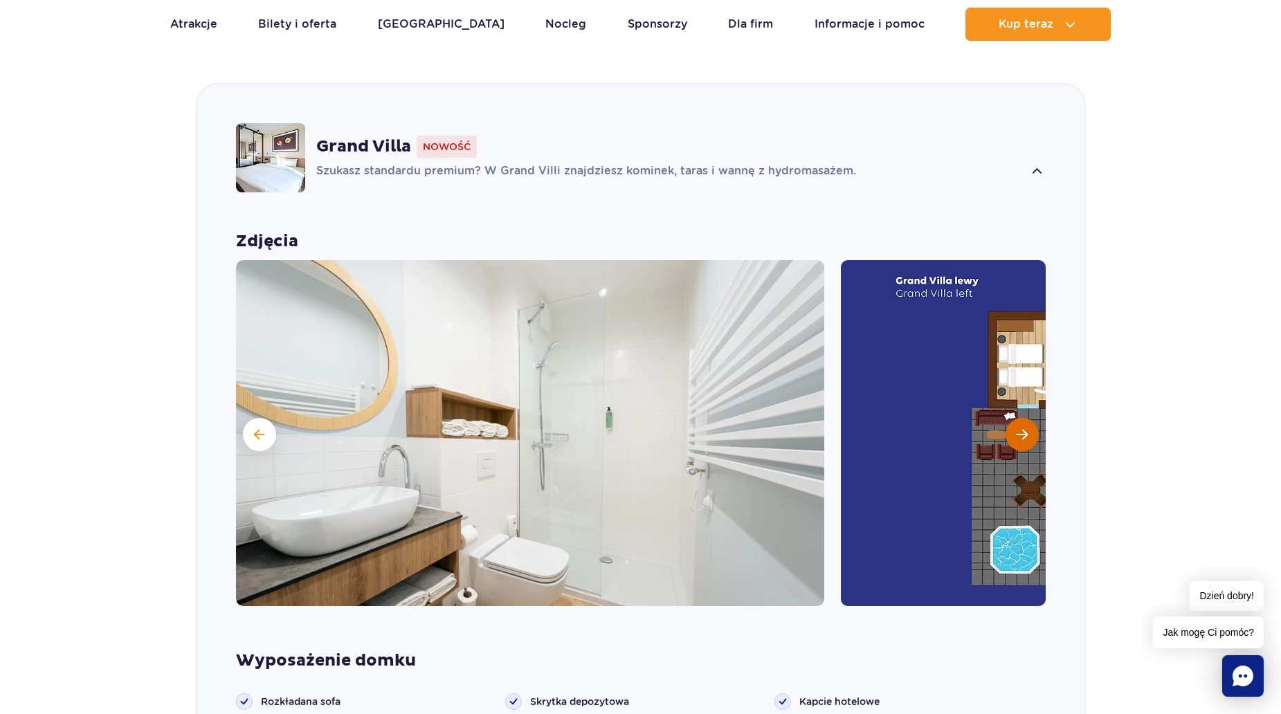
click at [1023, 428] on span "Następny slajd" at bounding box center [1022, 434] width 12 height 12
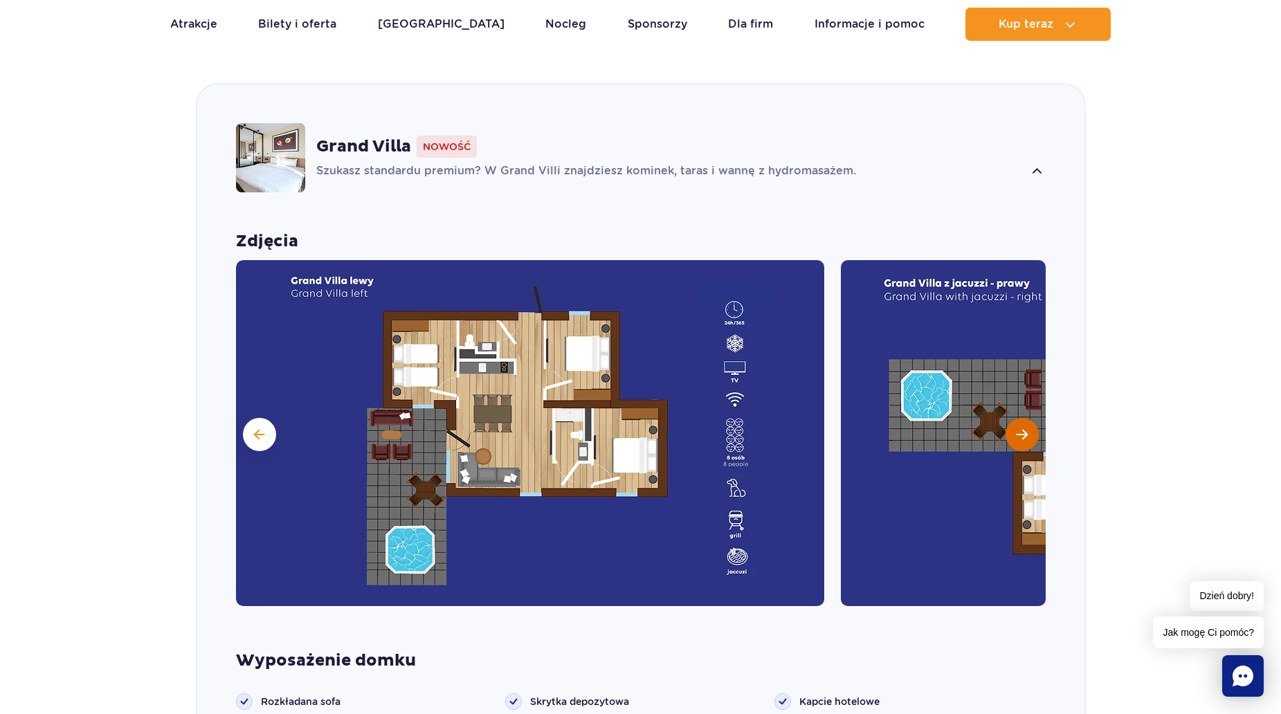
click at [1023, 428] on span "Następny slajd" at bounding box center [1022, 434] width 12 height 12
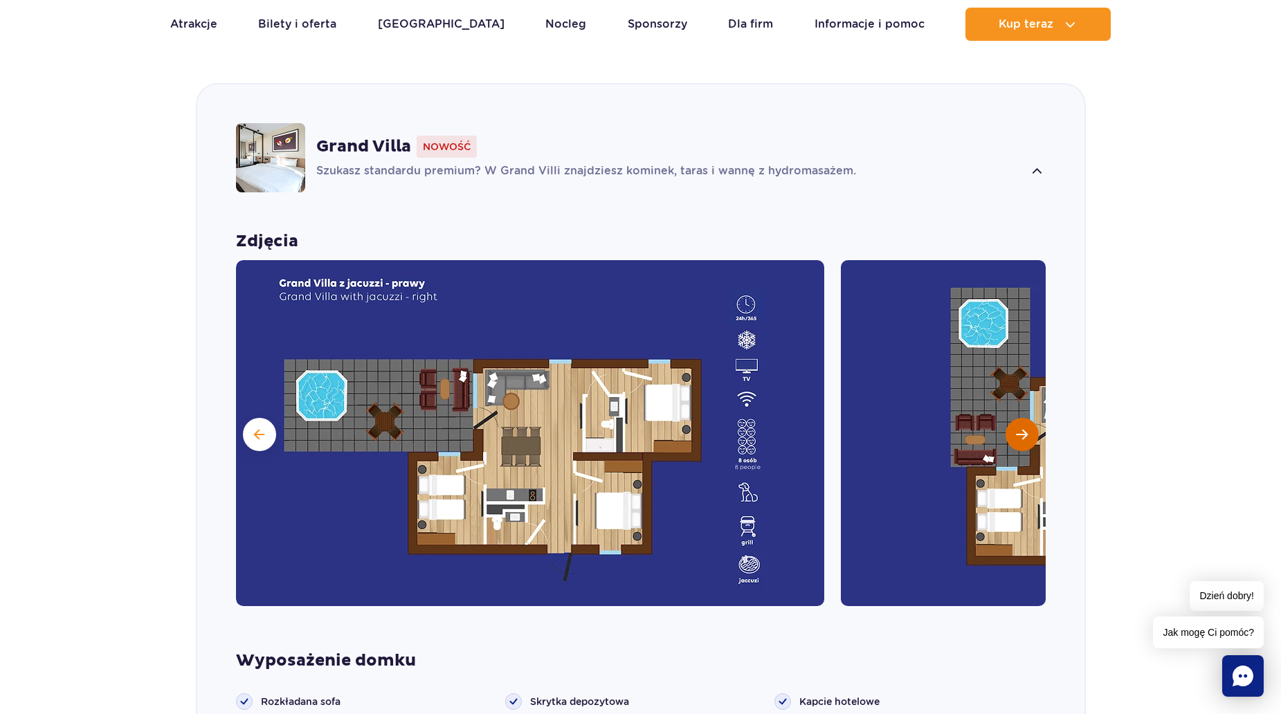
click at [1023, 428] on span "Następny slajd" at bounding box center [1022, 434] width 12 height 12
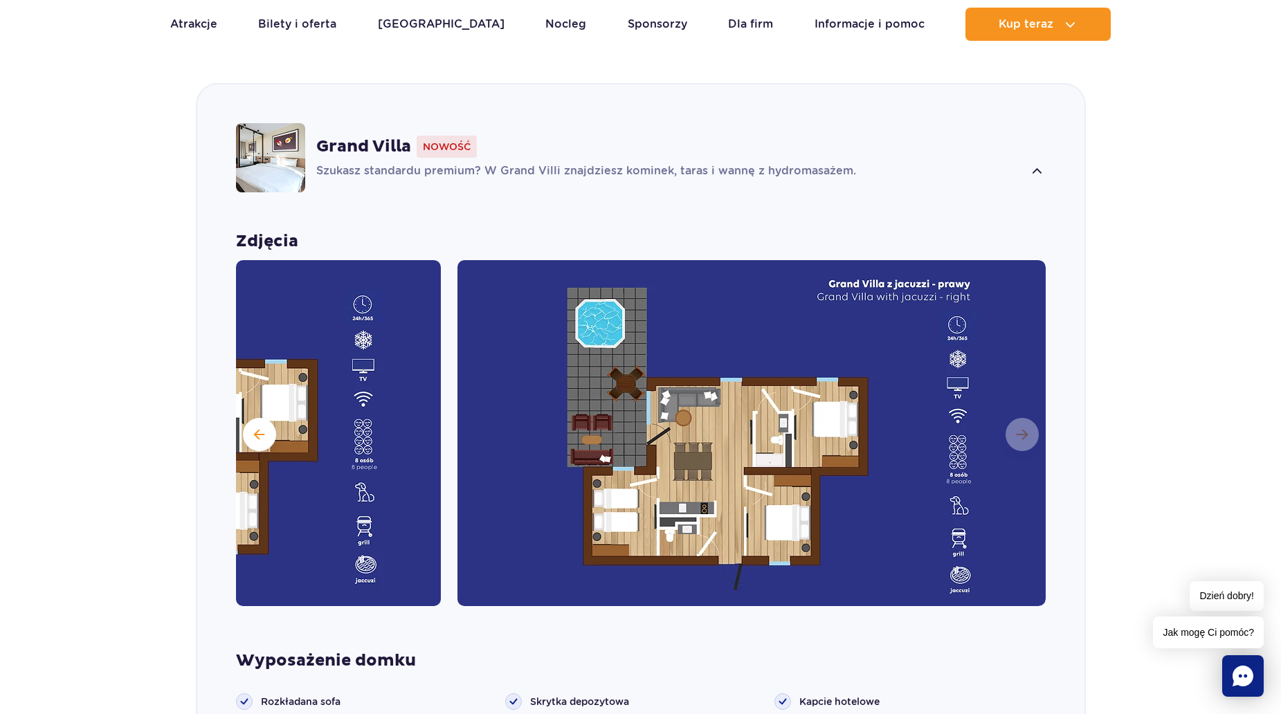
click at [175, 416] on section "Wybierz bungalow dla siebie Grand Villa Nowość Szukasz standardu premium? W Gra…" at bounding box center [640, 690] width 1281 height 1453
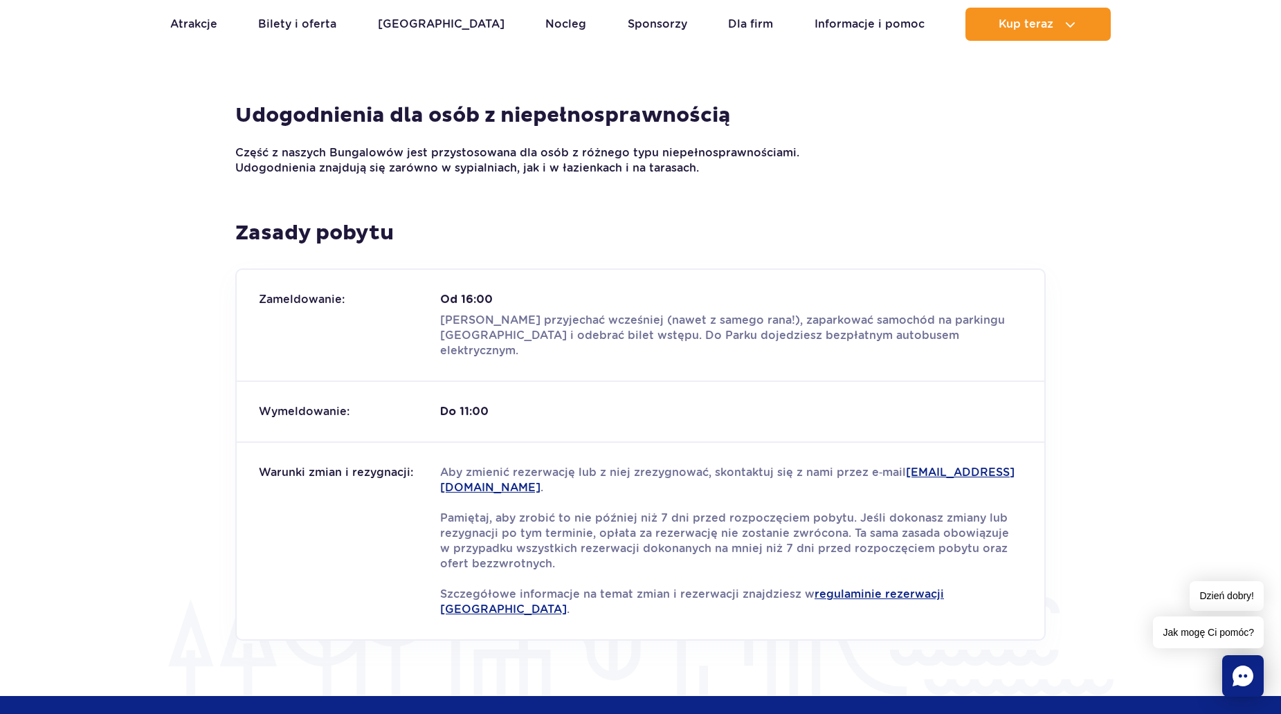
scroll to position [2354, 0]
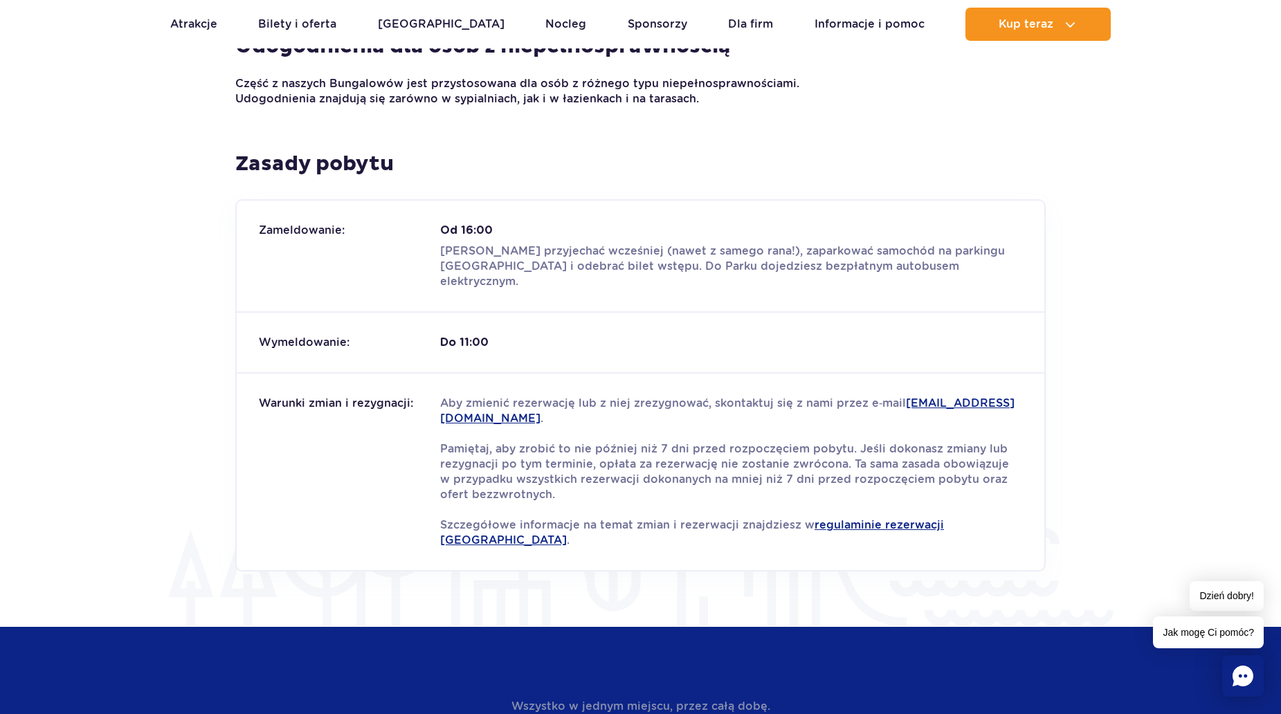
drag, startPoint x: 149, startPoint y: 449, endPoint x: 155, endPoint y: 482, distance: 33.7
click at [155, 482] on section "Zasady pobytu Zameldowanie: Od 16:00 Możesz przyjechać wcześniej (nawet z sameg…" at bounding box center [640, 389] width 1281 height 476
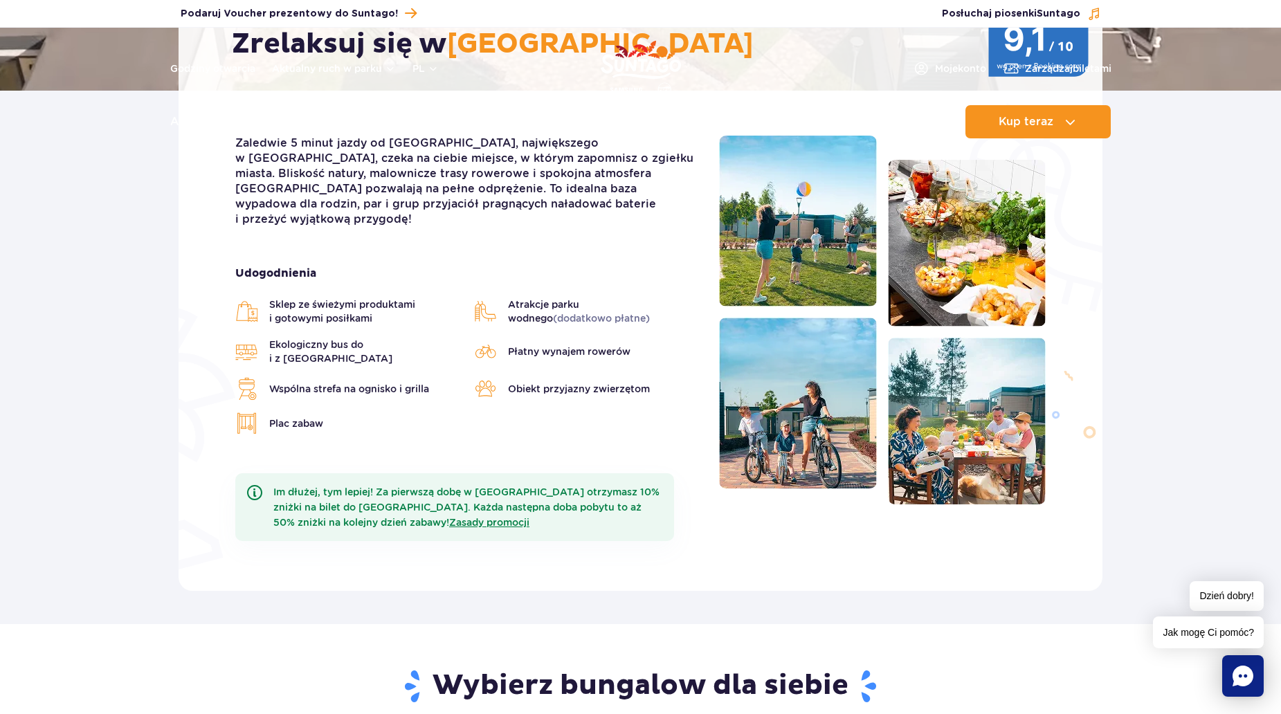
scroll to position [0, 0]
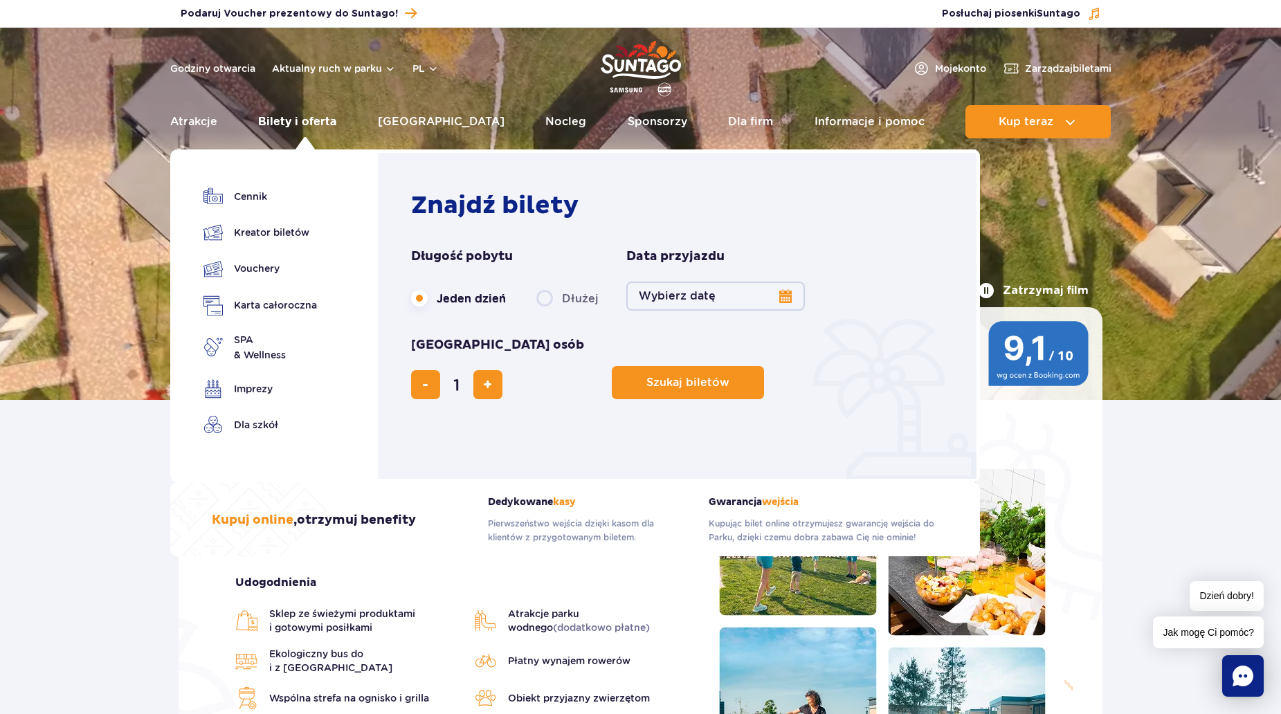
click at [284, 119] on link "Bilety i oferta" at bounding box center [297, 121] width 78 height 33
